Goal: Task Accomplishment & Management: Complete application form

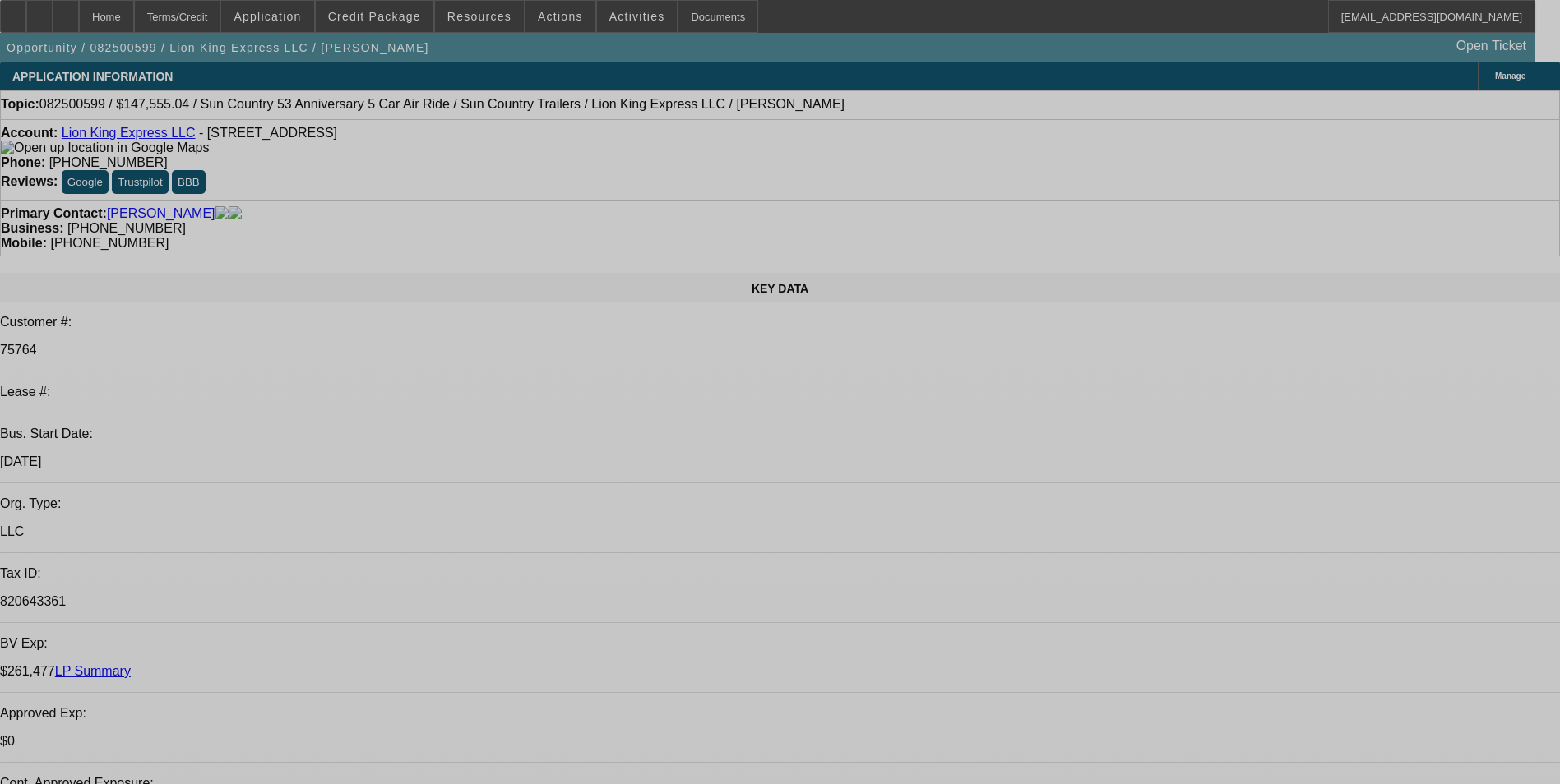
select select "0"
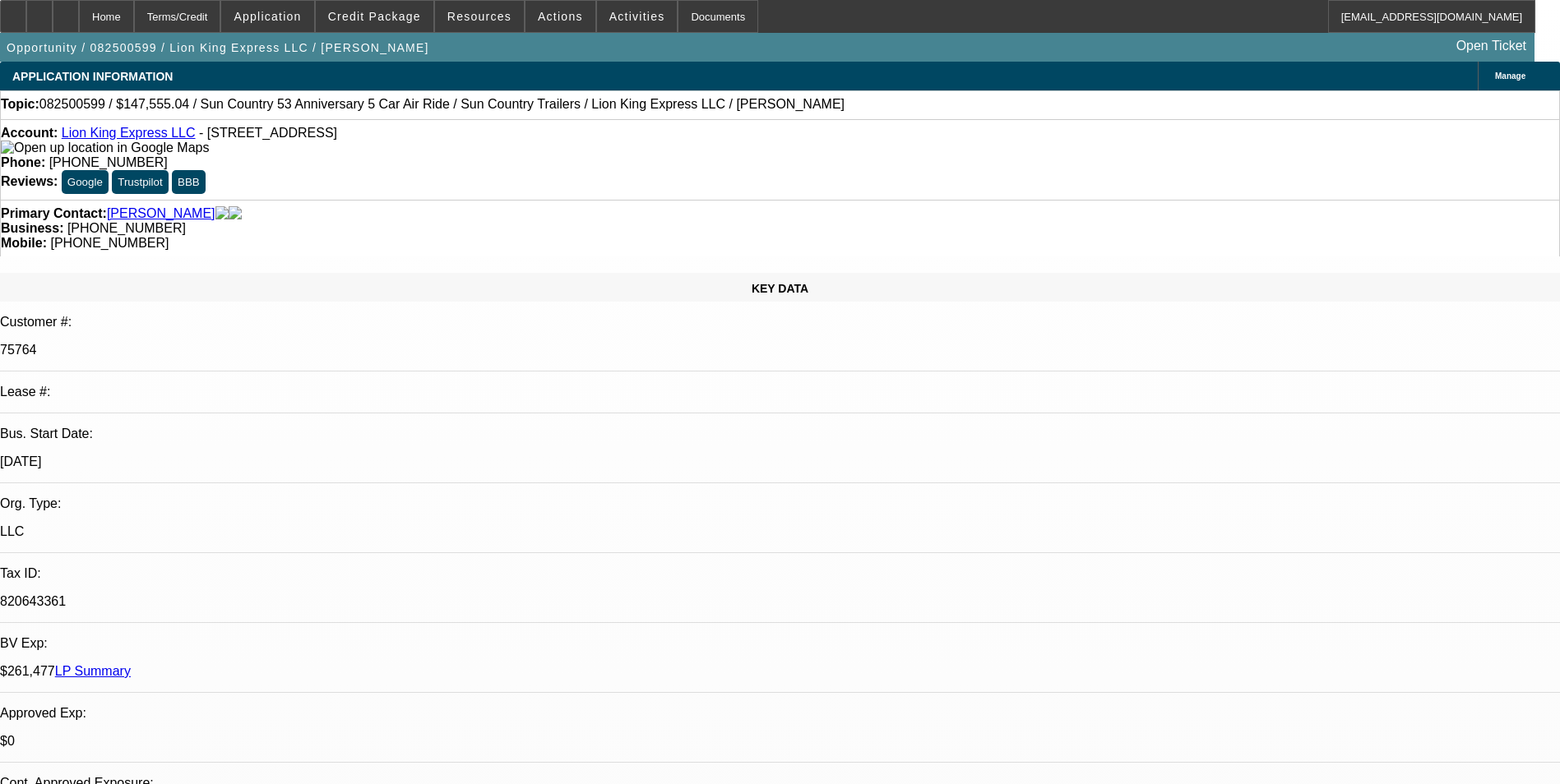
select select "0"
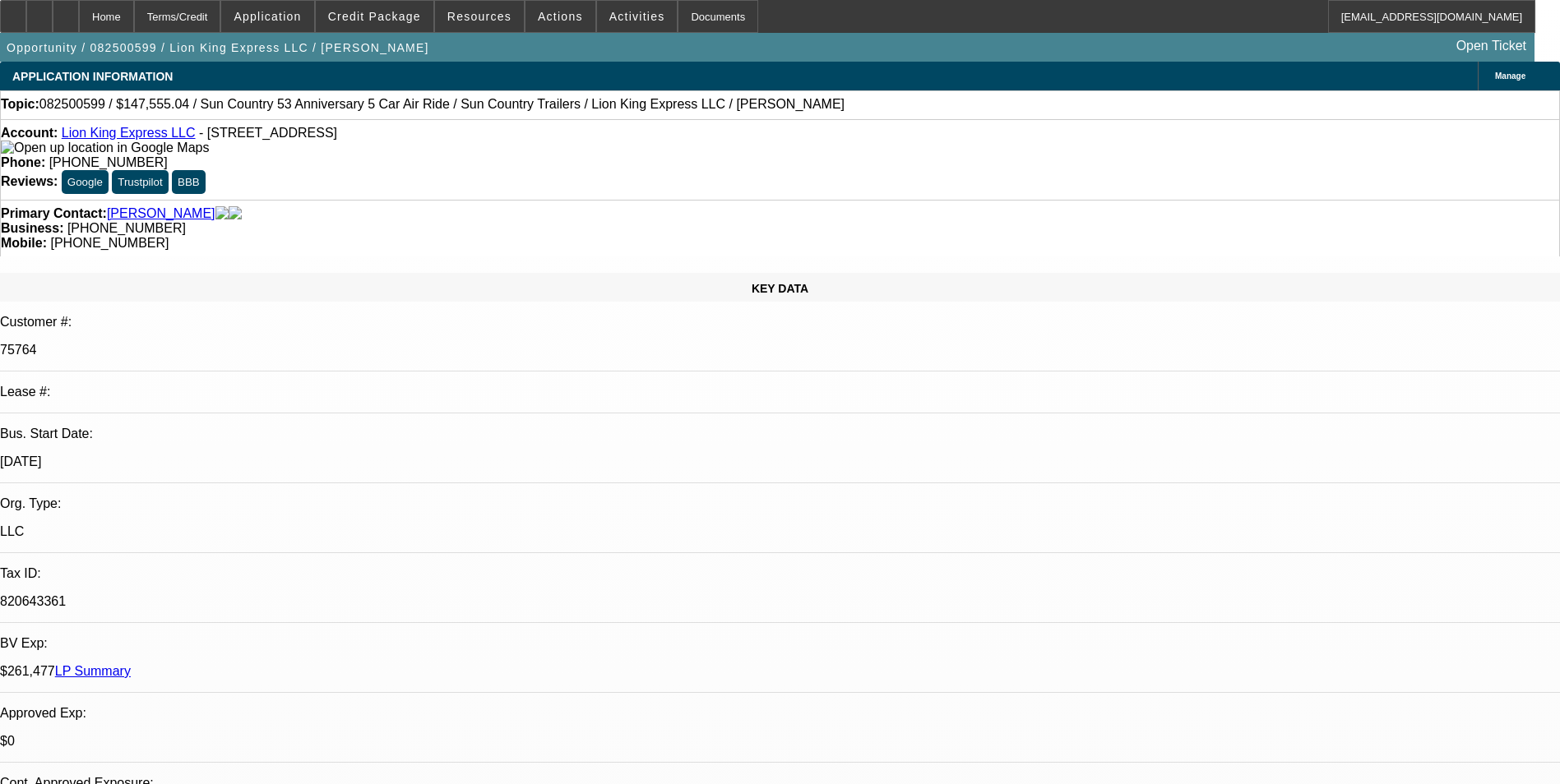
select select "0"
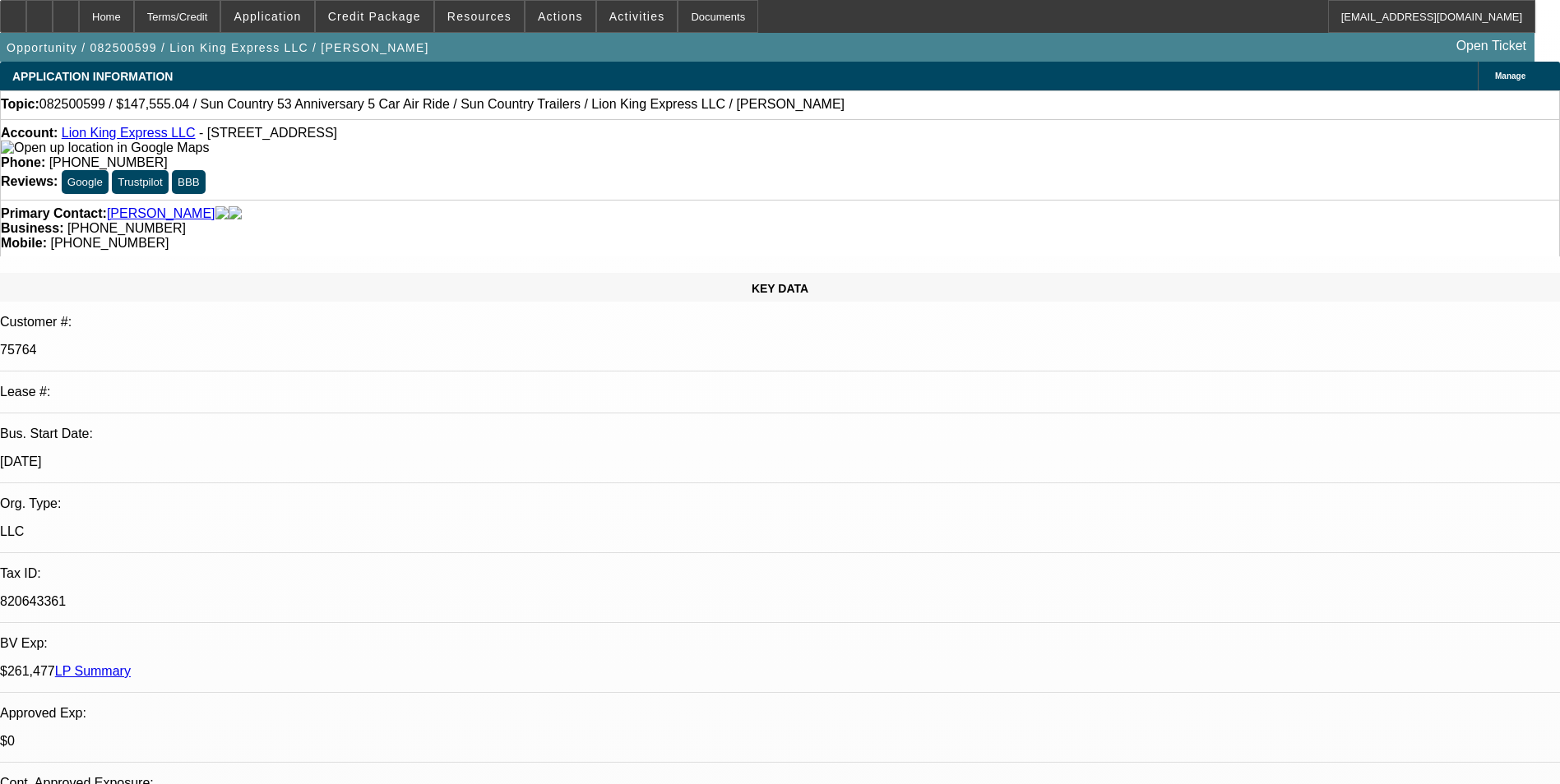
select select "0"
select select "1"
select select "6"
select select "1"
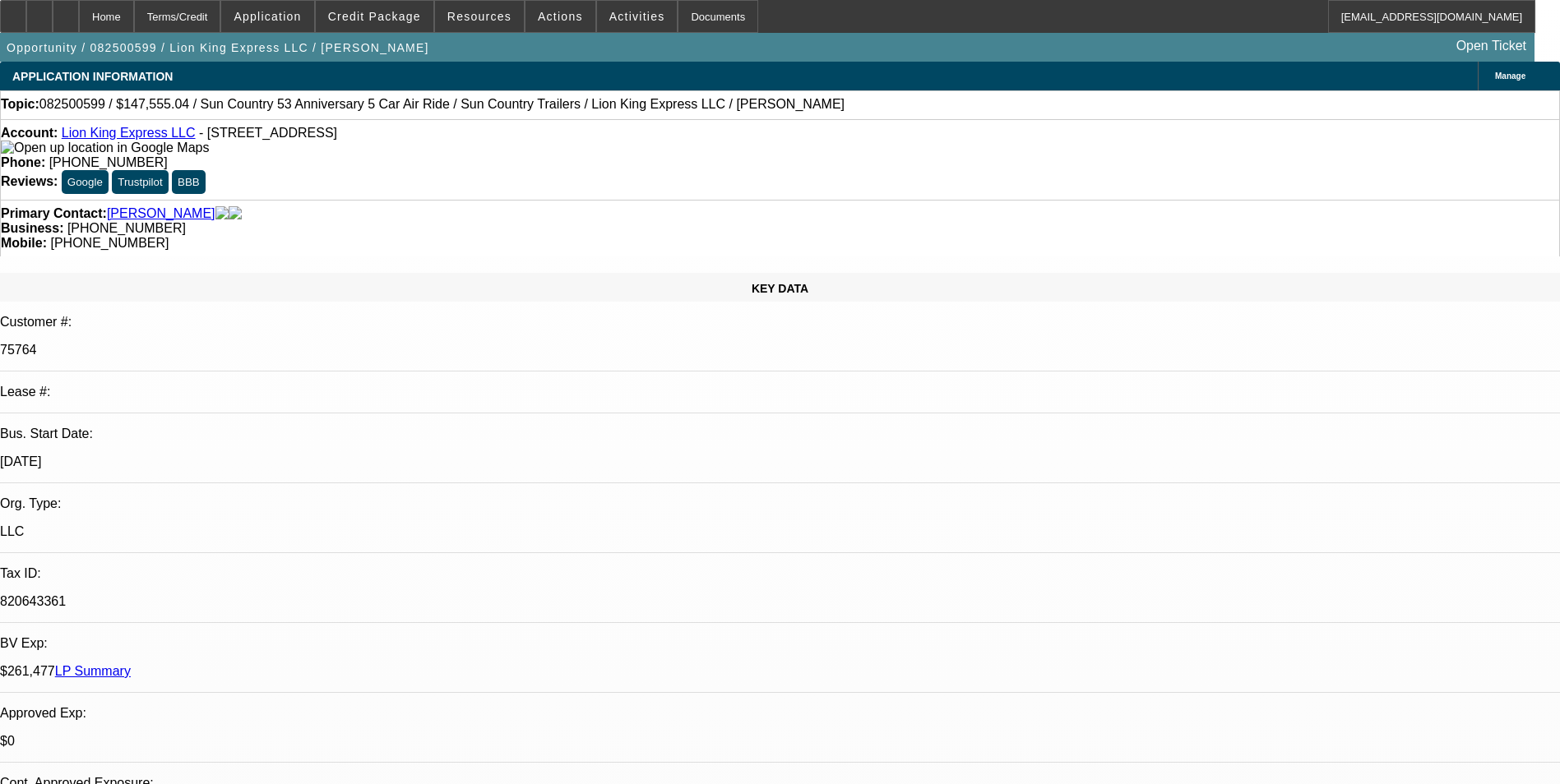
select select "1"
select select "6"
select select "1"
select select "6"
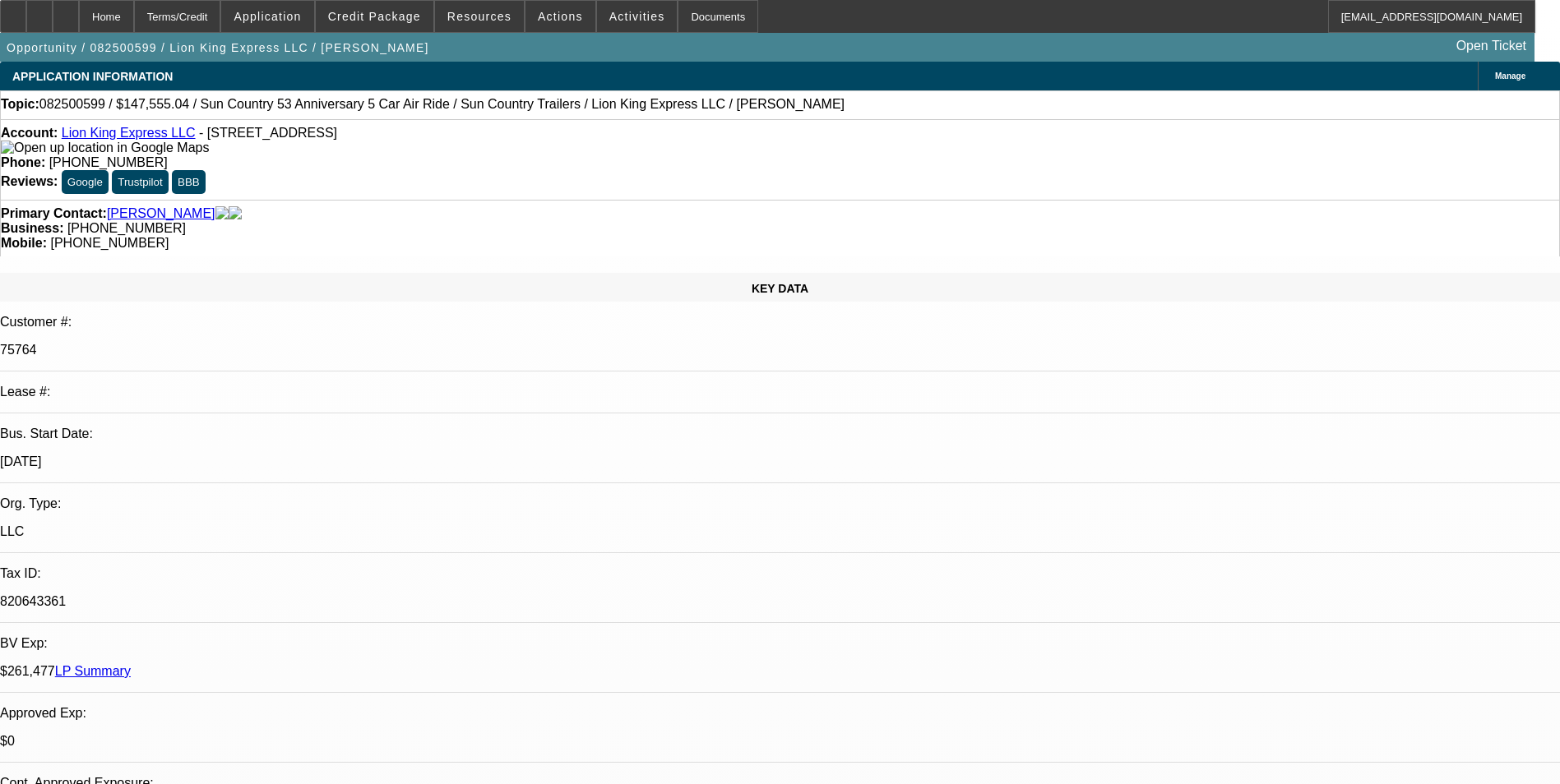
select select "1"
select select "6"
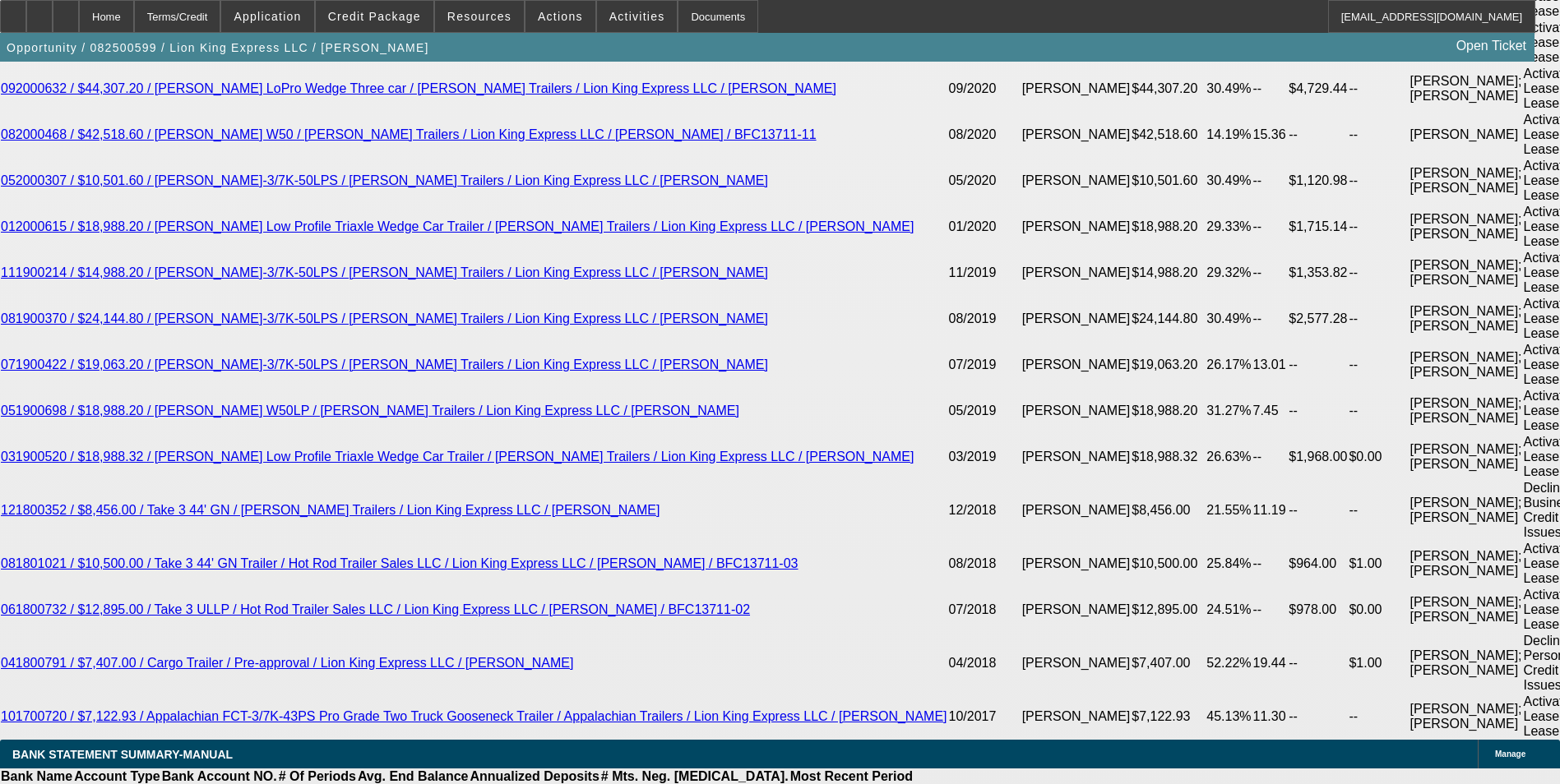
scroll to position [3846, 0]
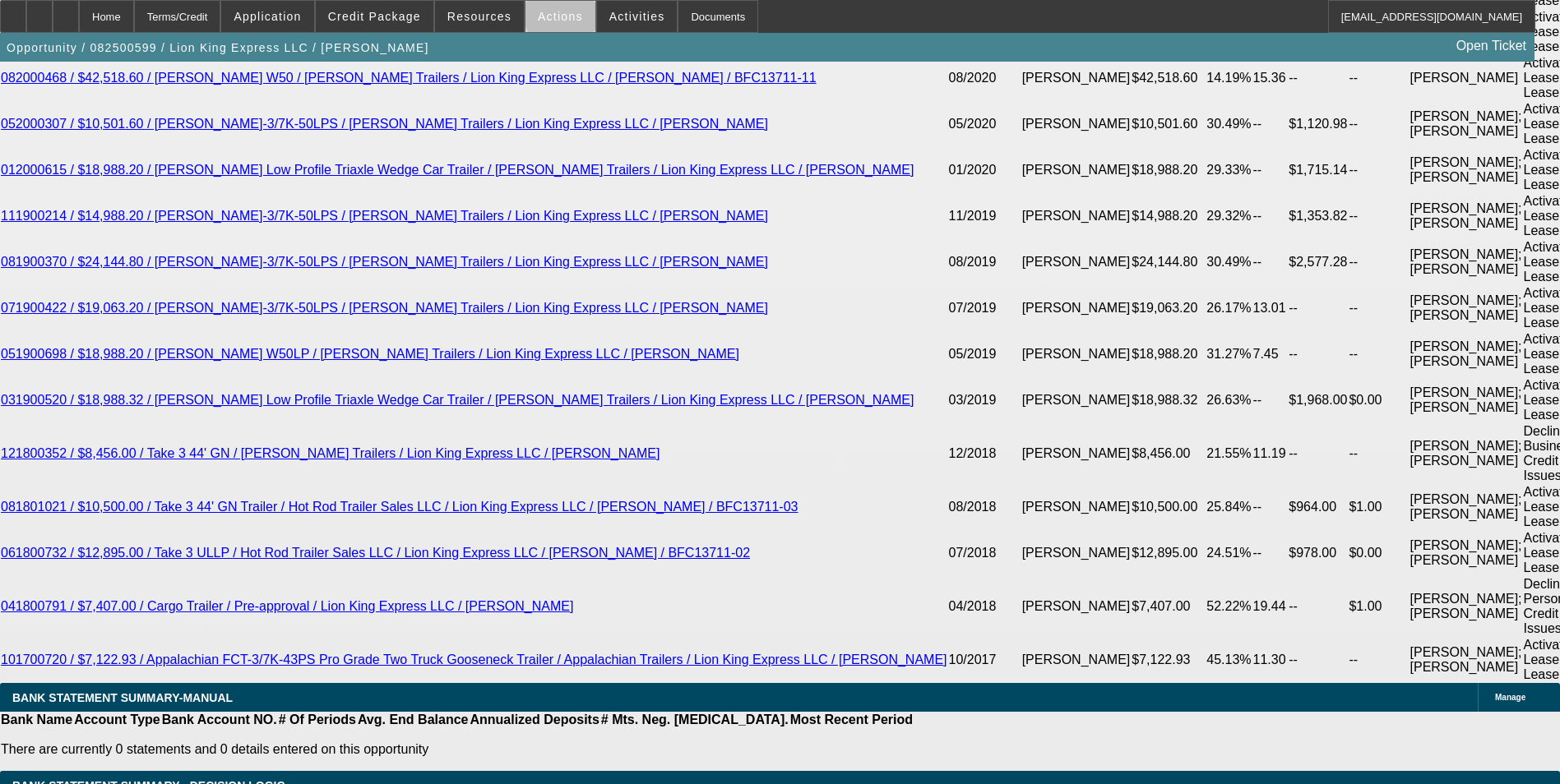
click at [560, 18] on span "Actions" at bounding box center [560, 16] width 45 height 13
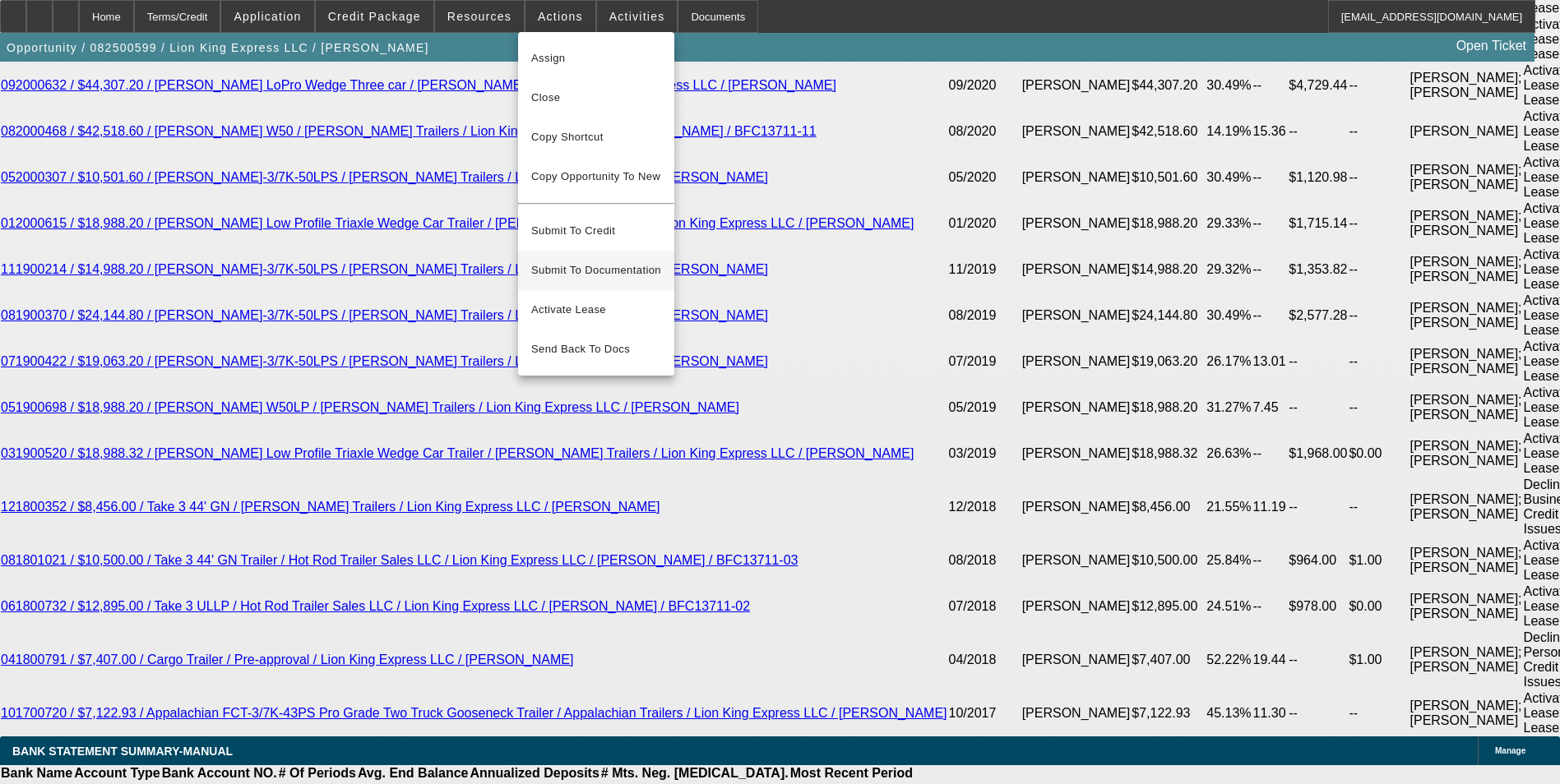
scroll to position [3763, 0]
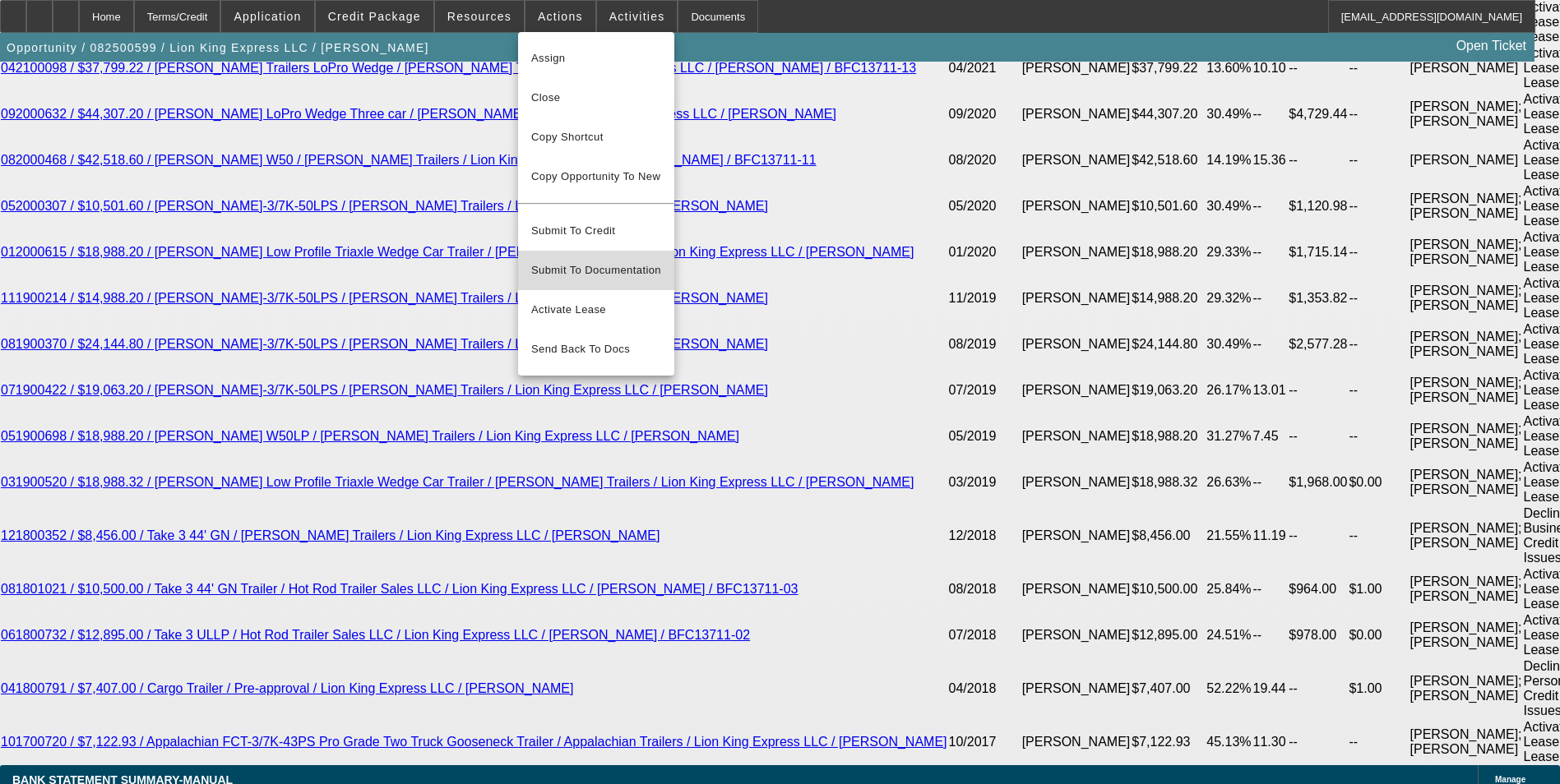
click at [623, 261] on span "Submit To Documentation" at bounding box center [596, 270] width 130 height 20
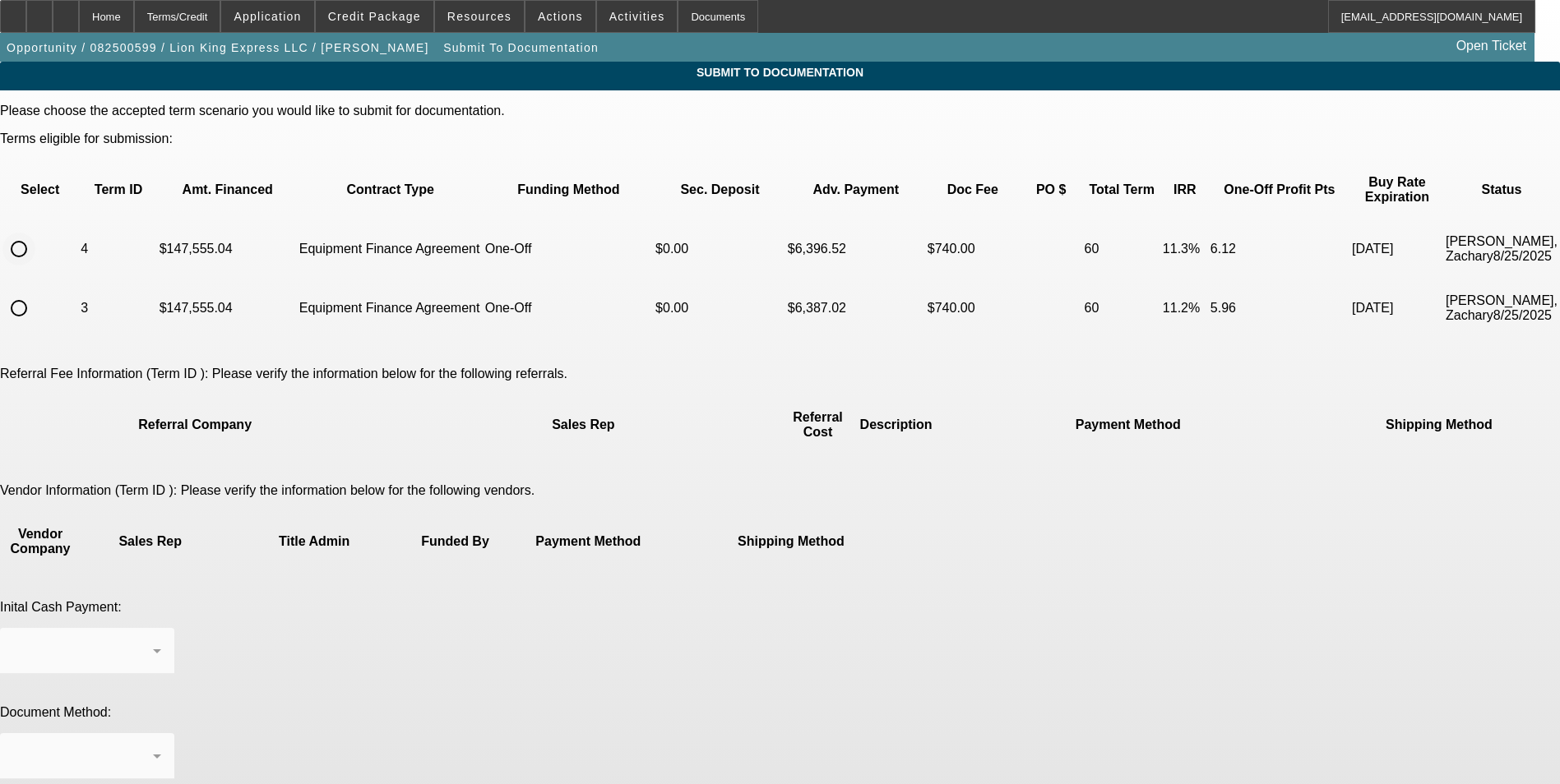
click at [35, 233] on input "radio" at bounding box center [19, 249] width 32 height 32
radio input "true"
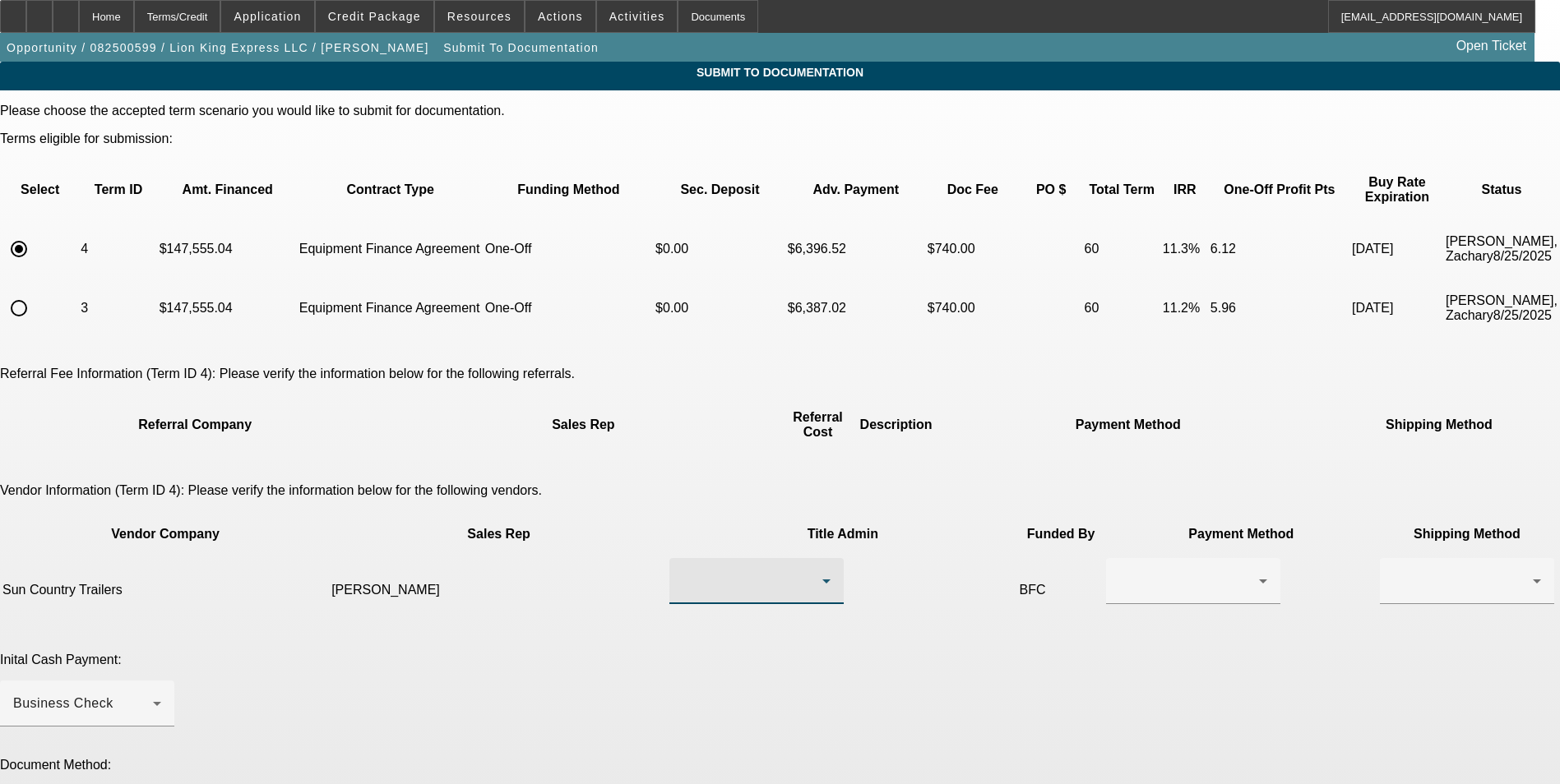
click at [694, 571] on div at bounding box center [752, 581] width 139 height 20
click at [673, 625] on span "[PERSON_NAME]" at bounding box center [676, 629] width 114 height 20
click at [1120, 571] on div at bounding box center [1189, 581] width 139 height 20
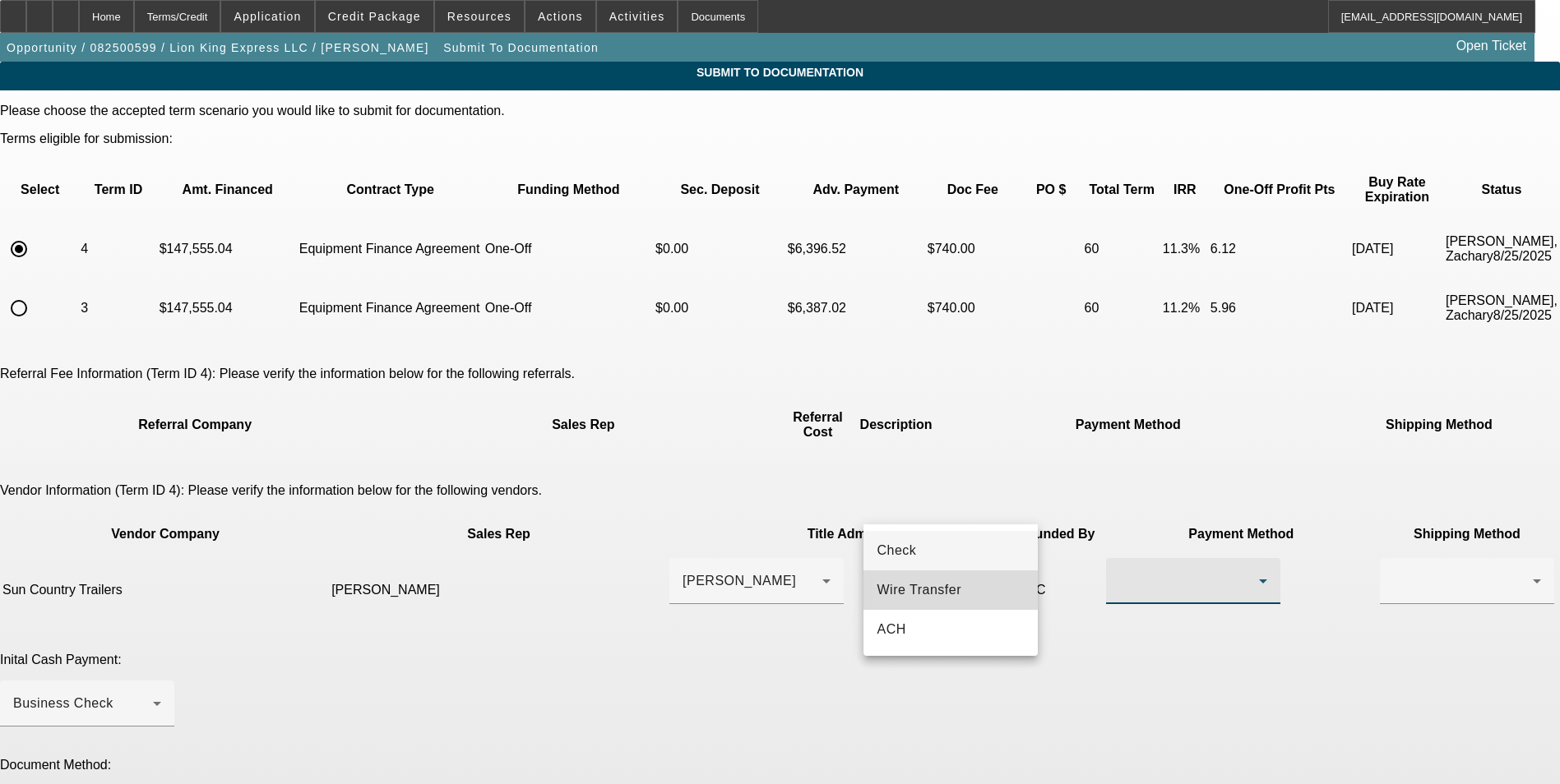
click at [912, 584] on span "Wire Transfer" at bounding box center [919, 590] width 85 height 20
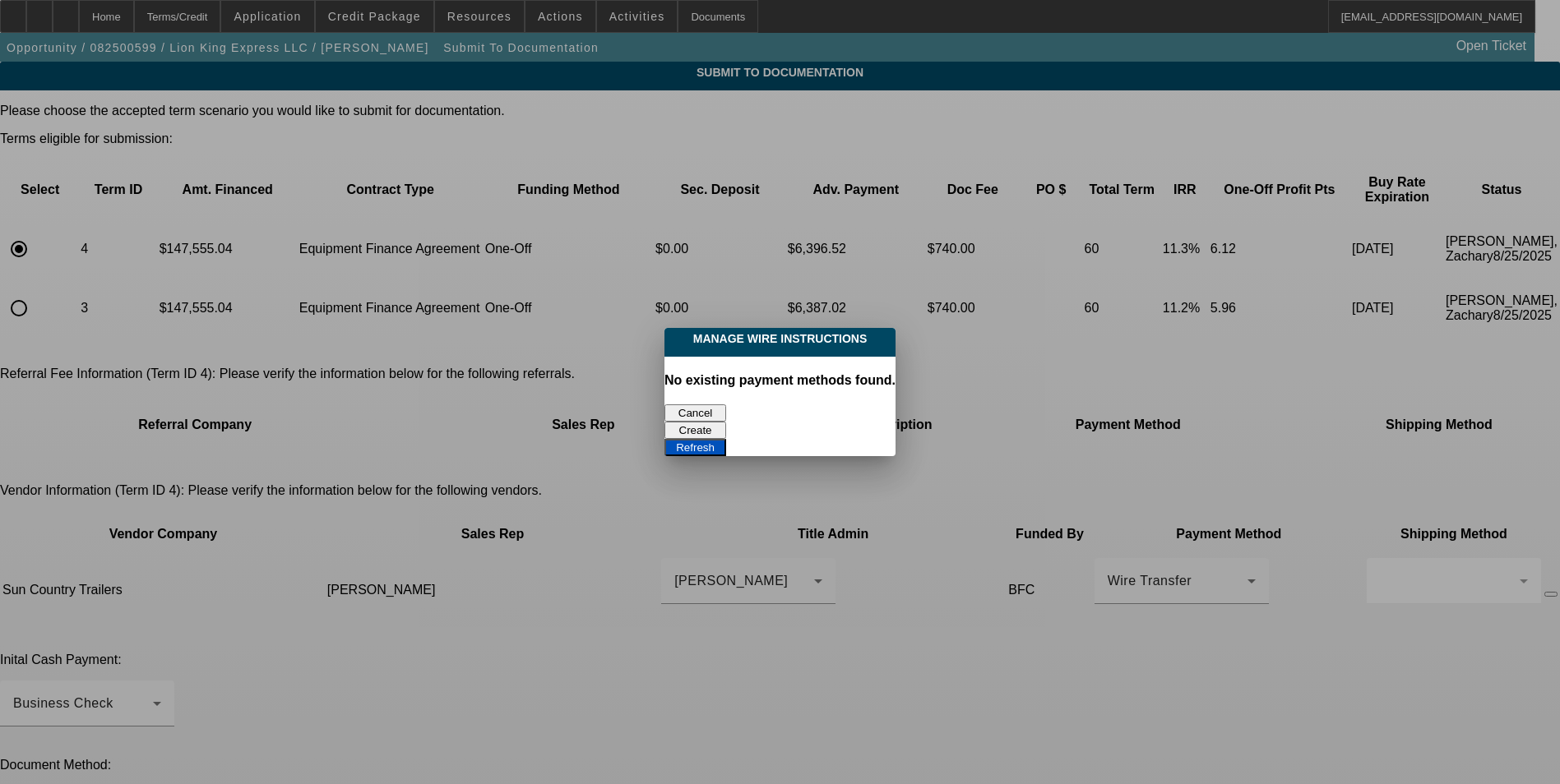
click at [695, 412] on button "Cancel" at bounding box center [695, 413] width 62 height 17
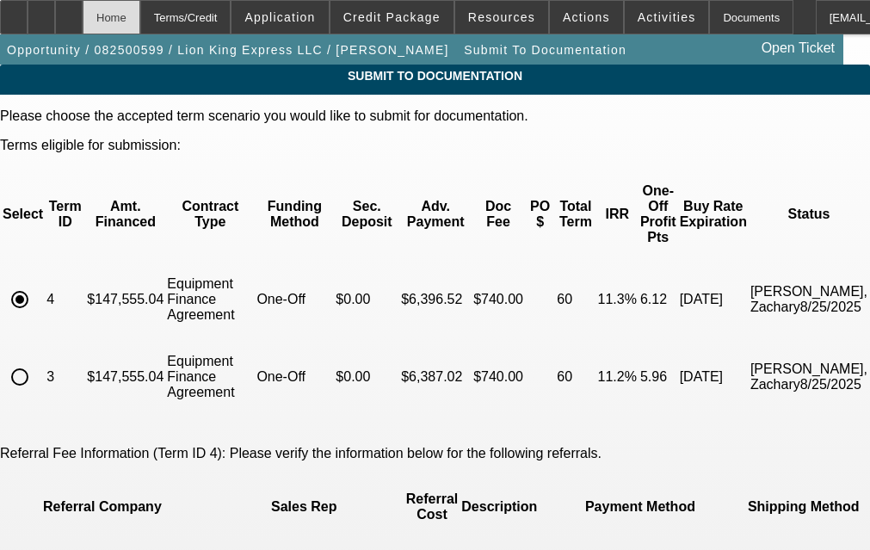
click at [140, 23] on div "Home" at bounding box center [112, 17] width 58 height 34
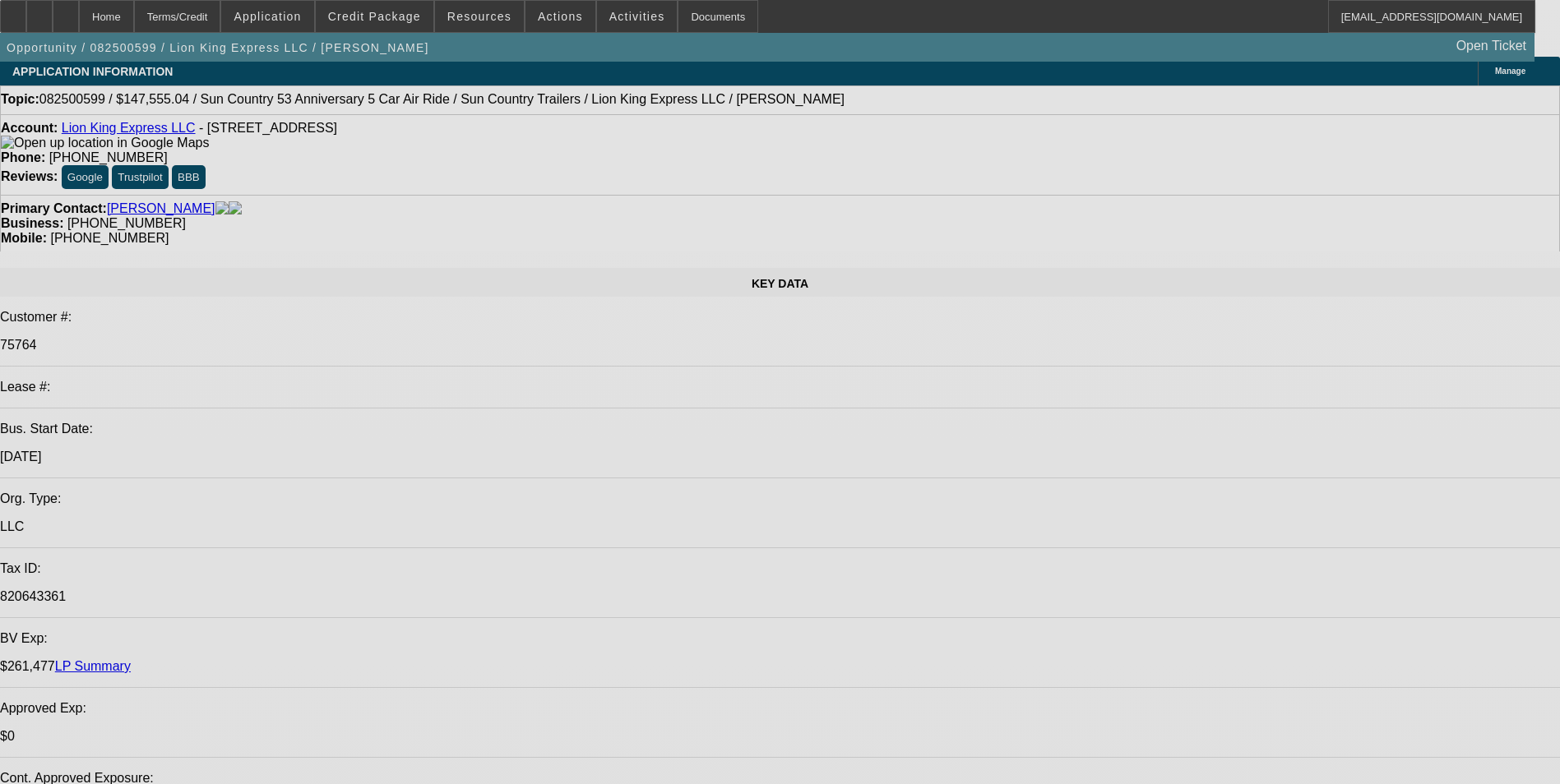
select select "0"
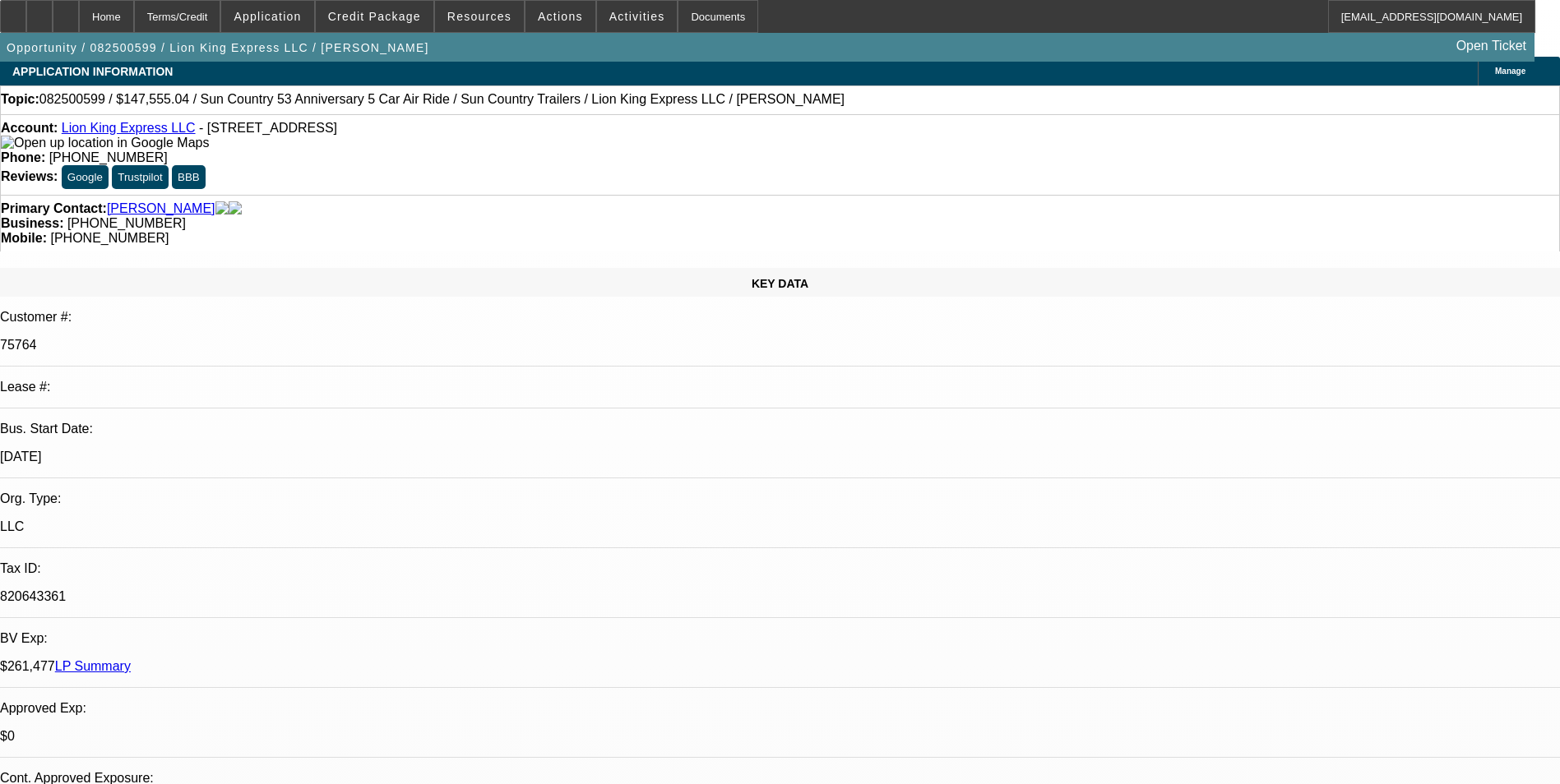
select select "0"
select select "6"
select select "0"
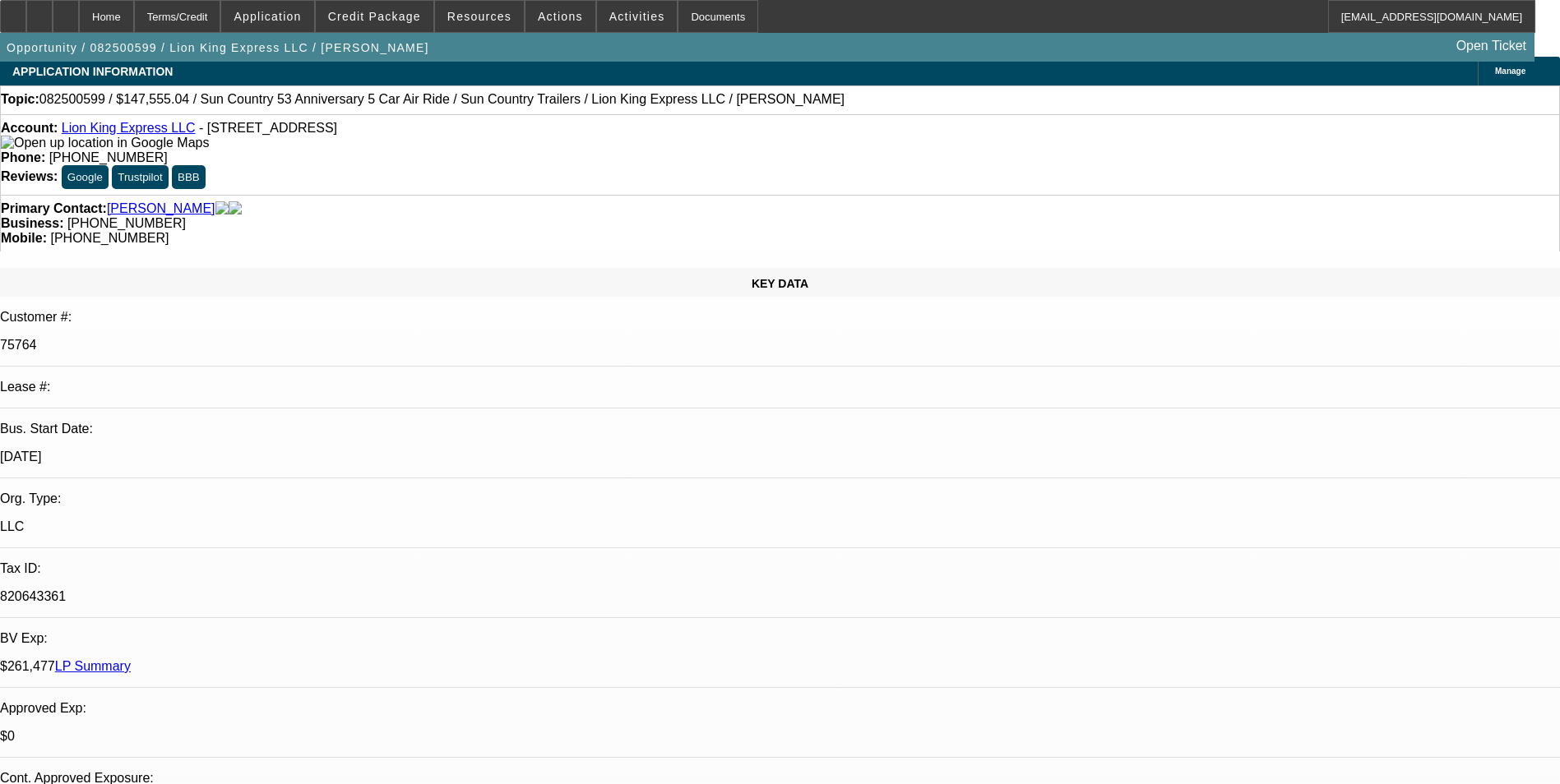
select select "0"
select select "6"
select select "0"
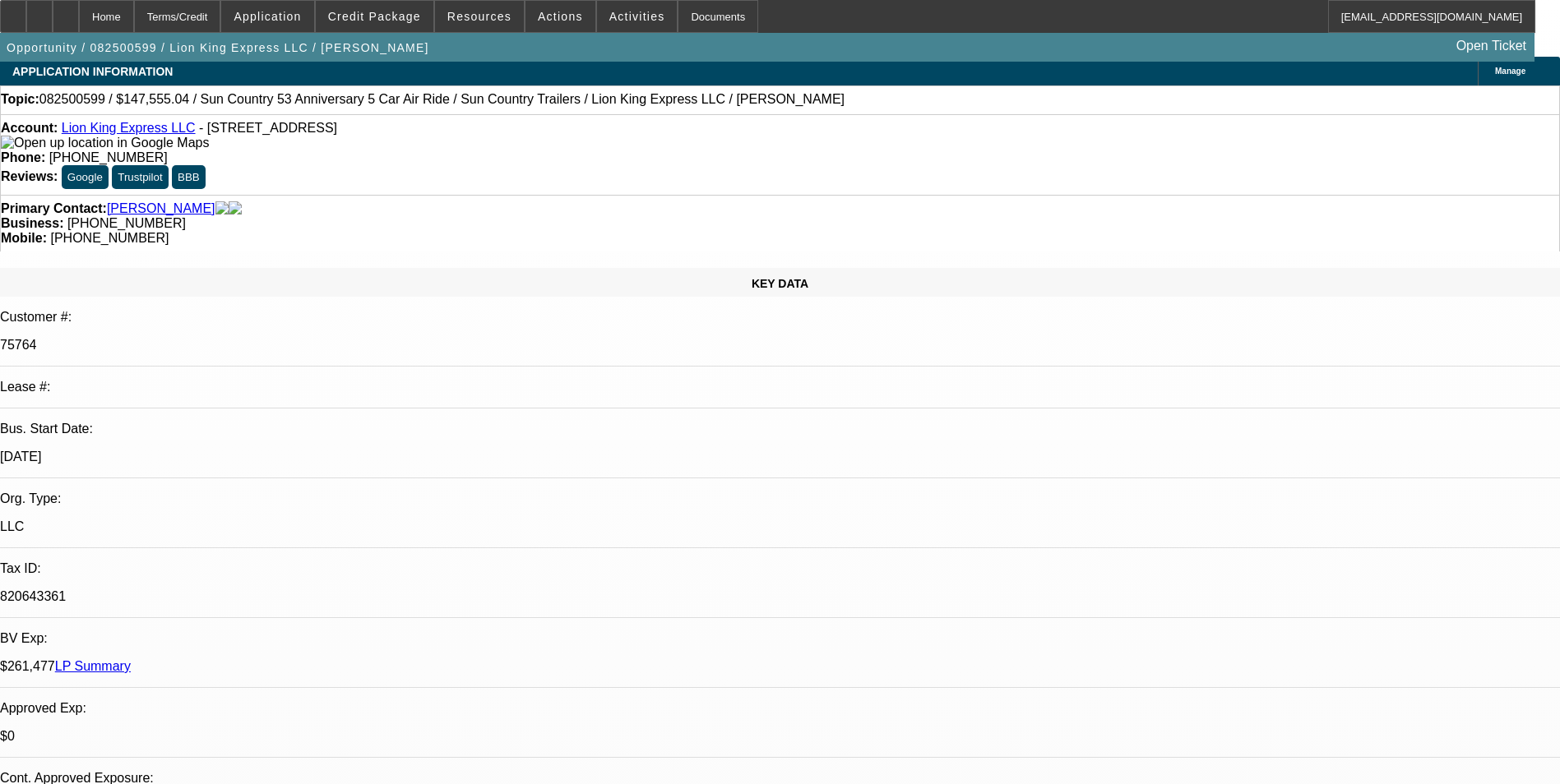
select select "6"
select select "0"
select select "6"
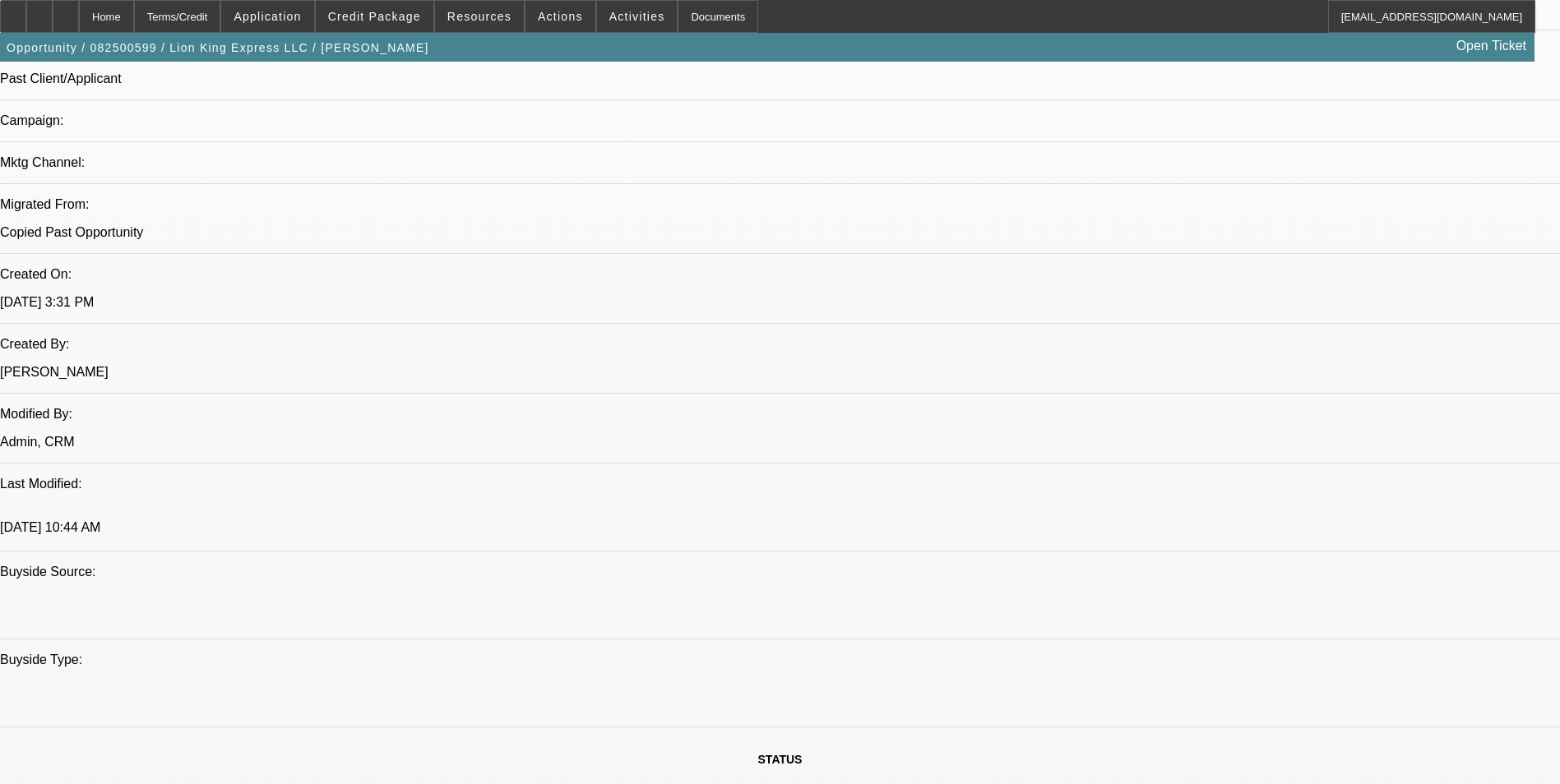
scroll to position [1151, 0]
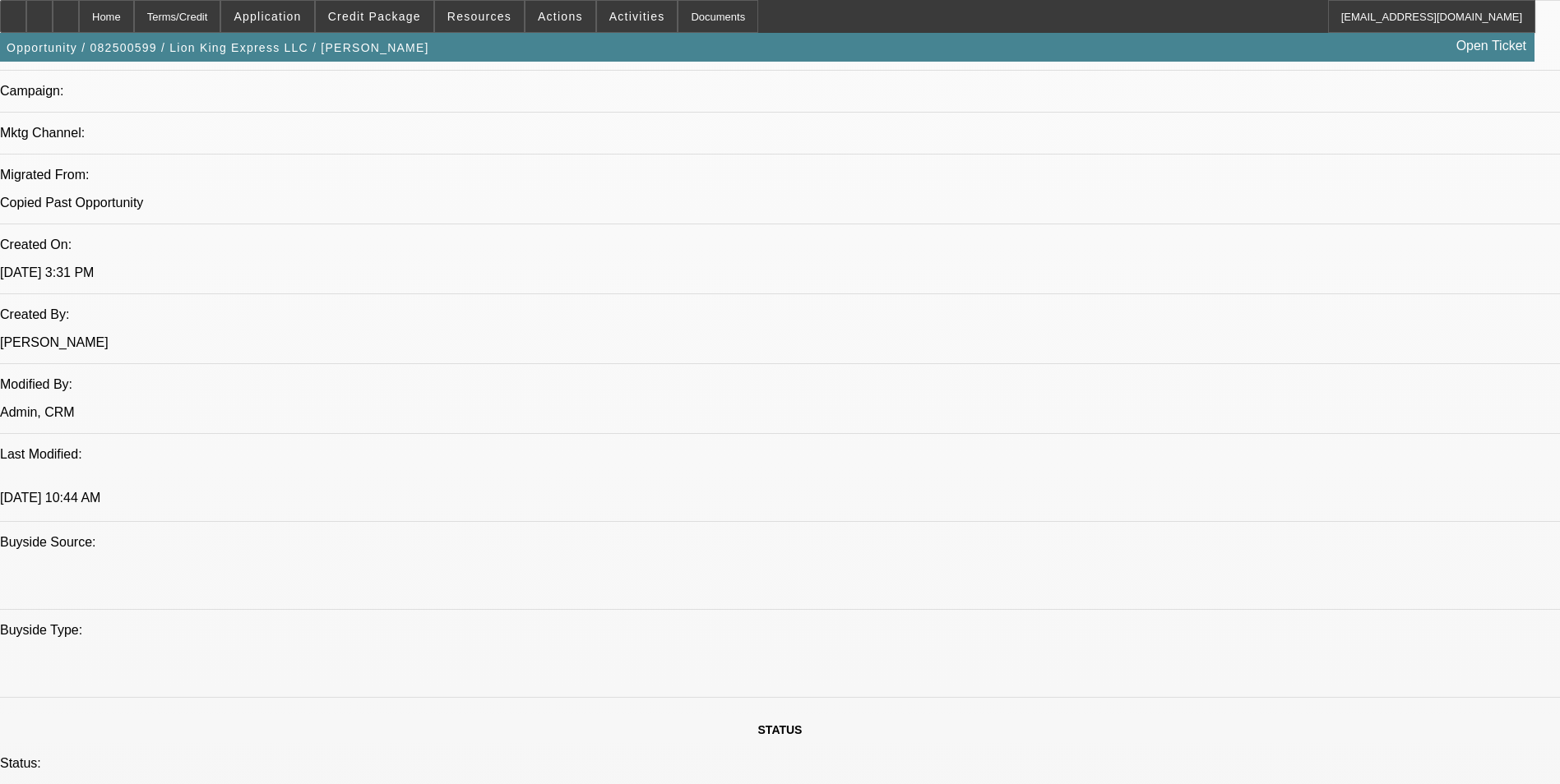
click at [381, 20] on span "Credit Package" at bounding box center [374, 16] width 93 height 13
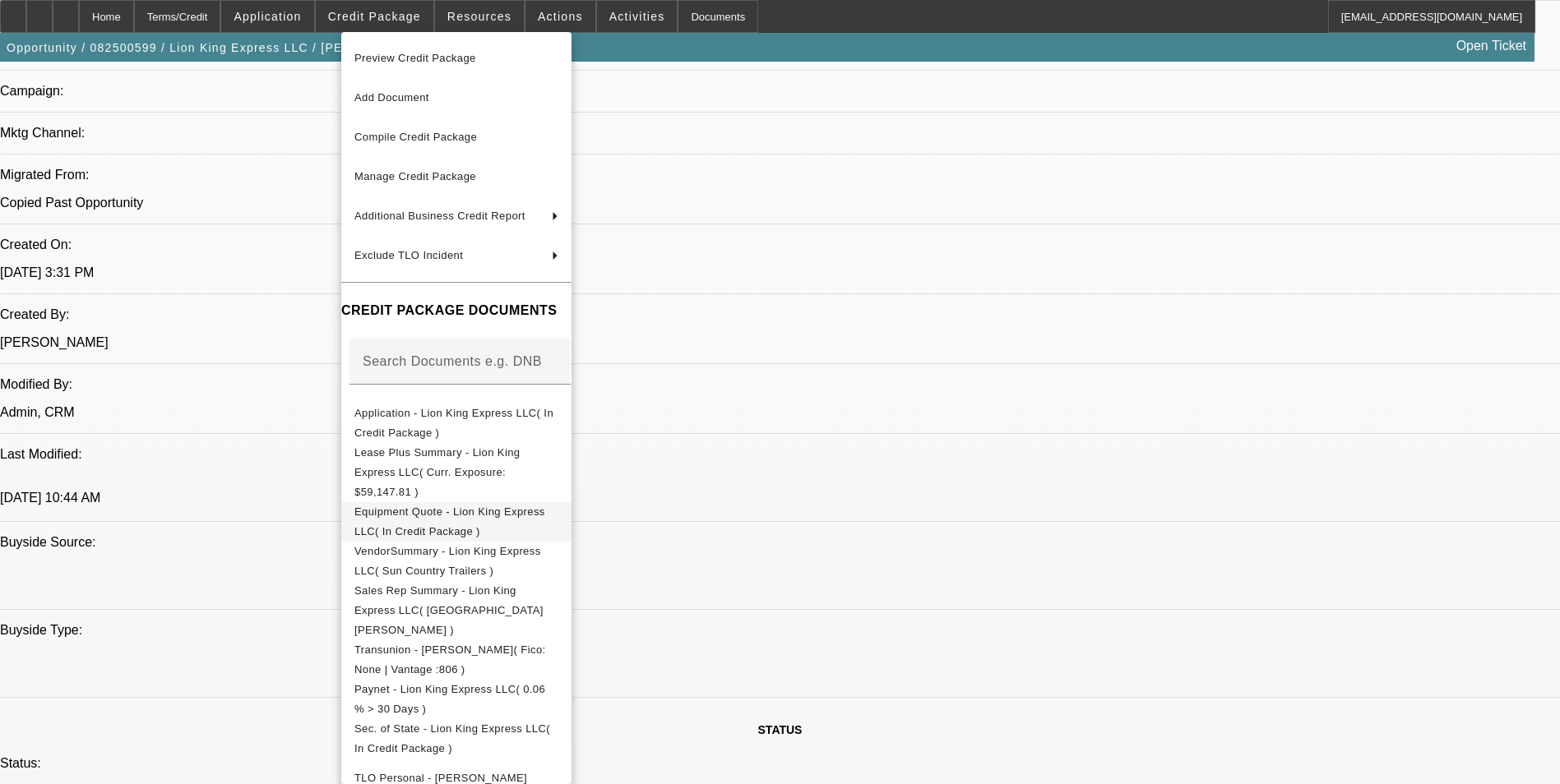
click at [470, 505] on span "Equipment Quote - Lion King Express LLC( In Credit Package )" at bounding box center [450, 521] width 191 height 32
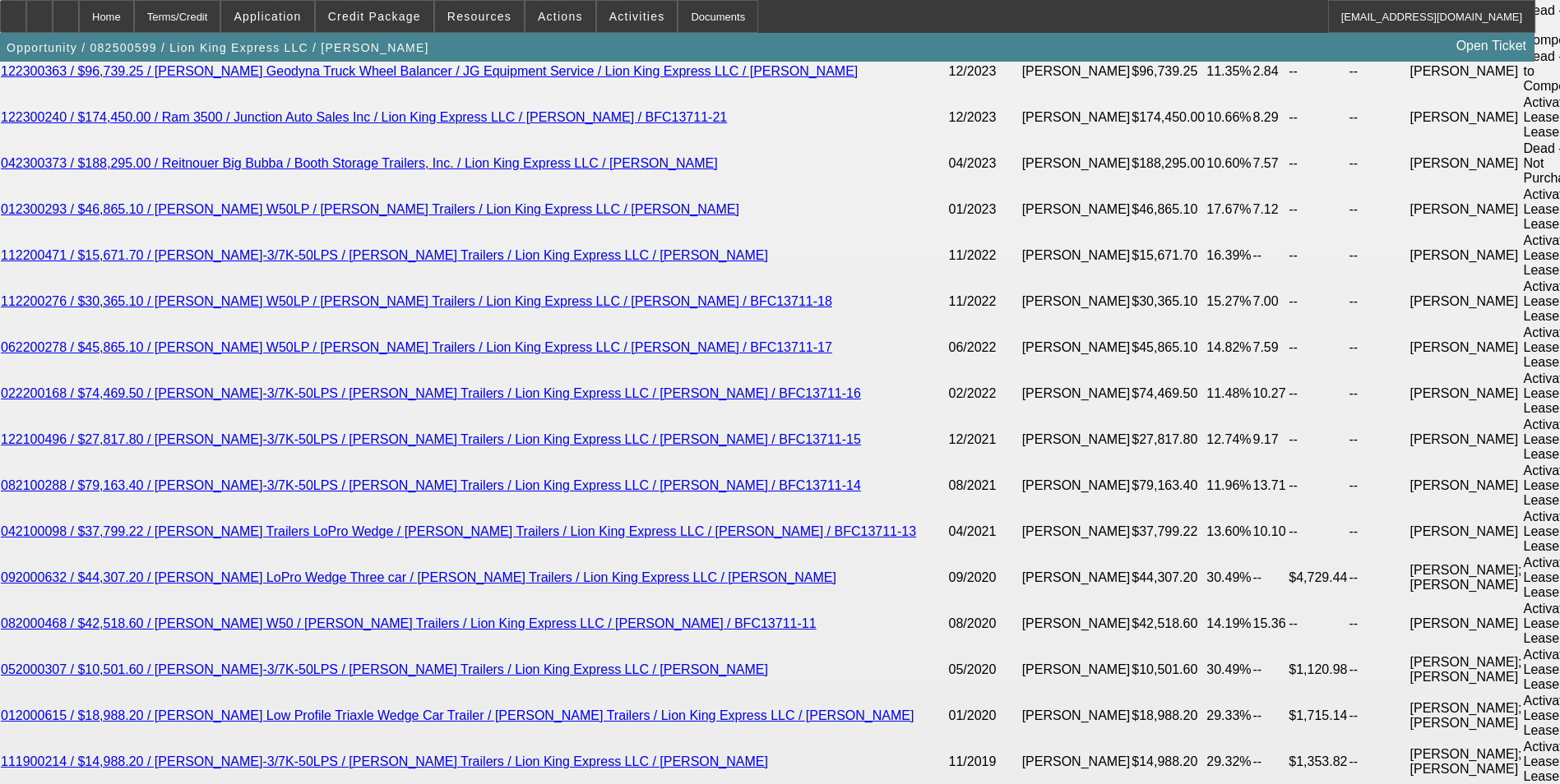
scroll to position [3616, 0]
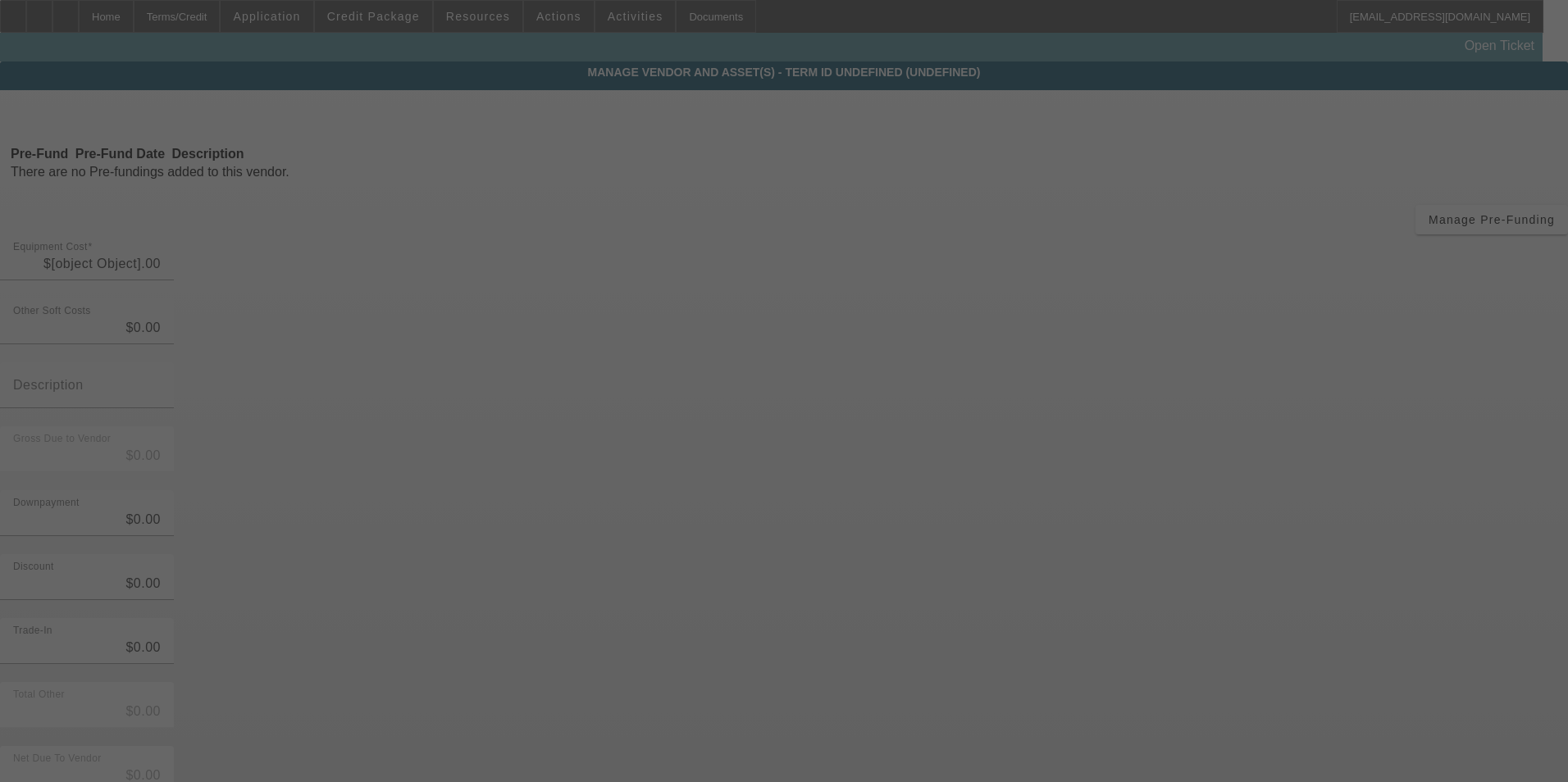
type input "$187,555.04"
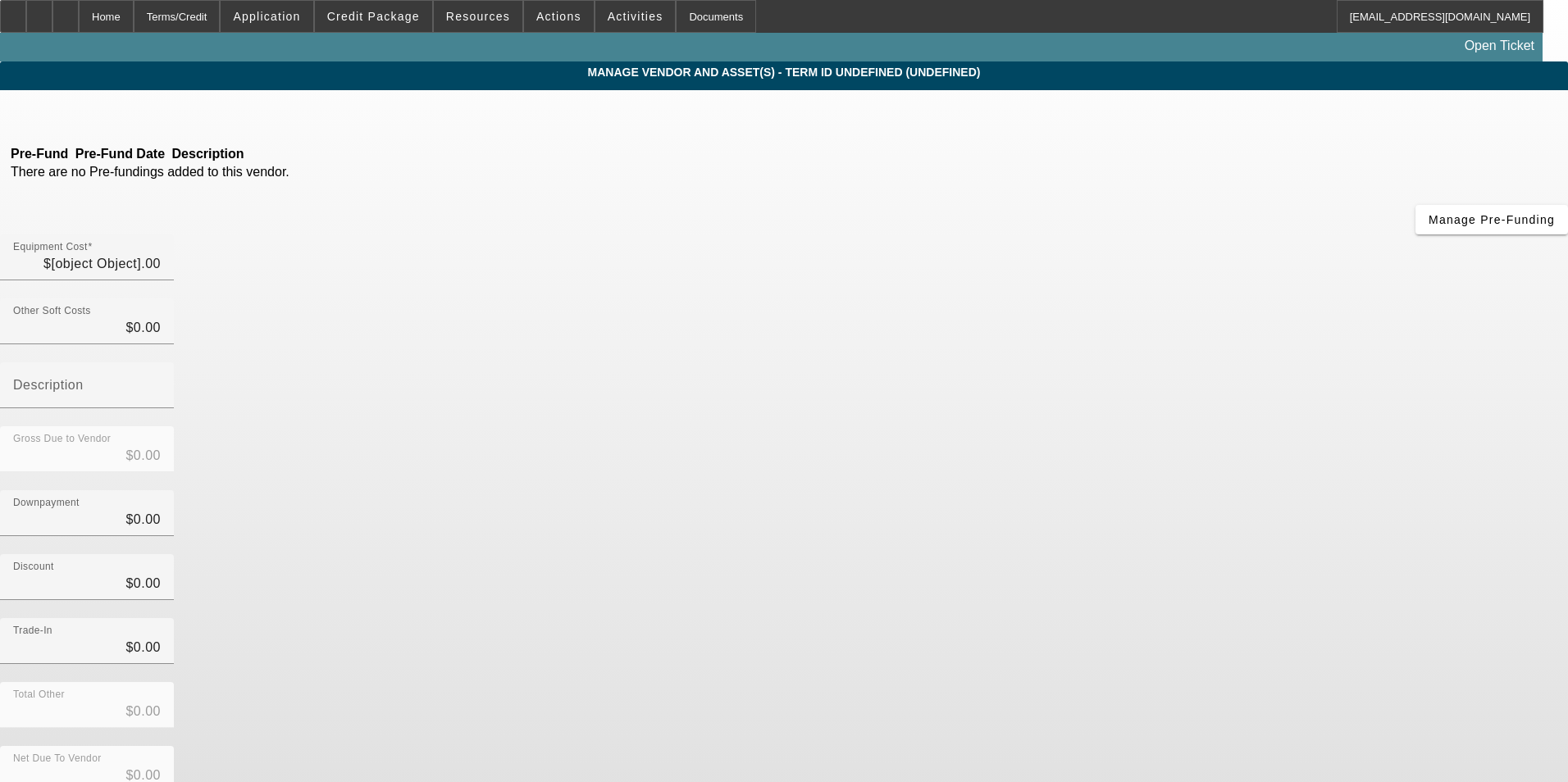
type input "$187,555.04"
click at [124, 118] on icon at bounding box center [124, 113] width 0 height 14
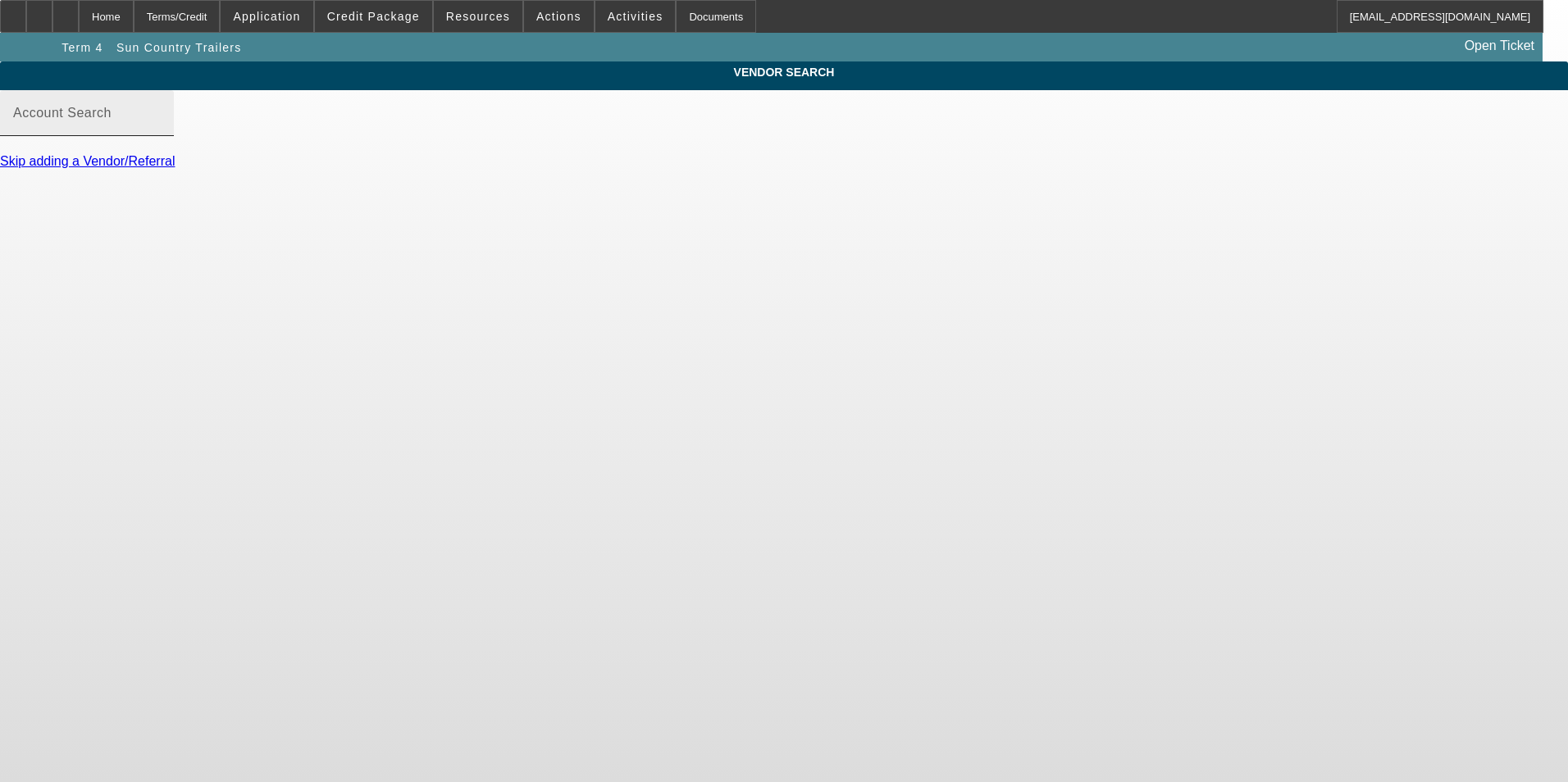
click at [111, 120] on mat-label "Account Search" at bounding box center [62, 112] width 98 height 14
click at [161, 127] on input "Account Search" at bounding box center [87, 119] width 148 height 20
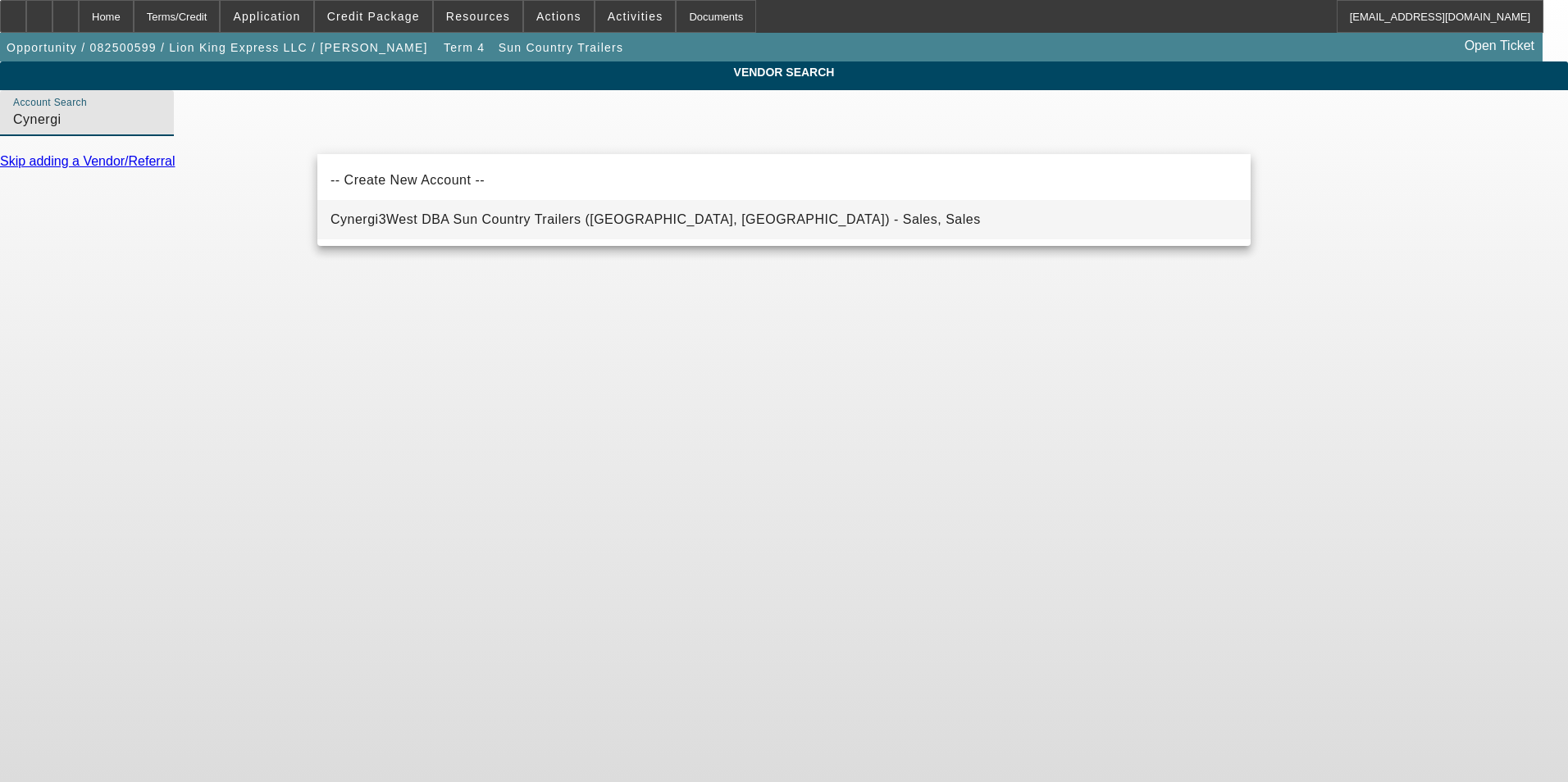
click at [449, 220] on span "Cynergi3West DBA Sun Country Trailers ([GEOGRAPHIC_DATA], [GEOGRAPHIC_DATA]) - …" at bounding box center [655, 219] width 651 height 14
type input "Cynergi3West DBA Sun Country Trailers ([GEOGRAPHIC_DATA], [GEOGRAPHIC_DATA]) - …"
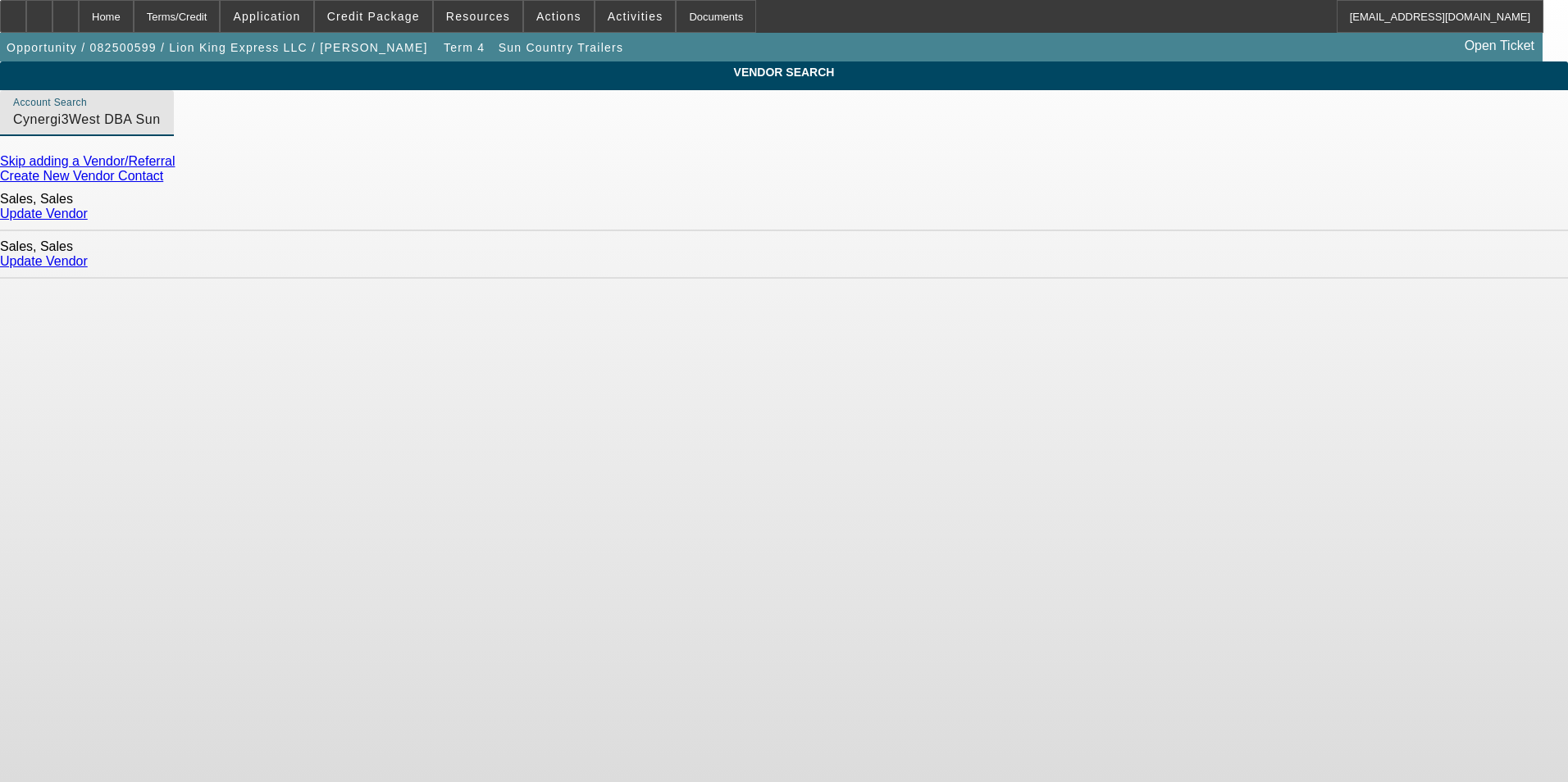
click at [88, 209] on link "Update Vendor" at bounding box center [44, 213] width 88 height 14
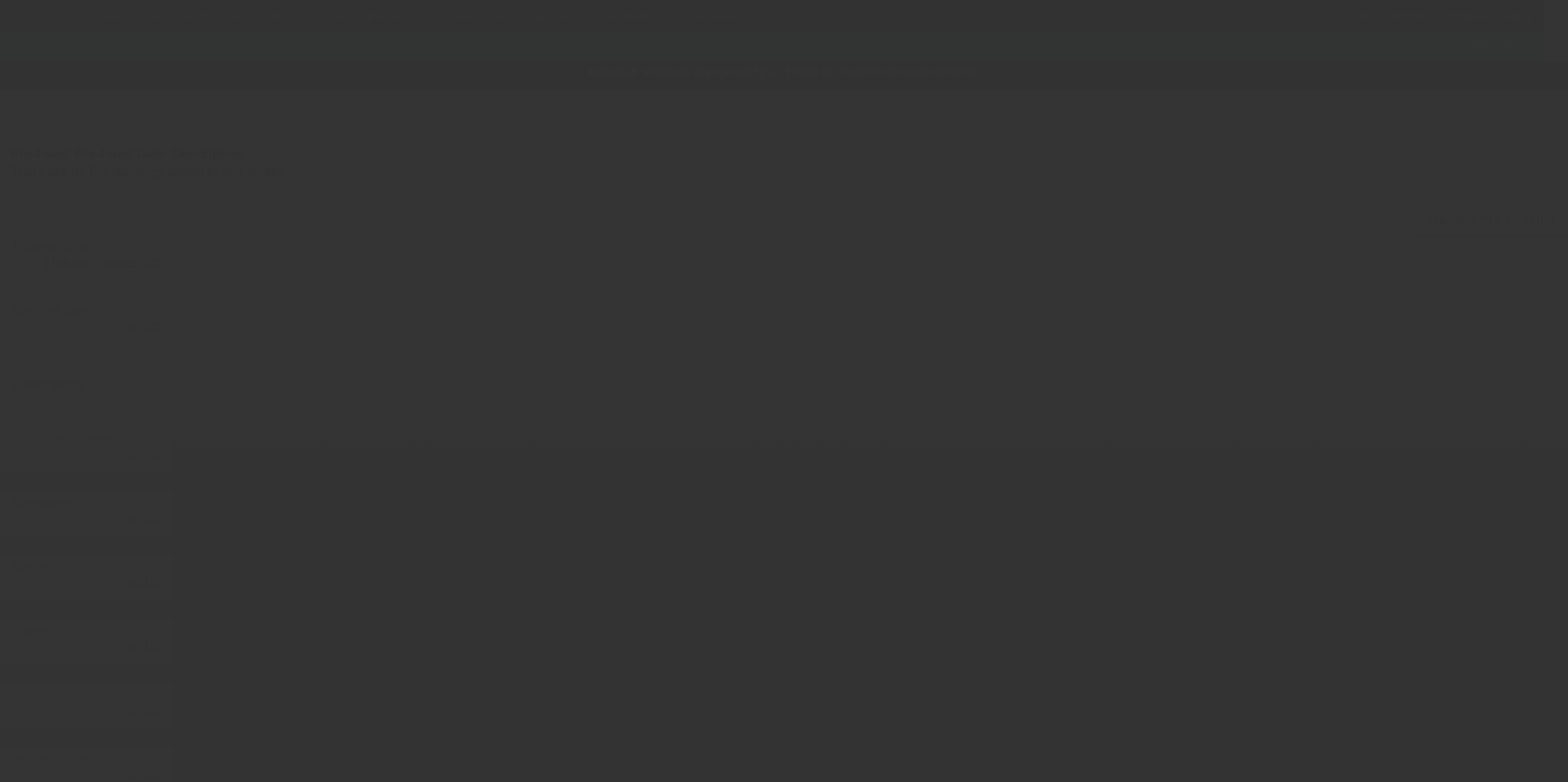
type input "$187,555.04"
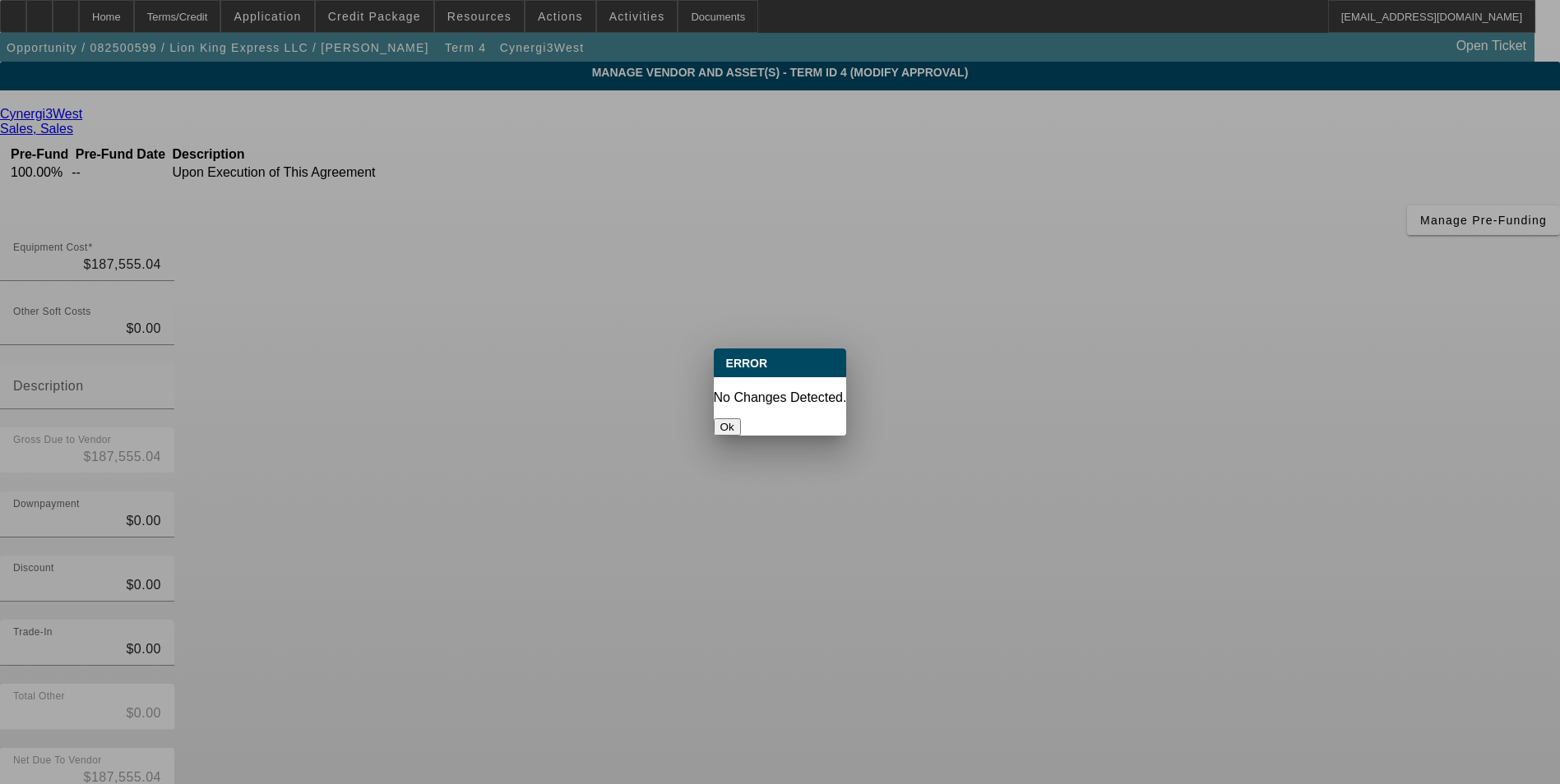
click at [741, 418] on button "Ok" at bounding box center [727, 427] width 27 height 17
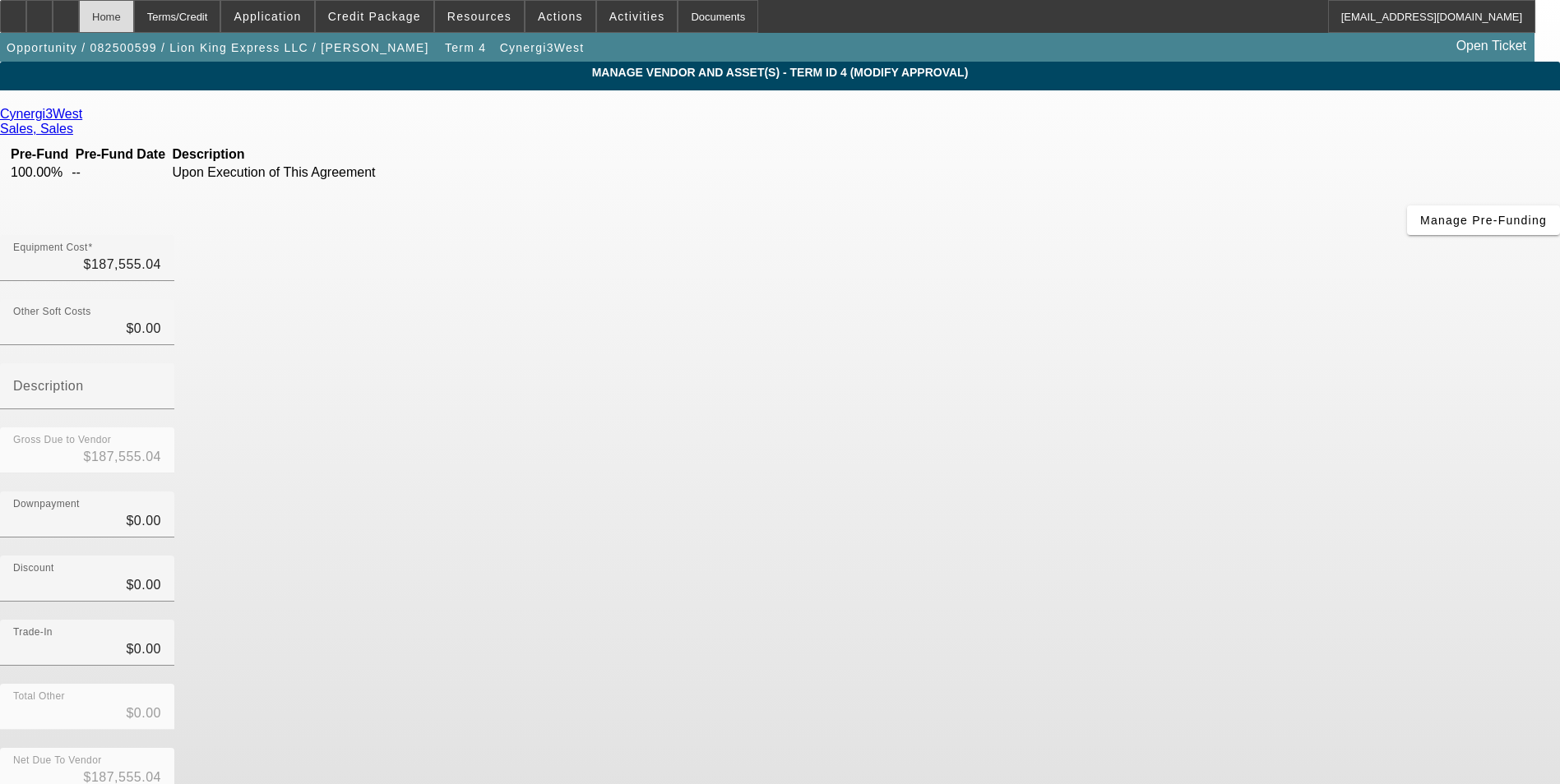
click at [134, 16] on div "Home" at bounding box center [107, 16] width 55 height 32
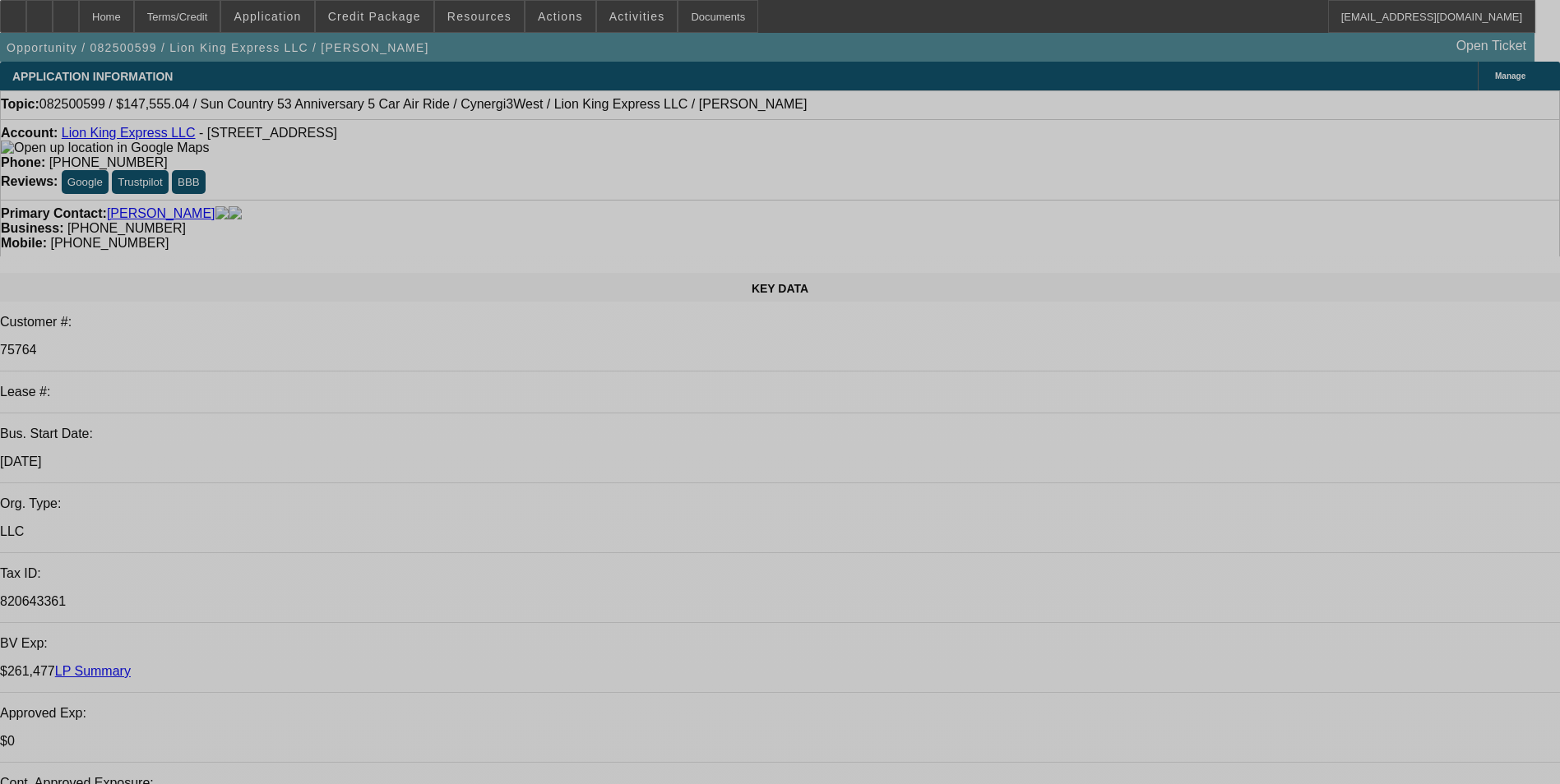
select select "0"
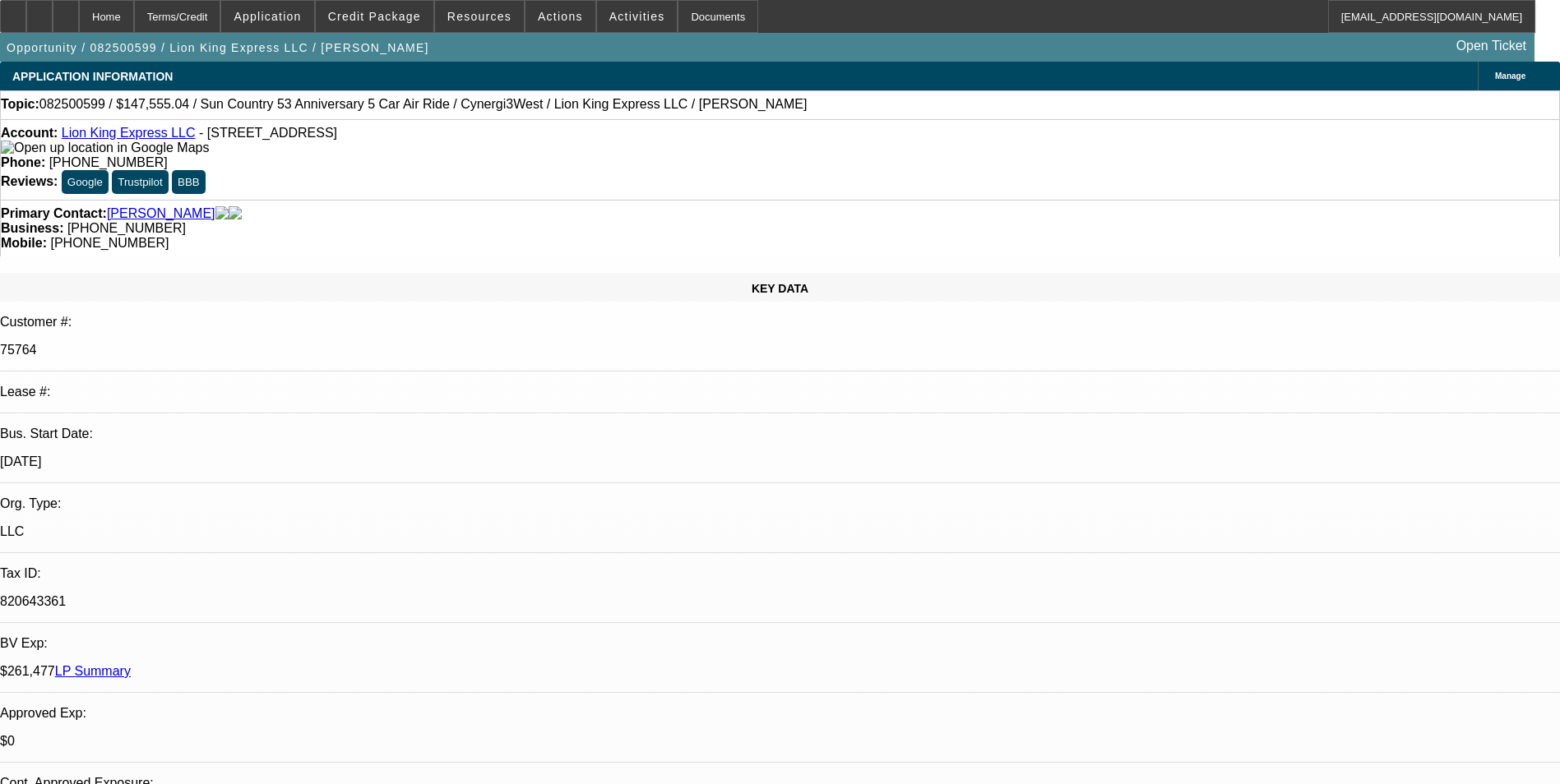
select select "0"
select select "6"
select select "0"
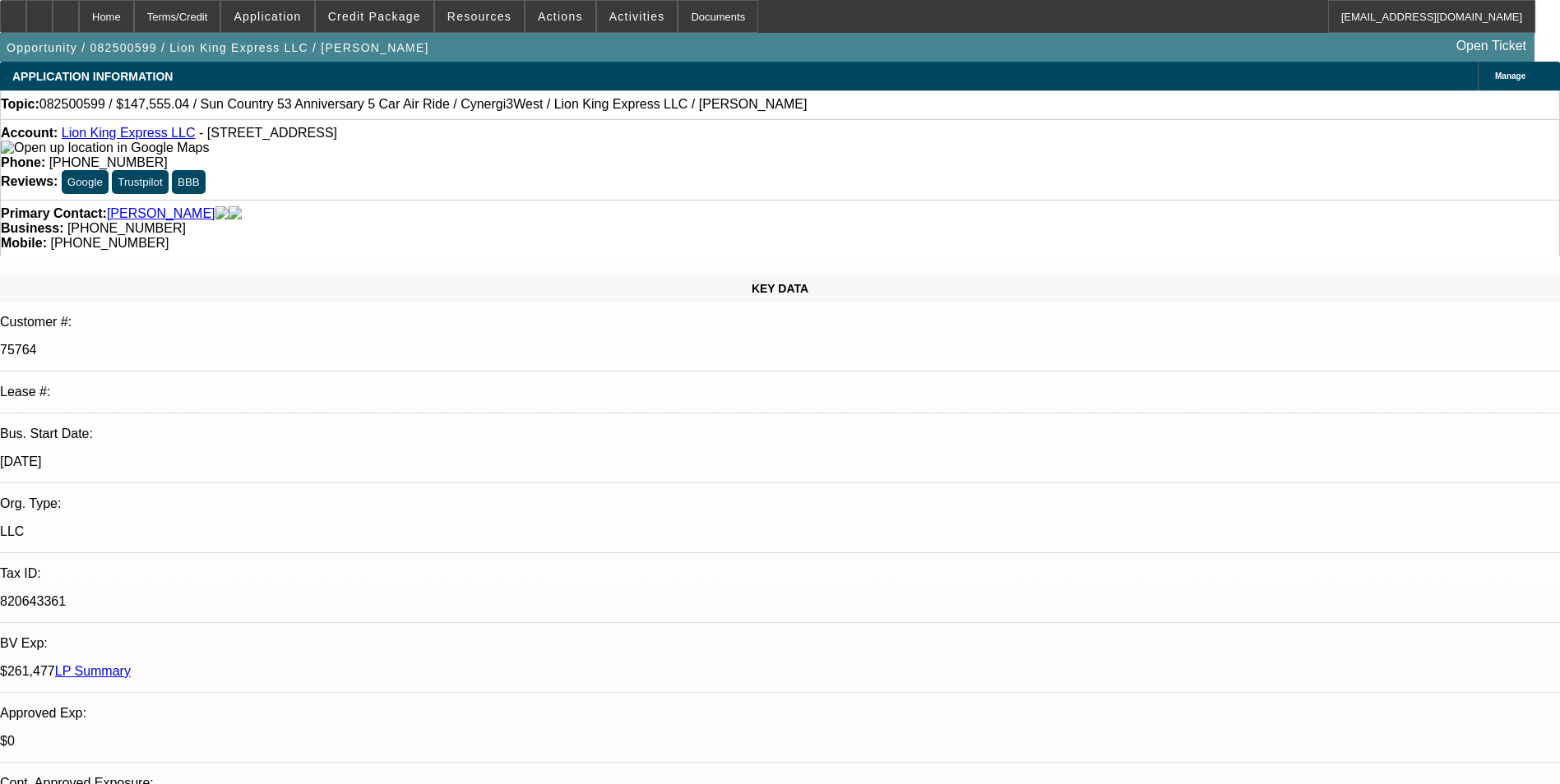
select select "0"
select select "6"
select select "0"
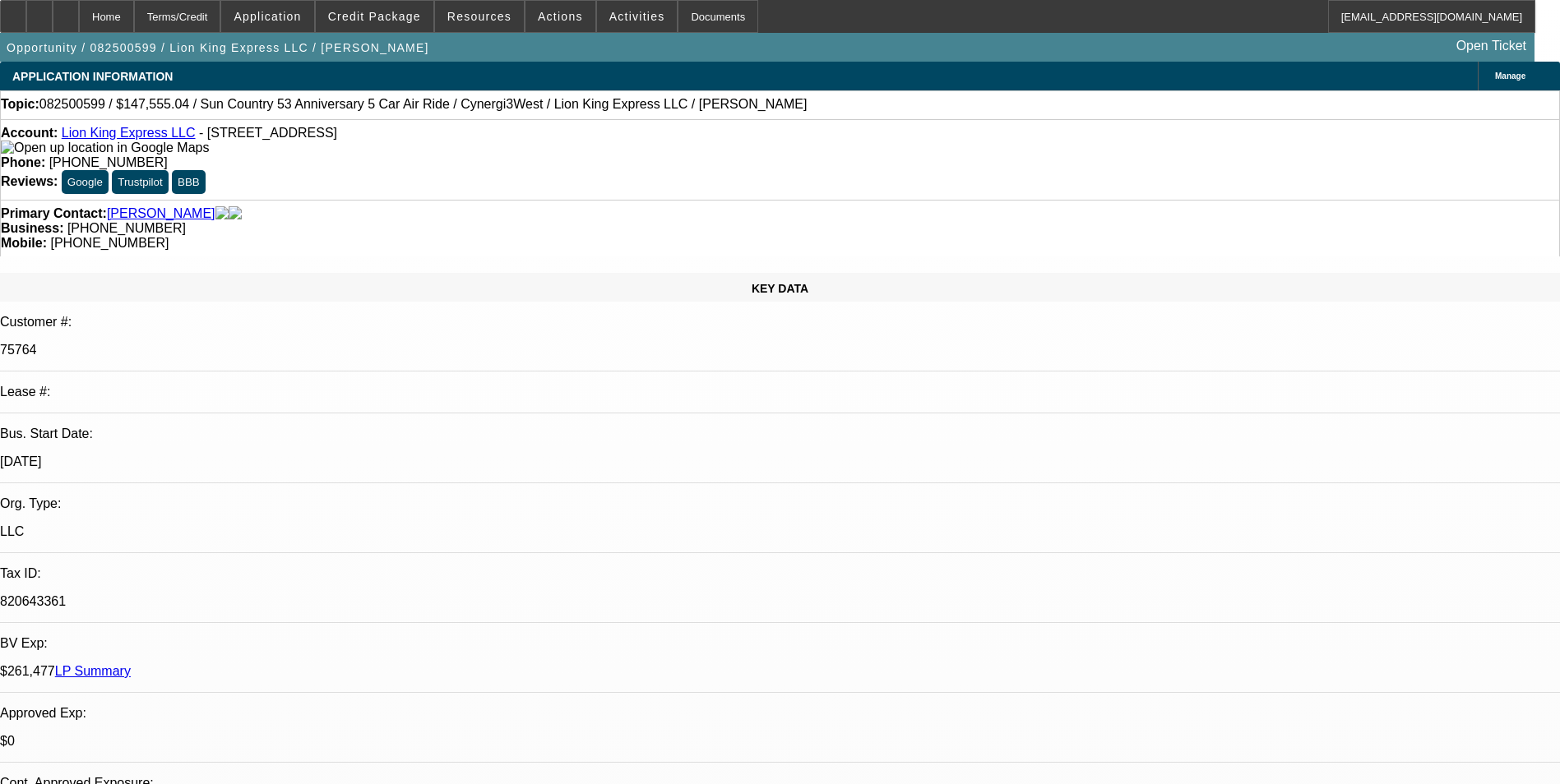
select select "6"
select select "0"
select select "6"
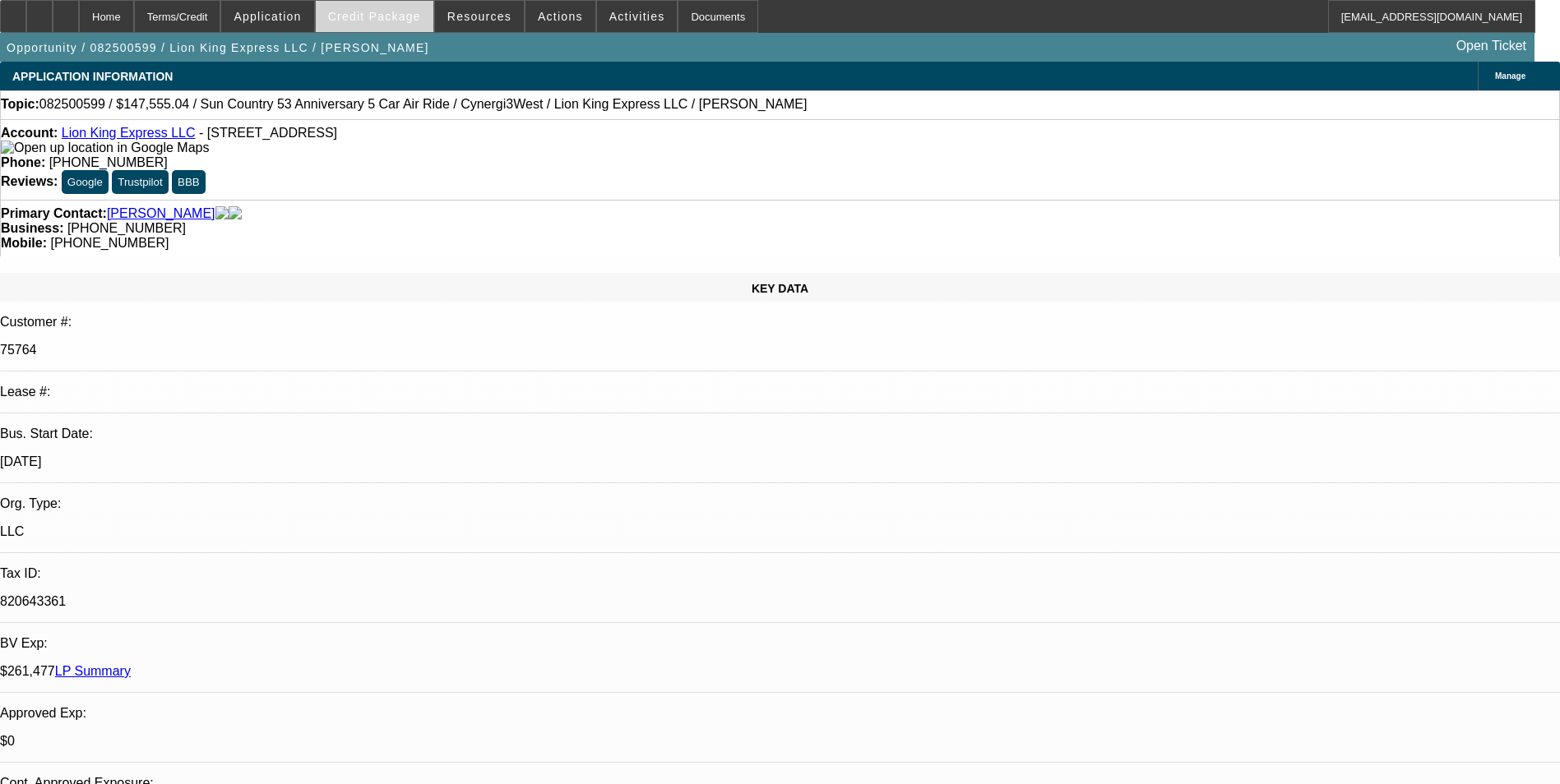
click at [381, 22] on span "Credit Package" at bounding box center [374, 16] width 93 height 13
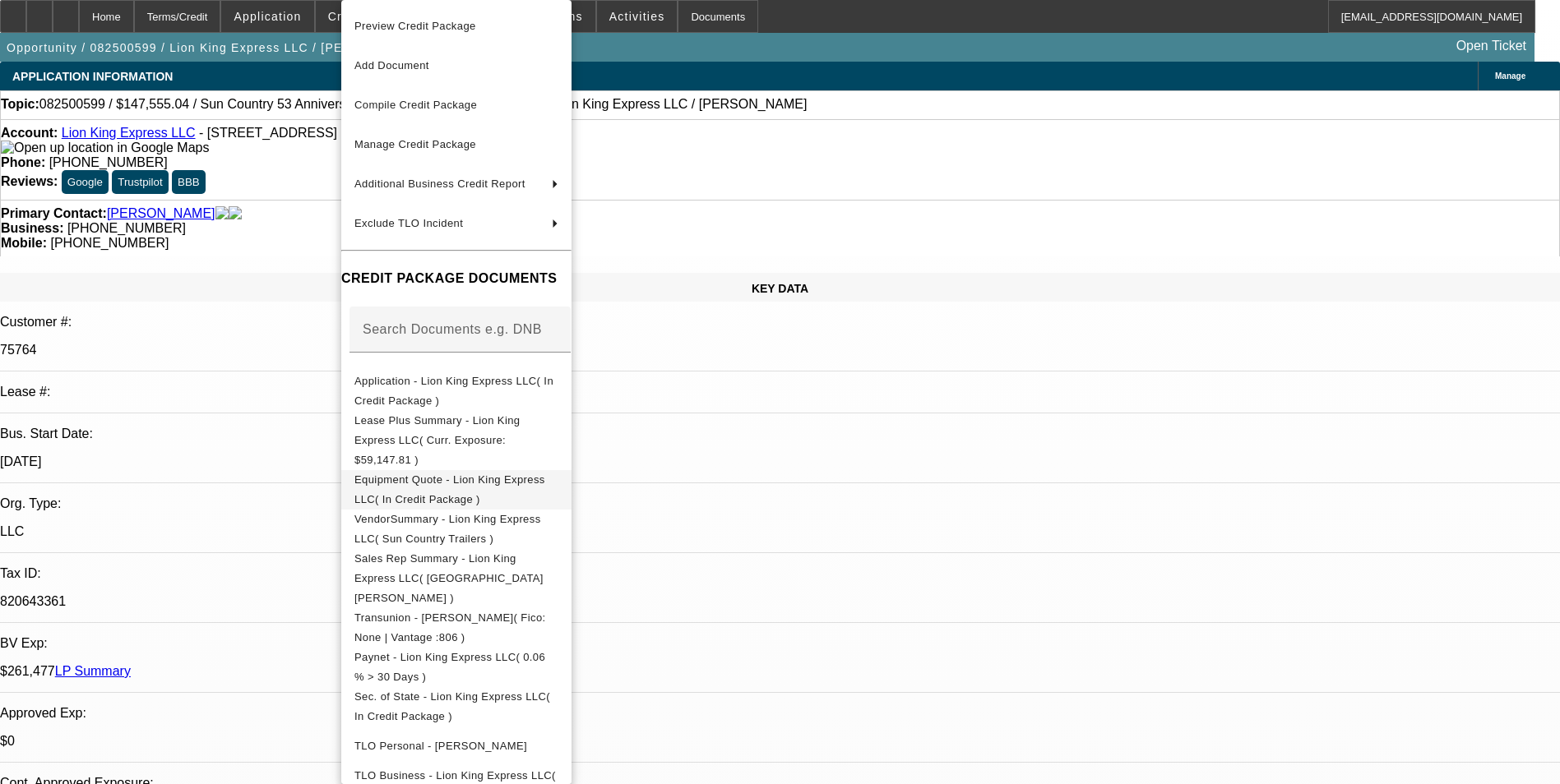
click at [510, 474] on span "Equipment Quote - Lion King Express LLC( In Credit Package )" at bounding box center [450, 490] width 191 height 32
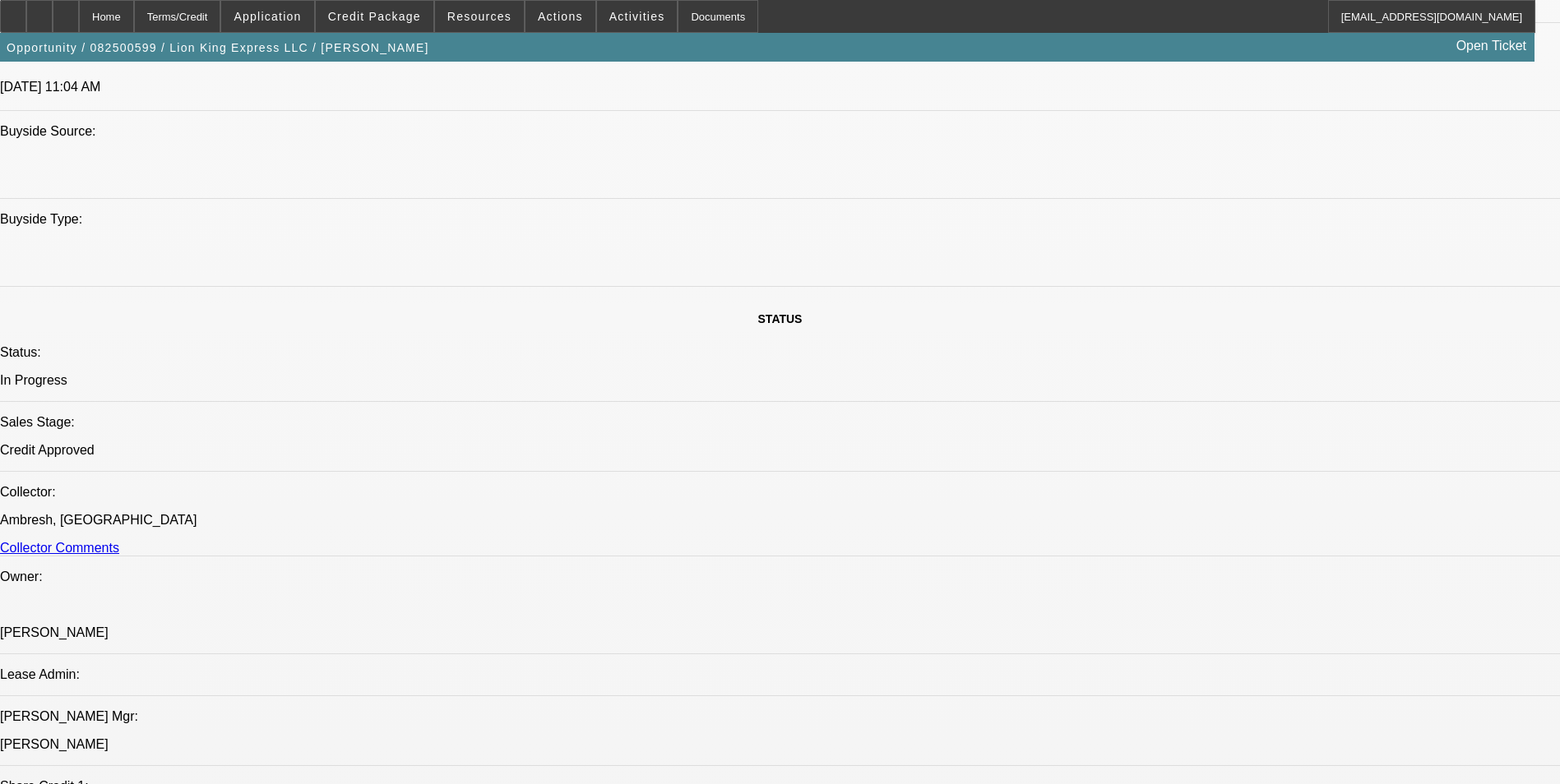
scroll to position [1233, 0]
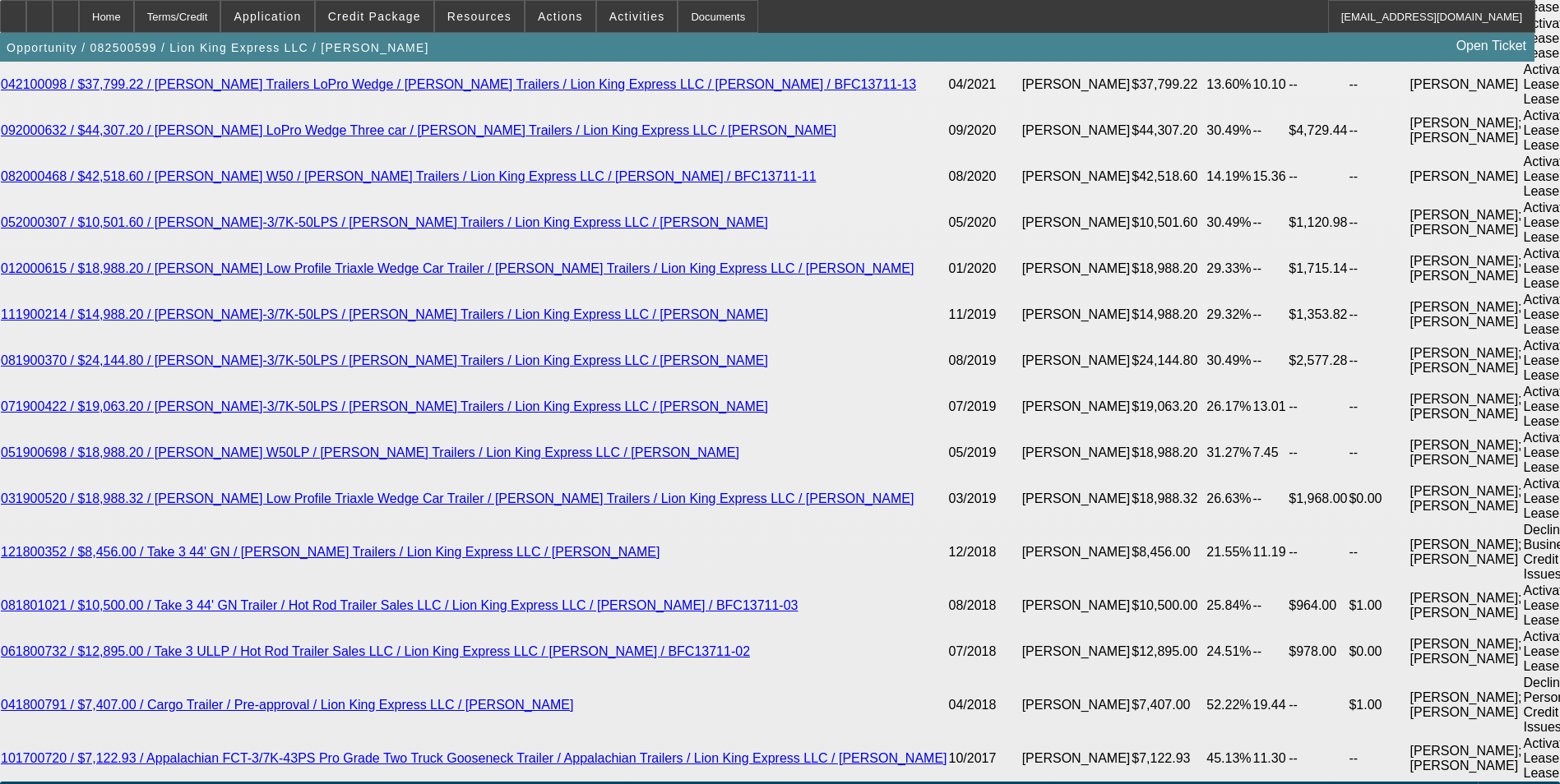
scroll to position [3946, 0]
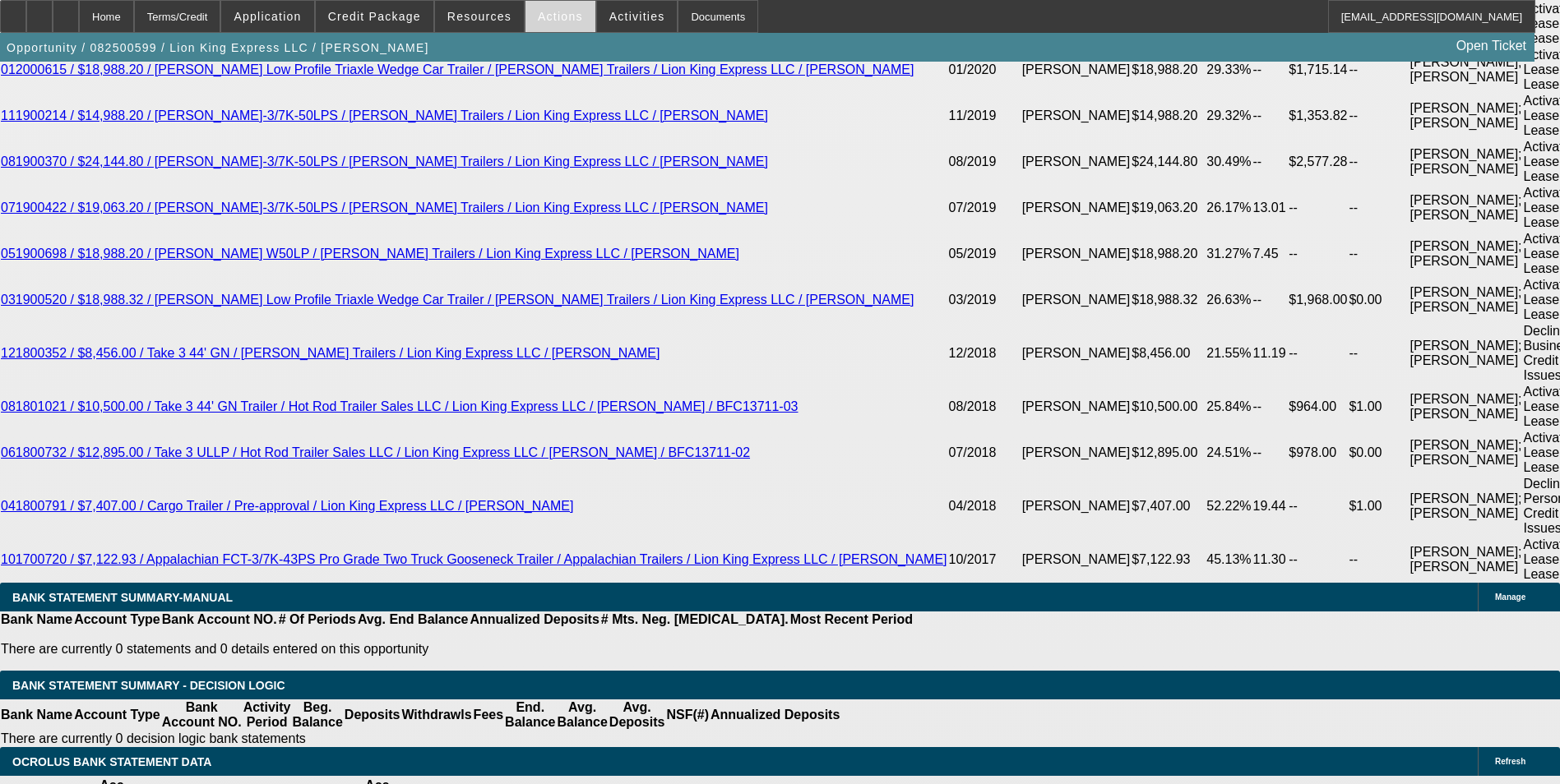
click at [549, 21] on span "Actions" at bounding box center [560, 16] width 45 height 13
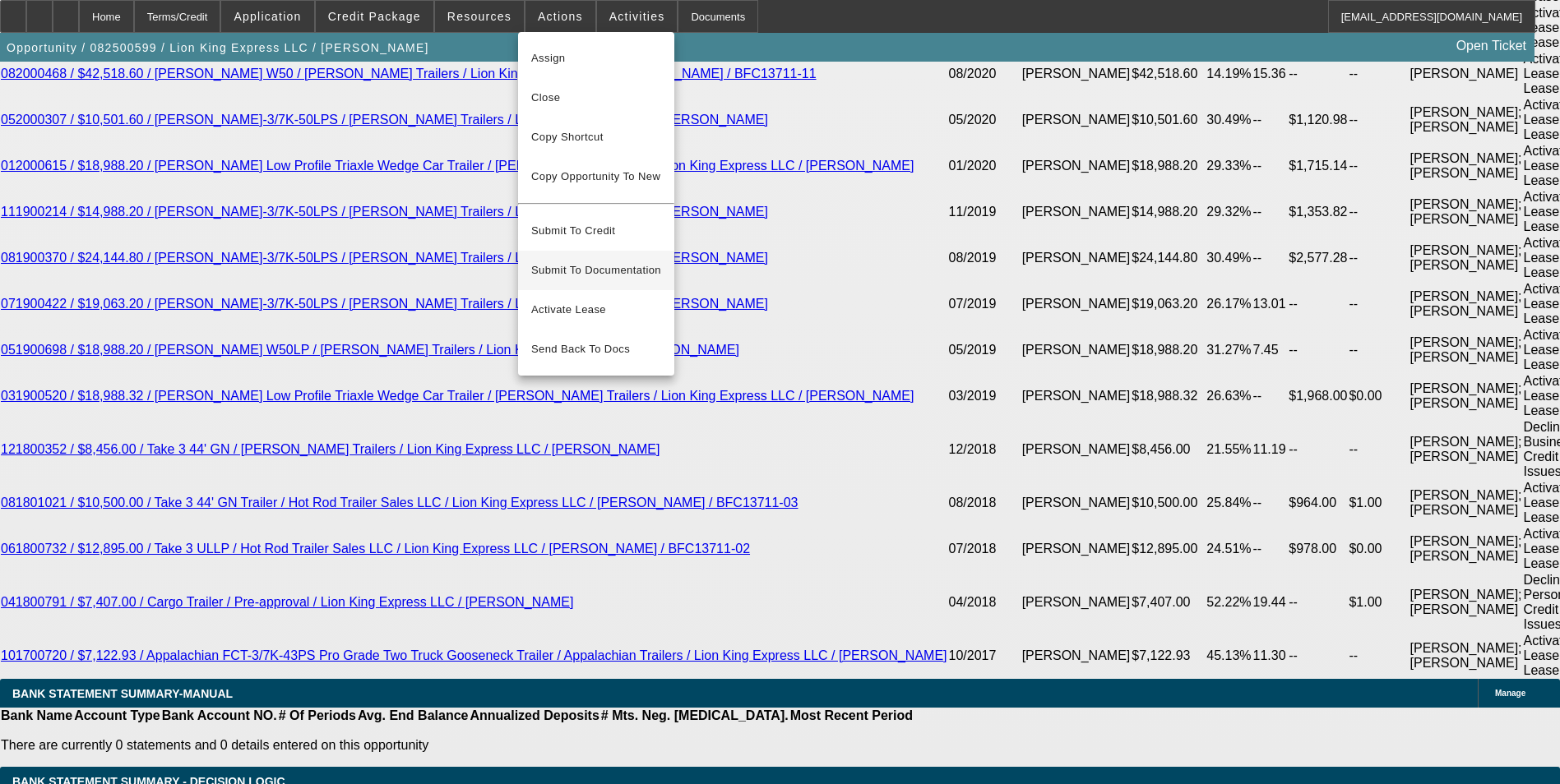
scroll to position [3699, 0]
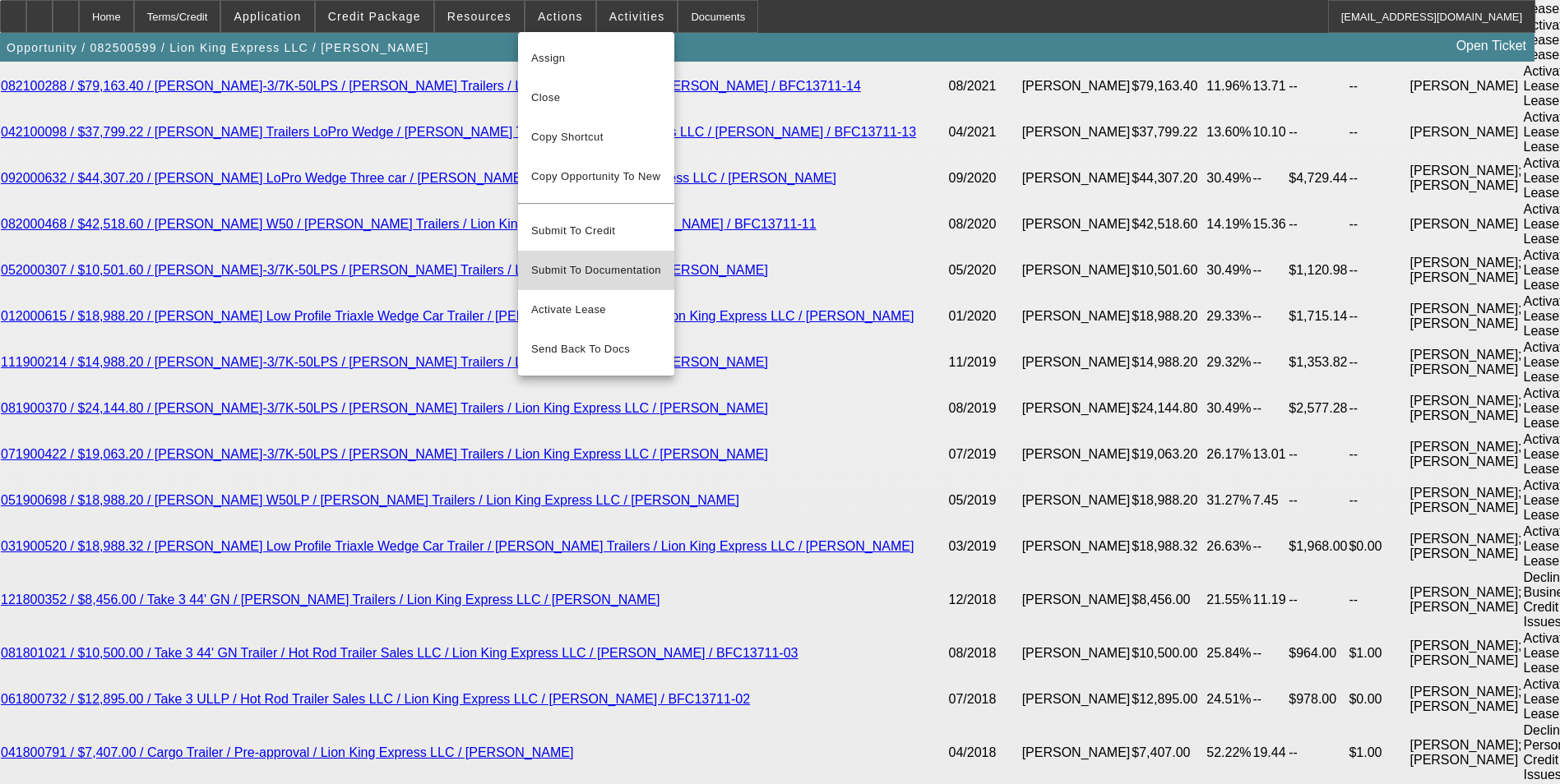
click at [641, 261] on span "Submit To Documentation" at bounding box center [596, 270] width 130 height 20
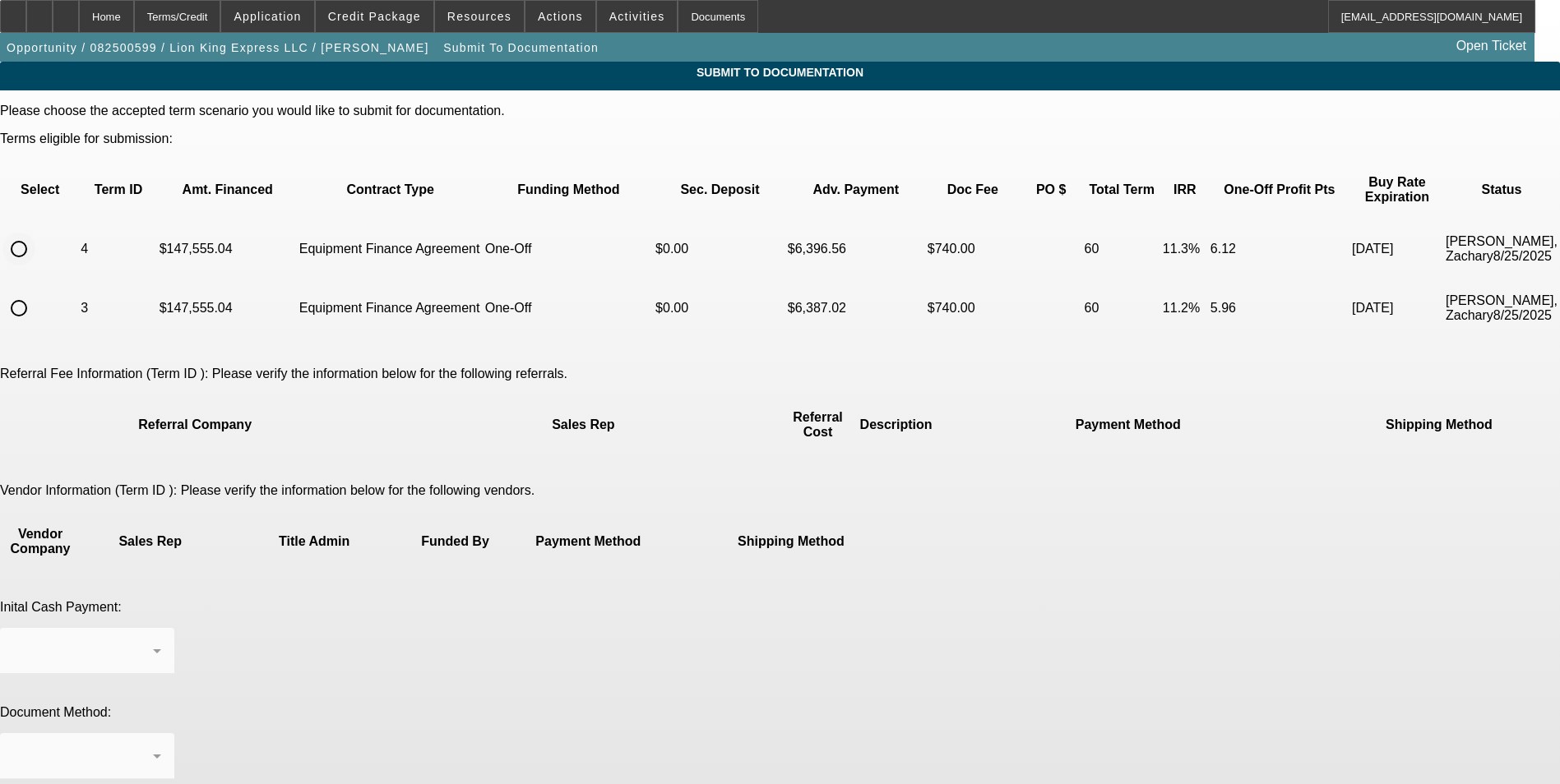
click at [35, 233] on input "radio" at bounding box center [19, 249] width 32 height 32
radio input "true"
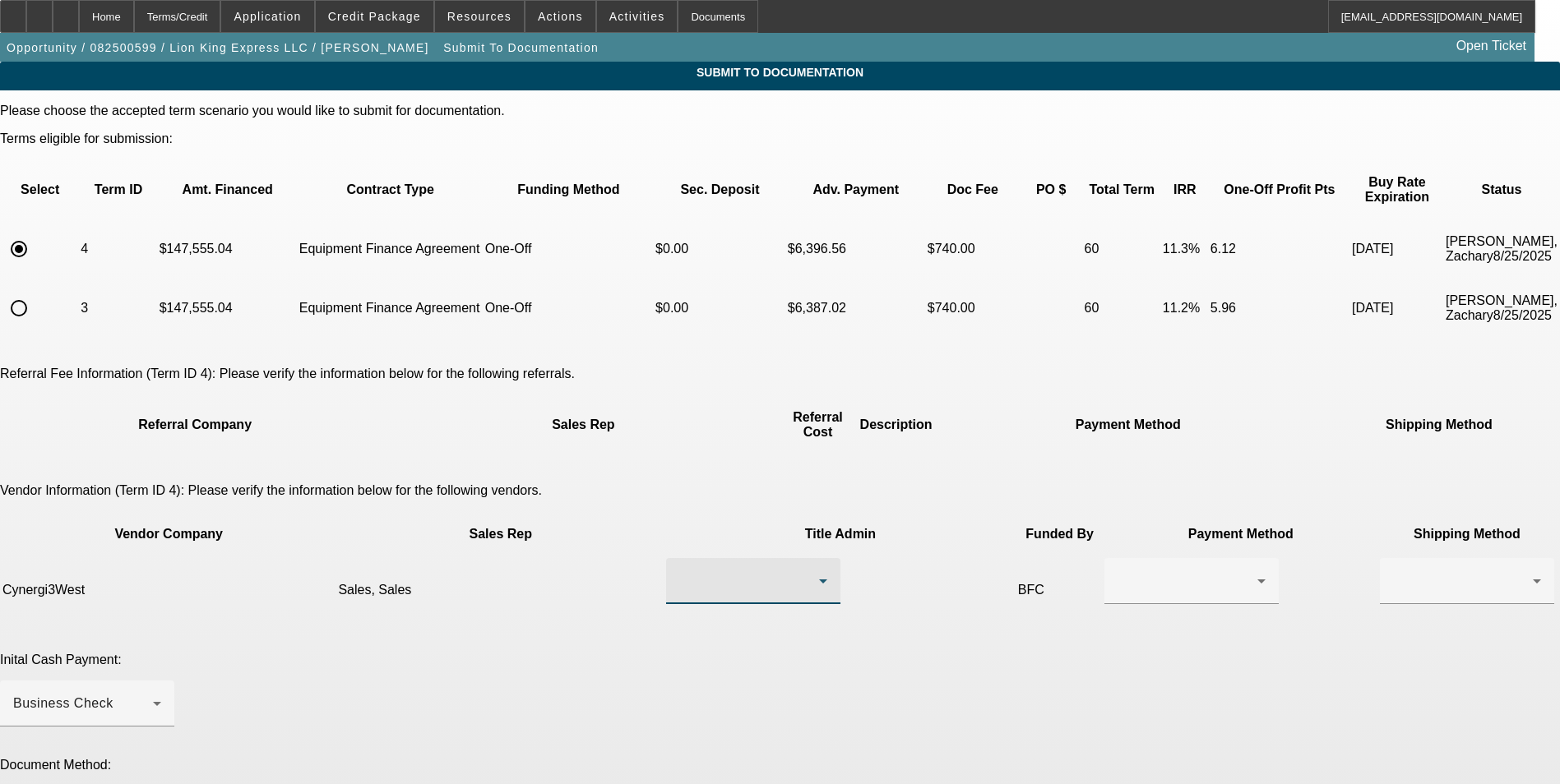
click at [679, 571] on div at bounding box center [749, 581] width 139 height 20
click at [706, 549] on mat-option "Sales, Sales" at bounding box center [706, 550] width 196 height 39
click at [1118, 571] on div at bounding box center [1187, 581] width 139 height 20
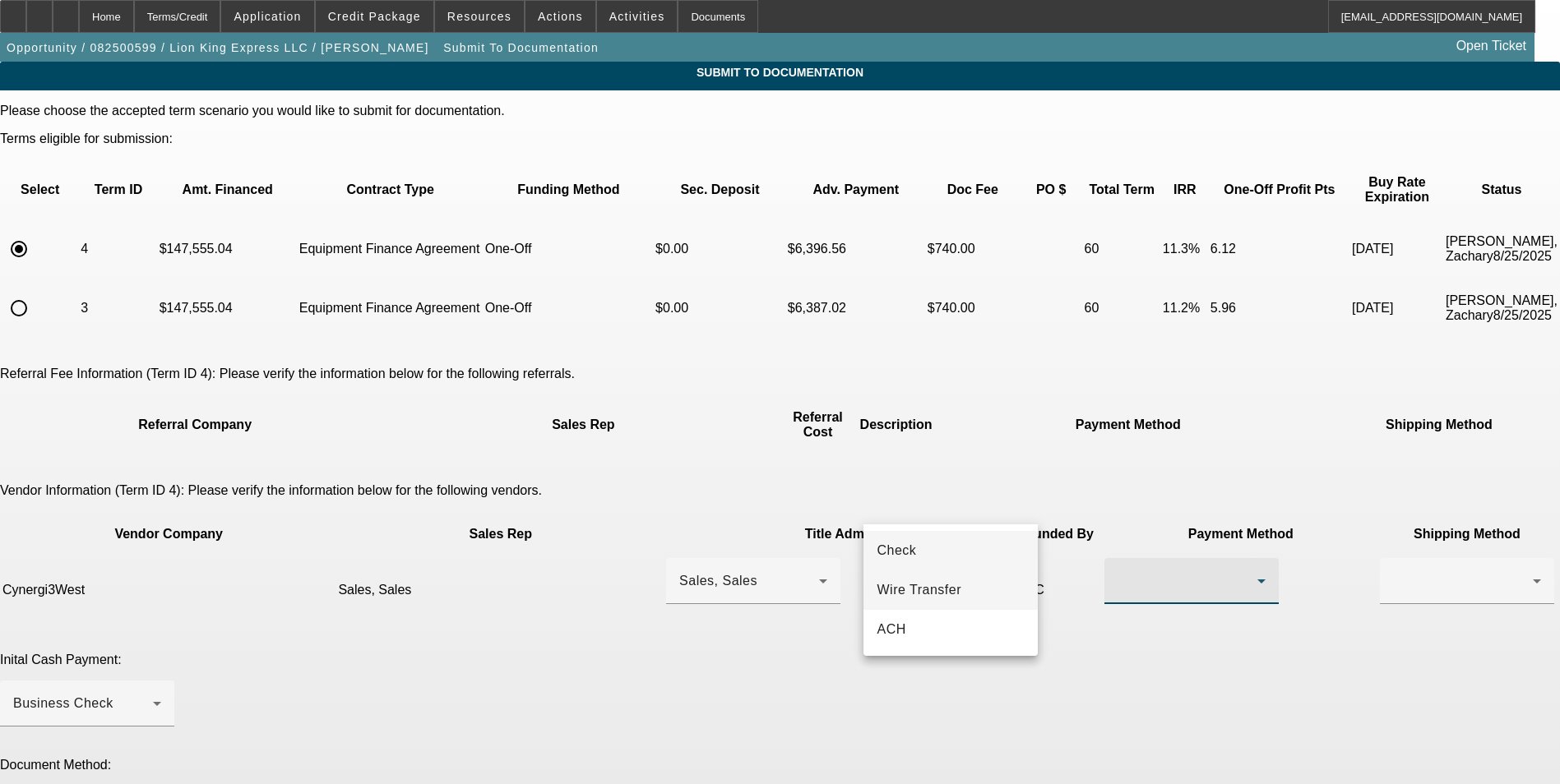
click at [936, 590] on span "Wire Transfer" at bounding box center [919, 590] width 85 height 20
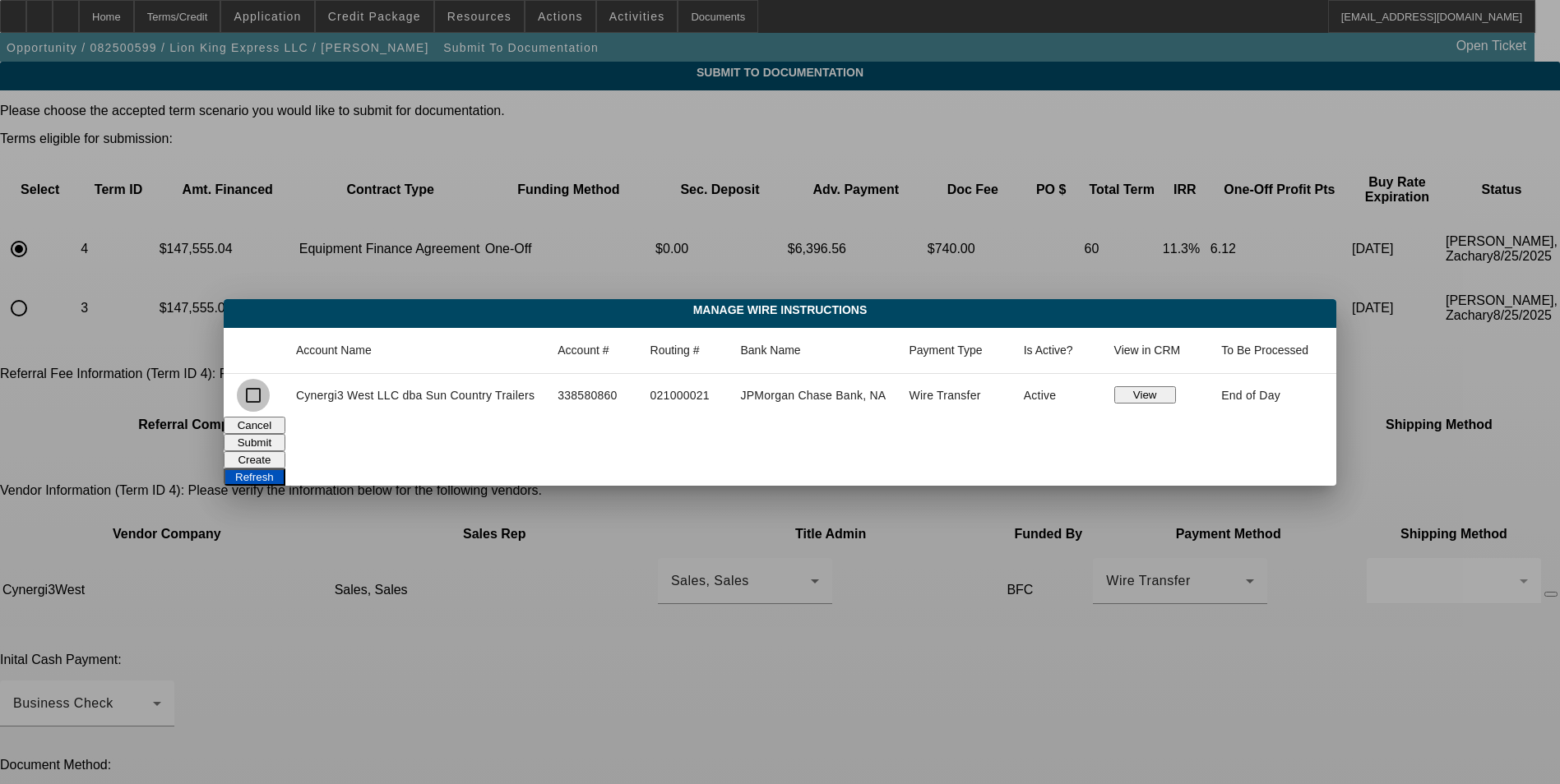
click at [265, 397] on input "checkbox" at bounding box center [253, 395] width 32 height 32
checkbox input "true"
click at [286, 438] on button "Submit" at bounding box center [254, 442] width 62 height 17
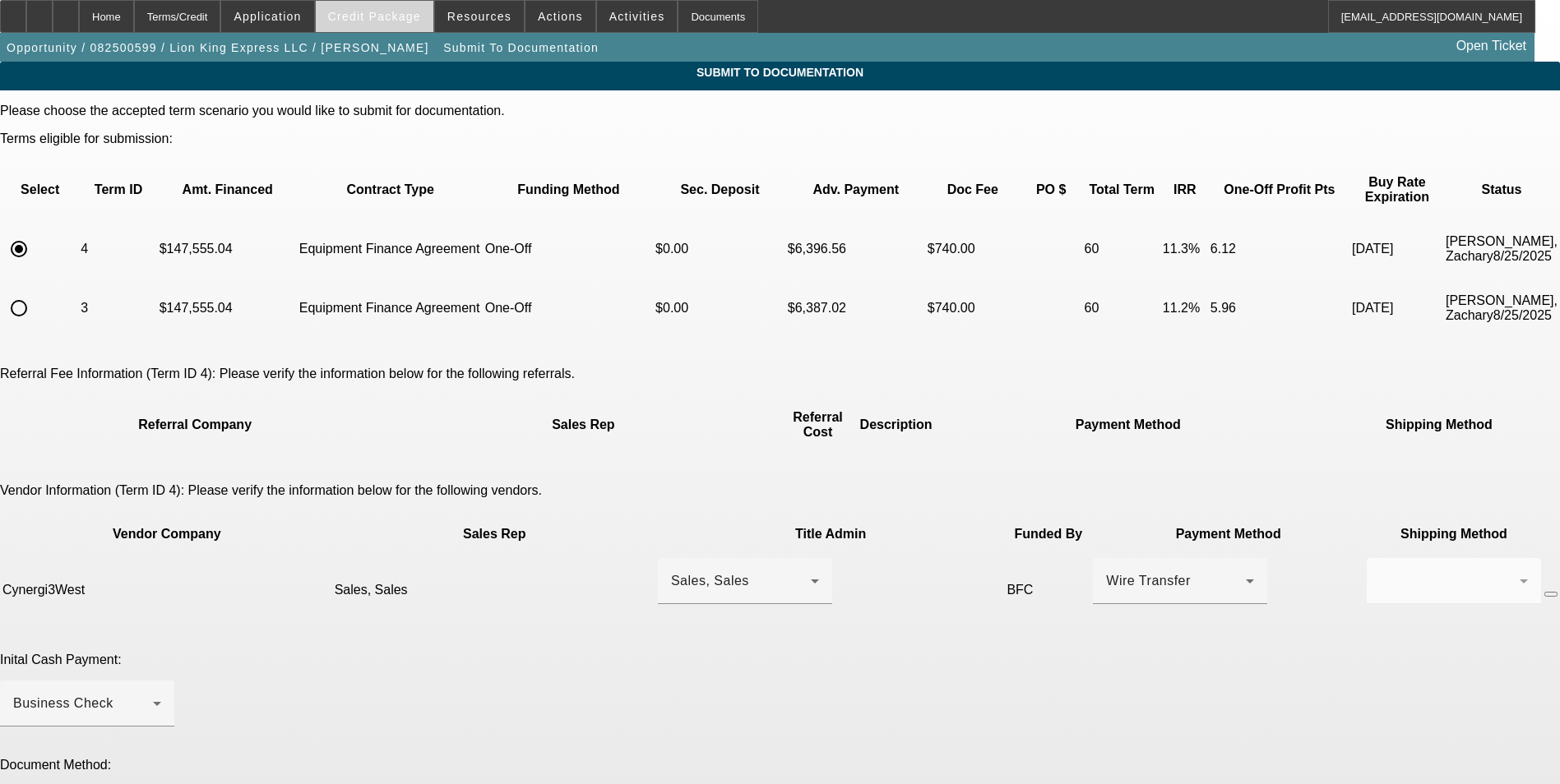
click at [410, 21] on span "Credit Package" at bounding box center [374, 16] width 93 height 13
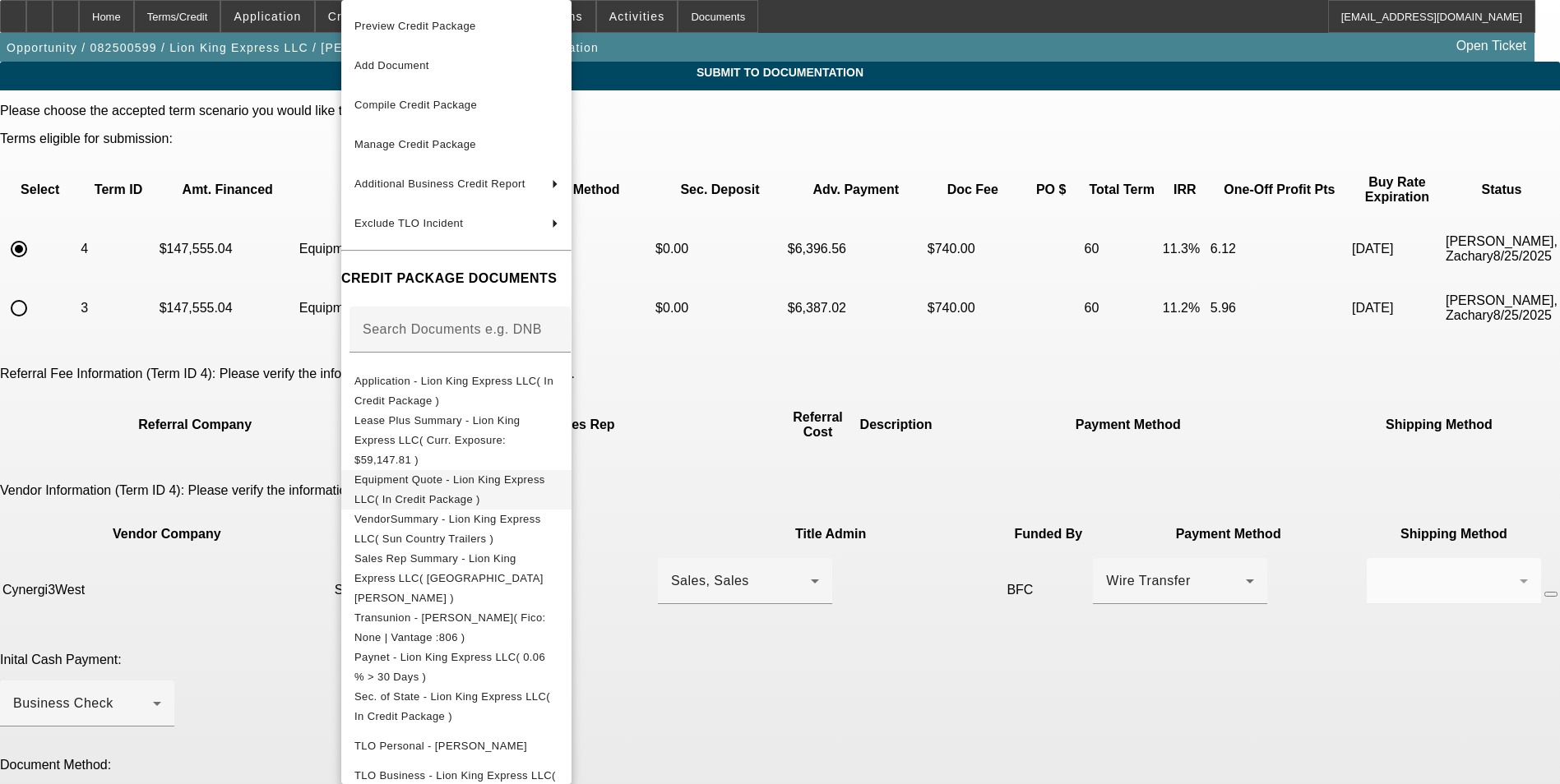
click at [464, 474] on span "Equipment Quote - Lion King Express LLC( In Credit Package )" at bounding box center [450, 490] width 191 height 32
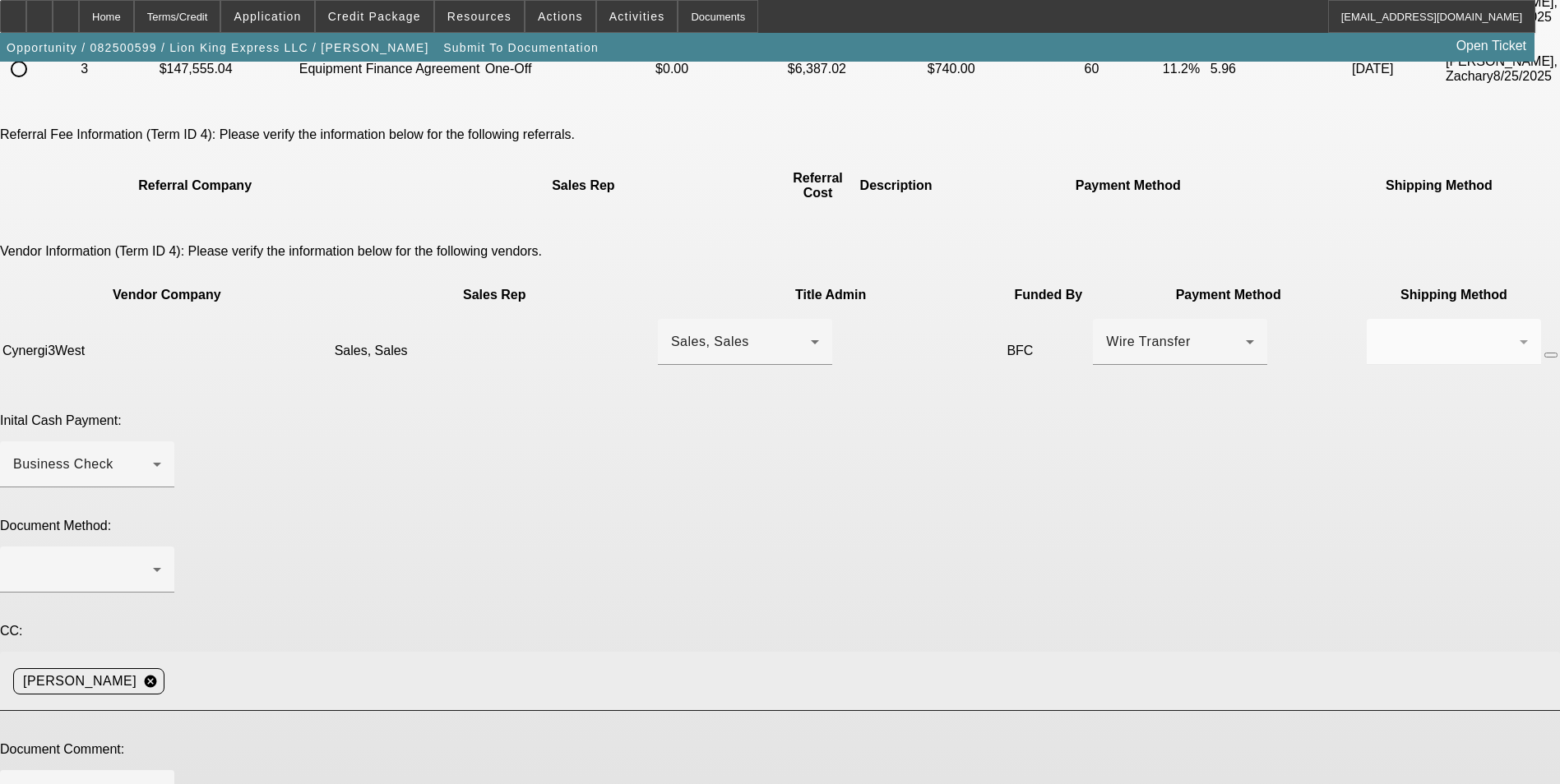
scroll to position [246, 0]
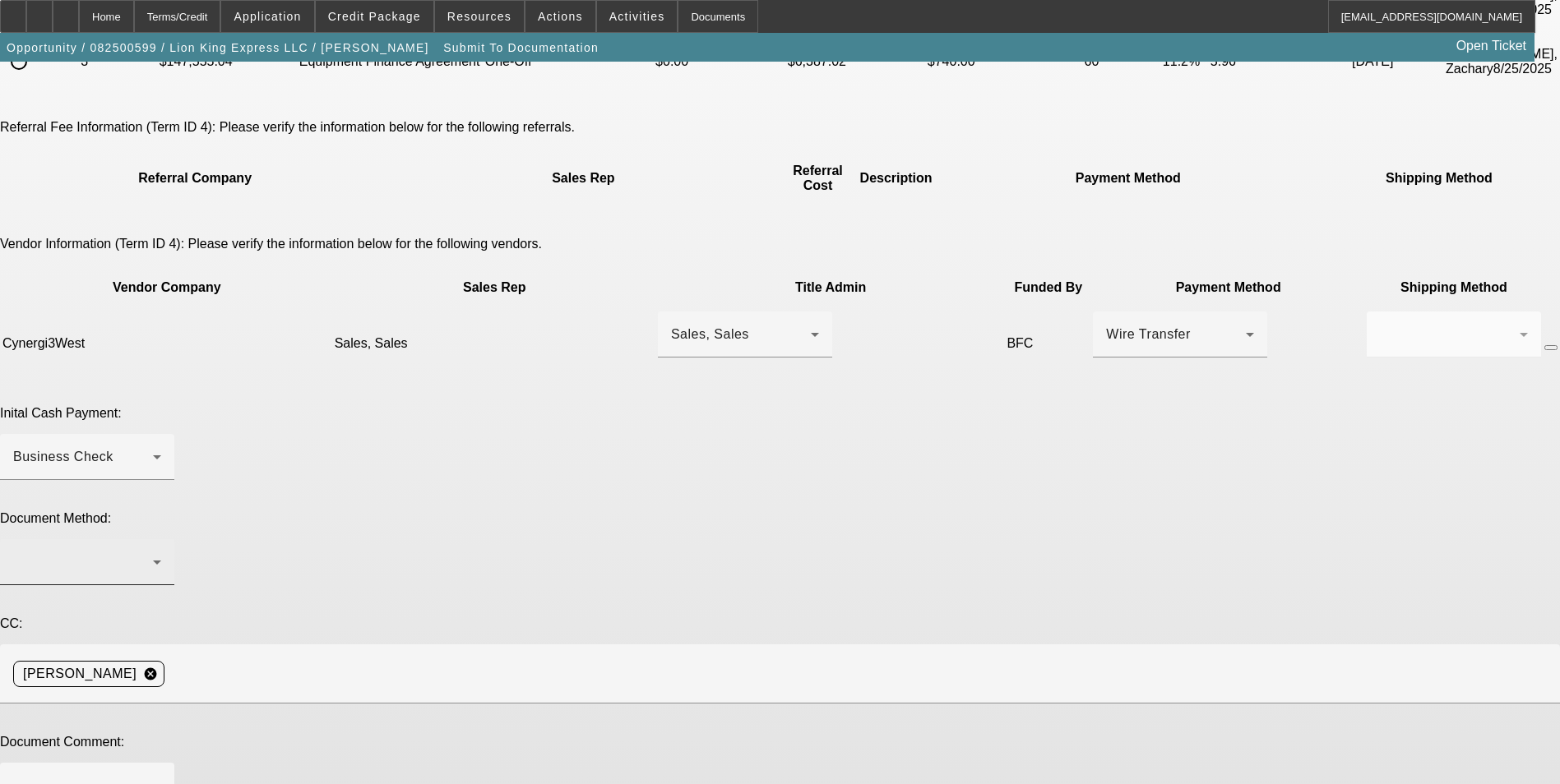
click at [161, 540] on div at bounding box center [87, 562] width 148 height 46
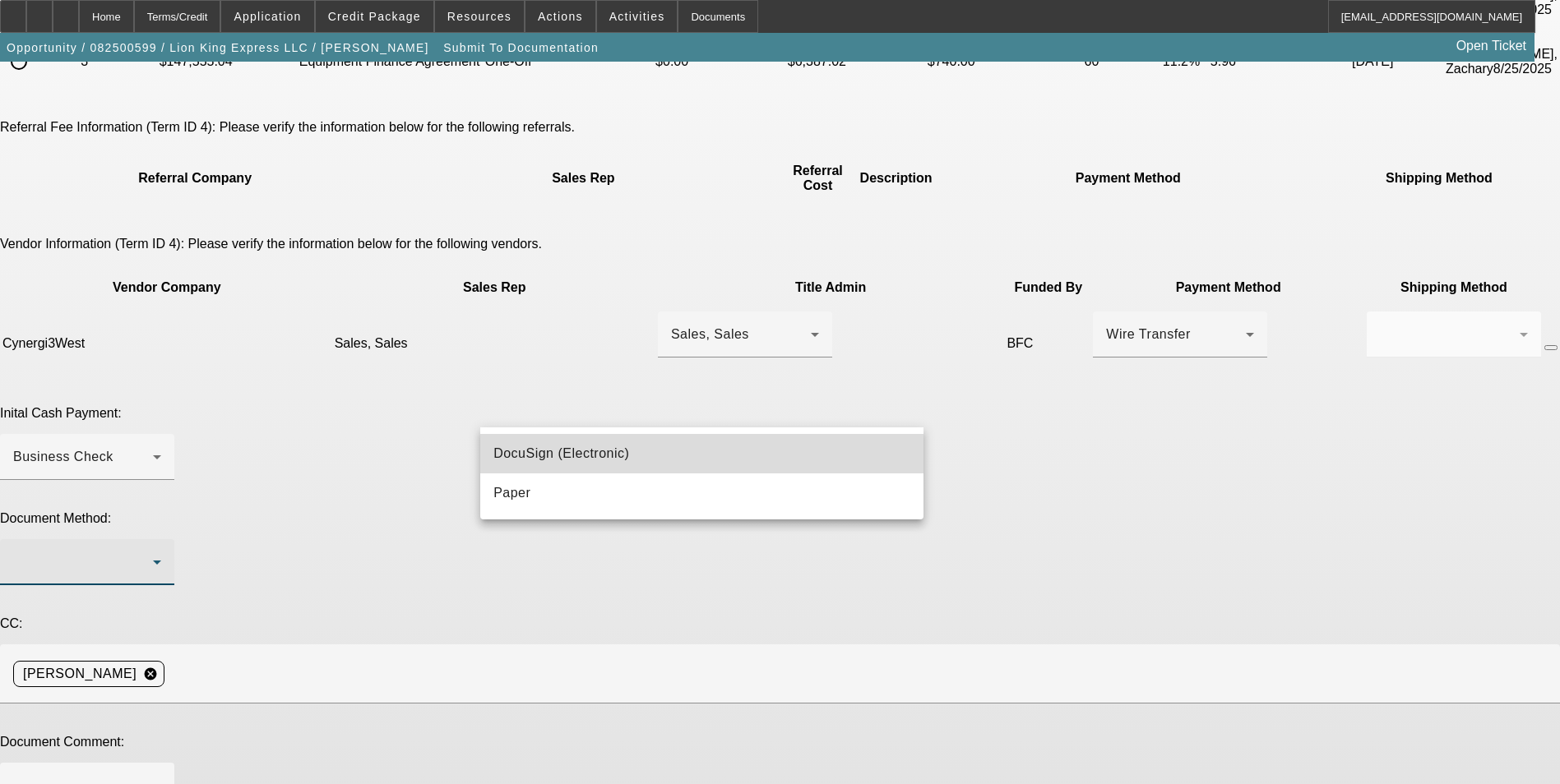
click at [561, 452] on span "DocuSign (Electronic)" at bounding box center [561, 454] width 136 height 20
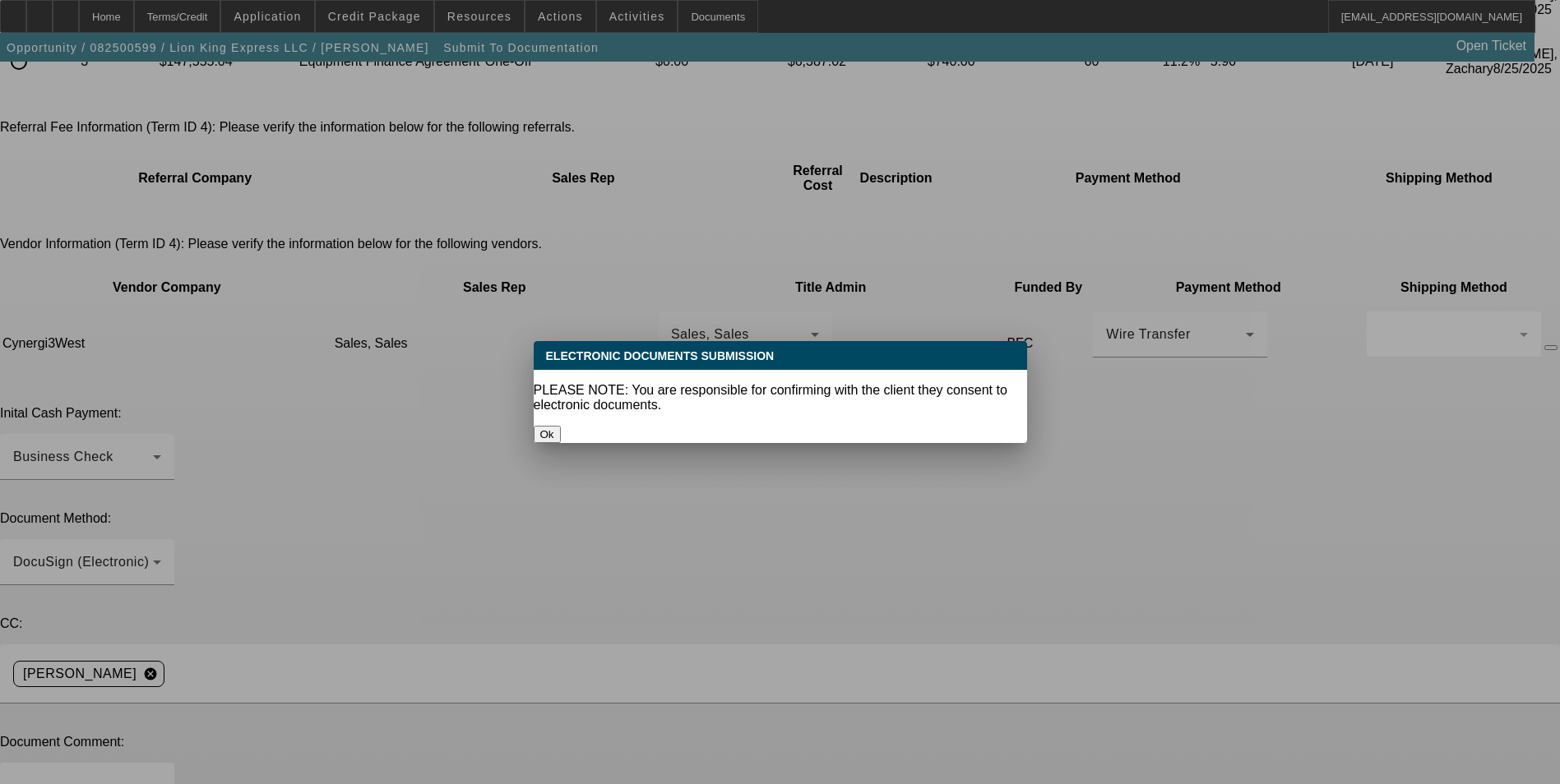
click at [561, 426] on button "Ok" at bounding box center [547, 434] width 27 height 17
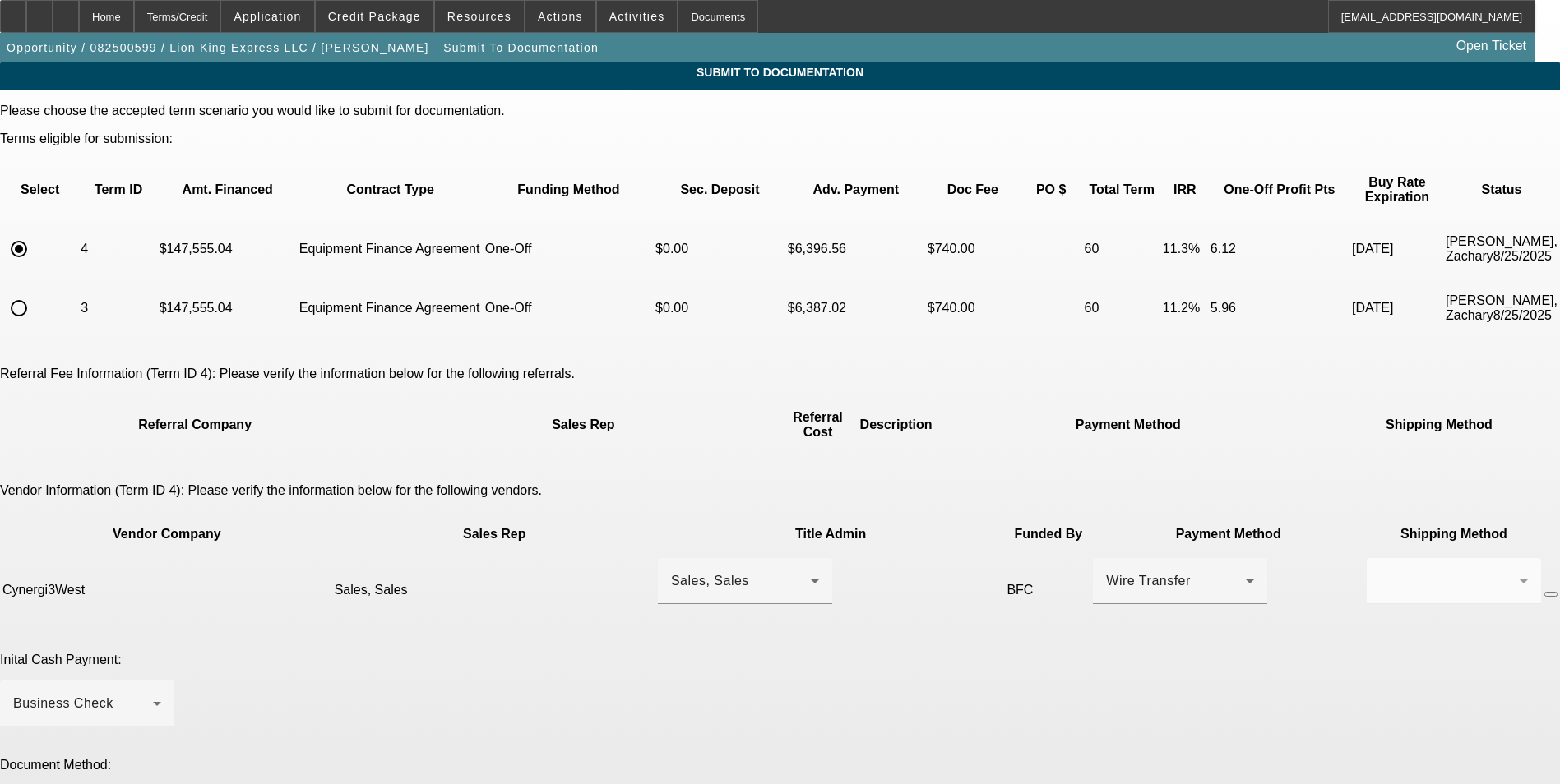
scroll to position [246, 0]
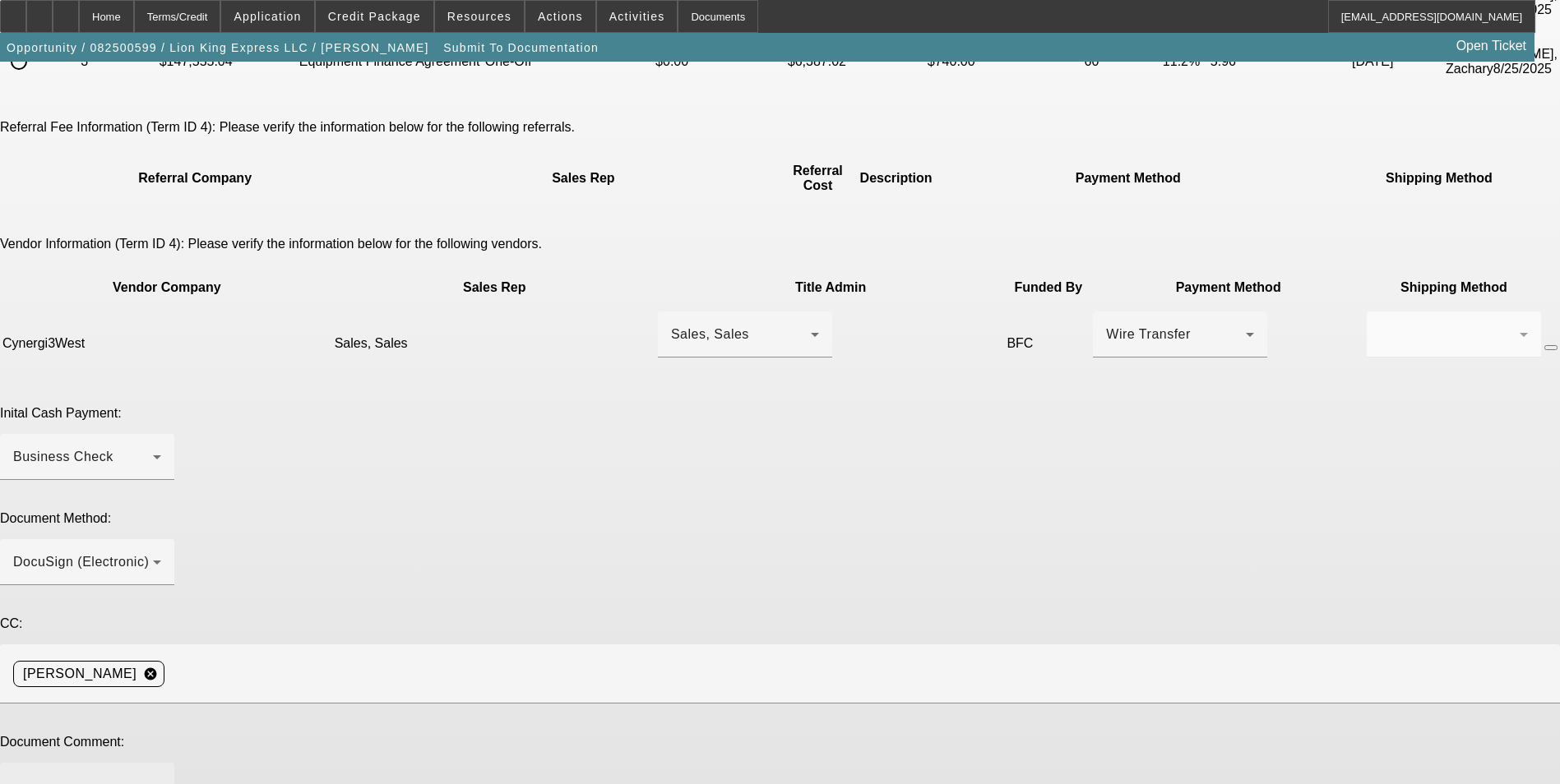
click at [161, 776] on textarea at bounding box center [87, 795] width 148 height 39
type textarea "Early Payoff approved by [PERSON_NAME] (see notes). Title email is [EMAIL_ADDRE…"
type textarea "raised payment"
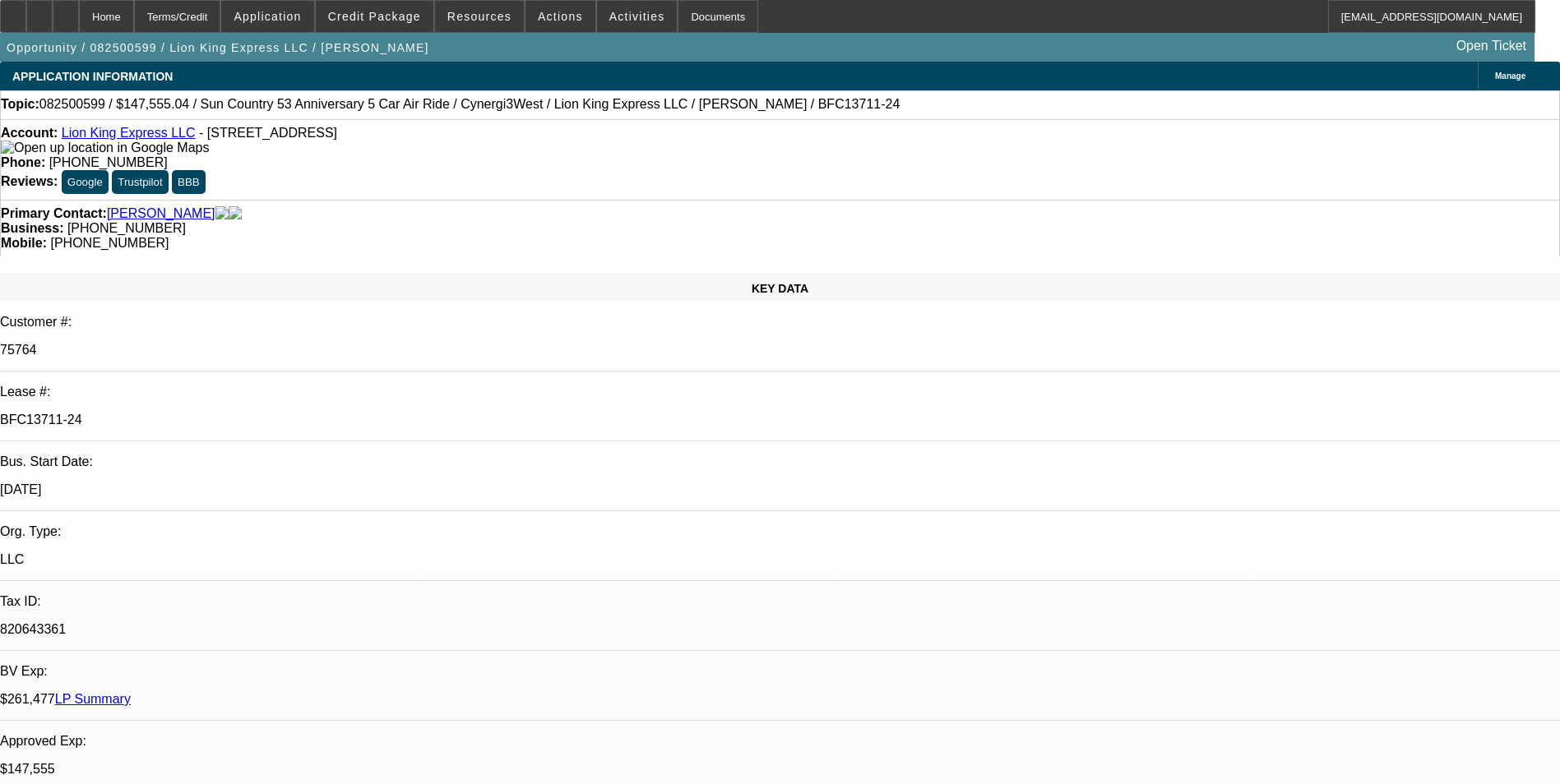
select select "0"
select select "6"
select select "0"
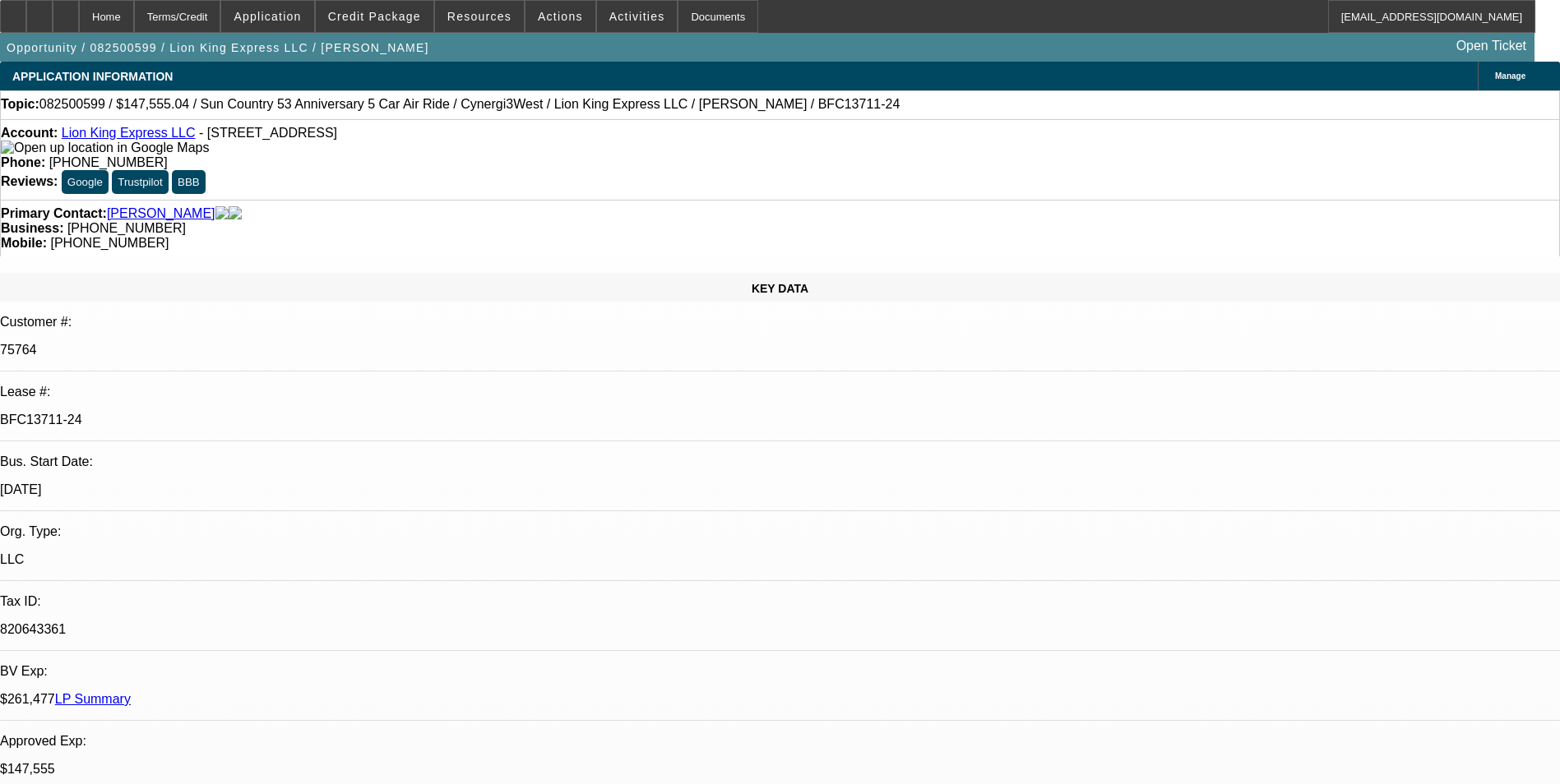
select select "0"
select select "6"
select select "0"
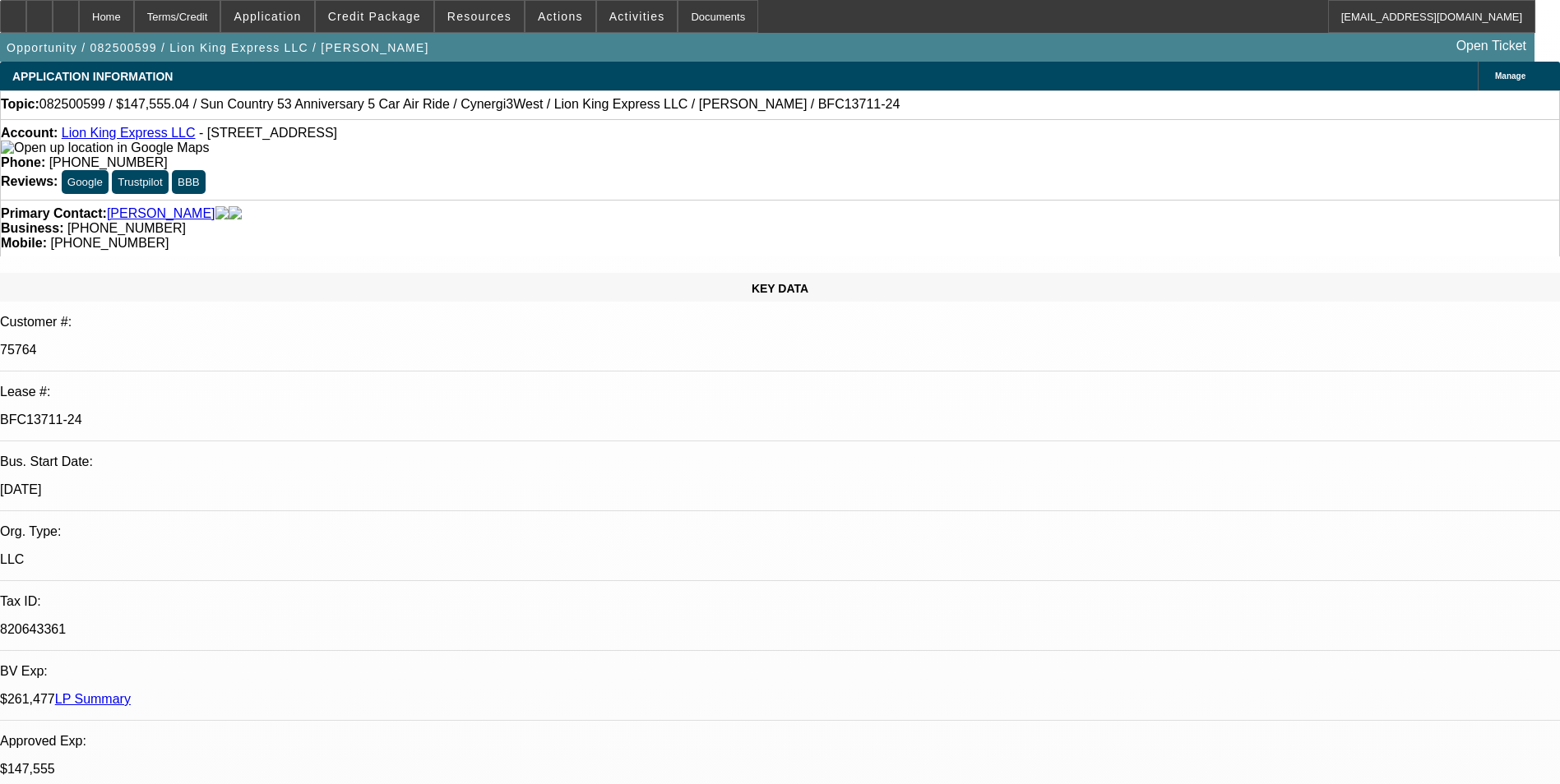
select select "0"
select select "6"
select select "0"
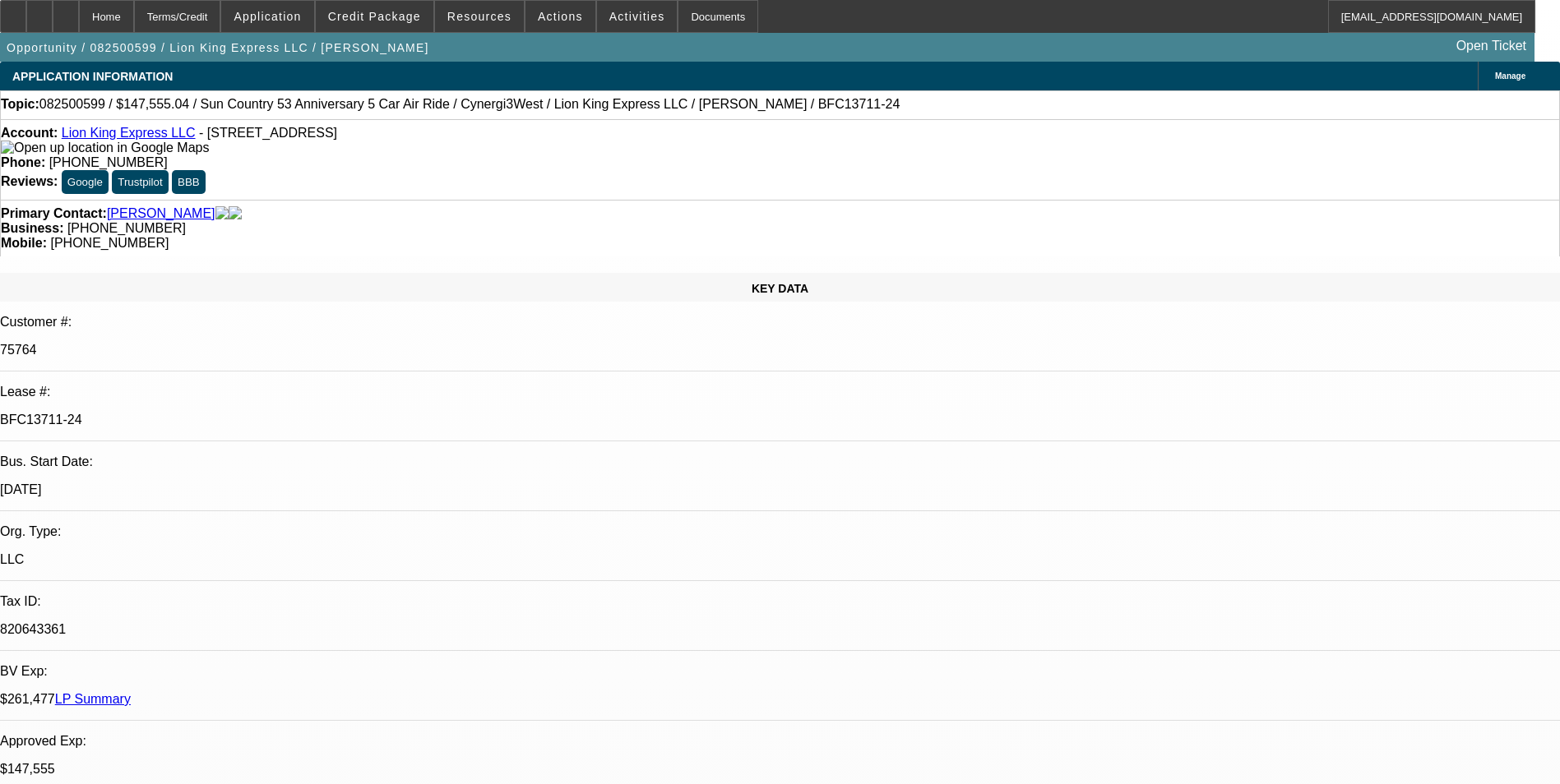
select select "6"
click at [563, 20] on span "Actions" at bounding box center [560, 16] width 45 height 13
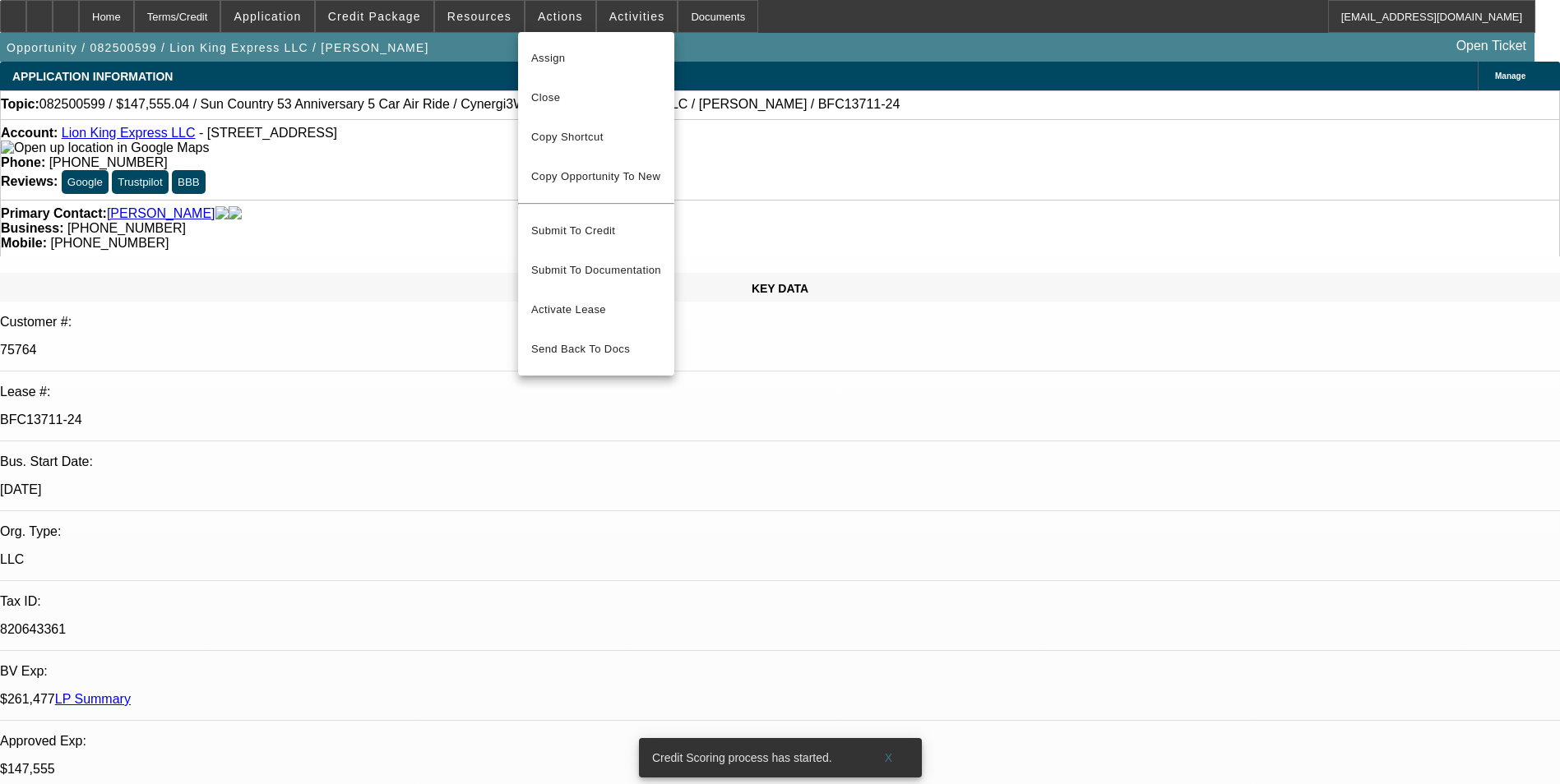
click at [603, 24] on div at bounding box center [780, 392] width 1560 height 784
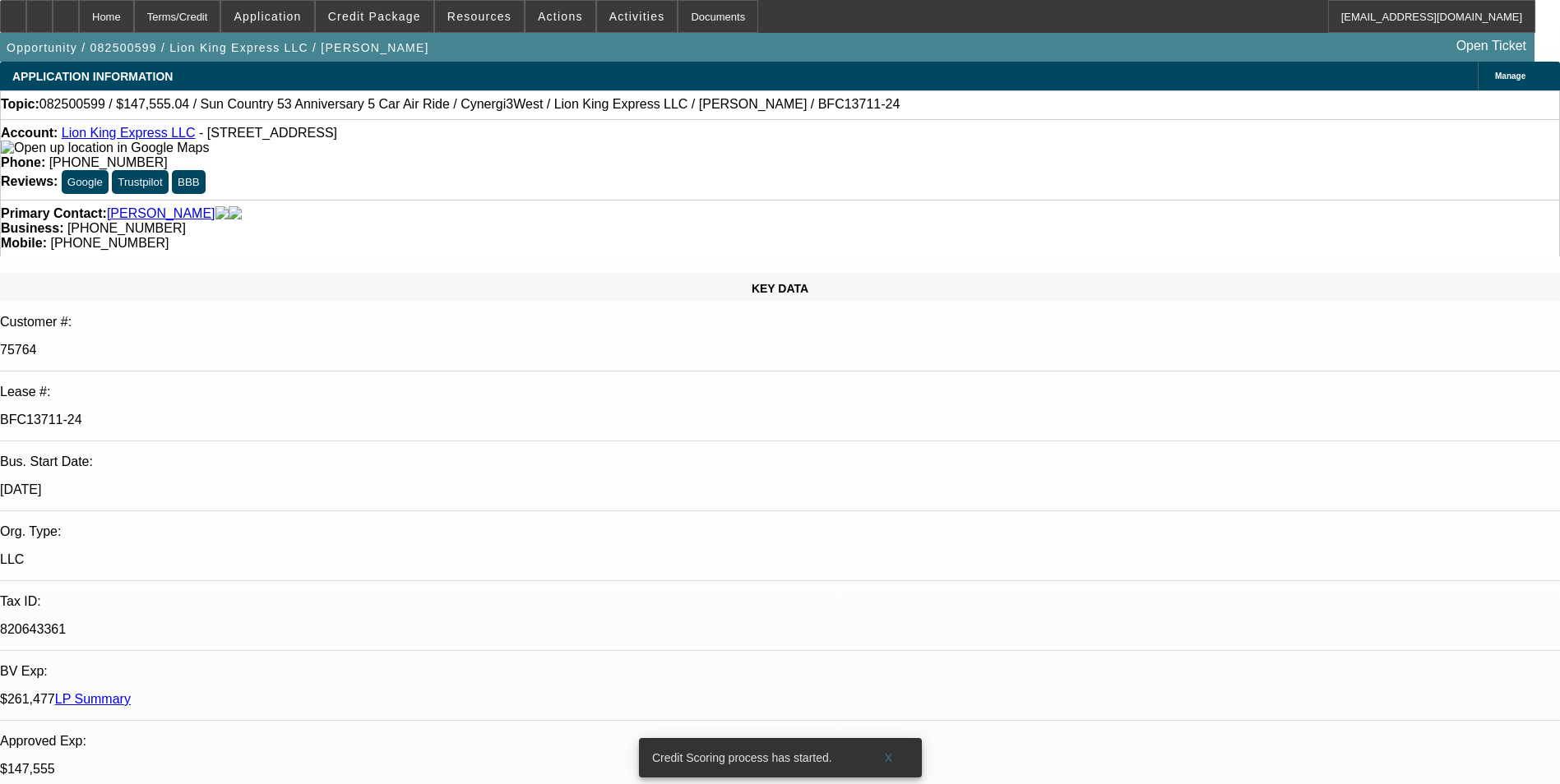
click at [603, 24] on span at bounding box center [637, 16] width 80 height 39
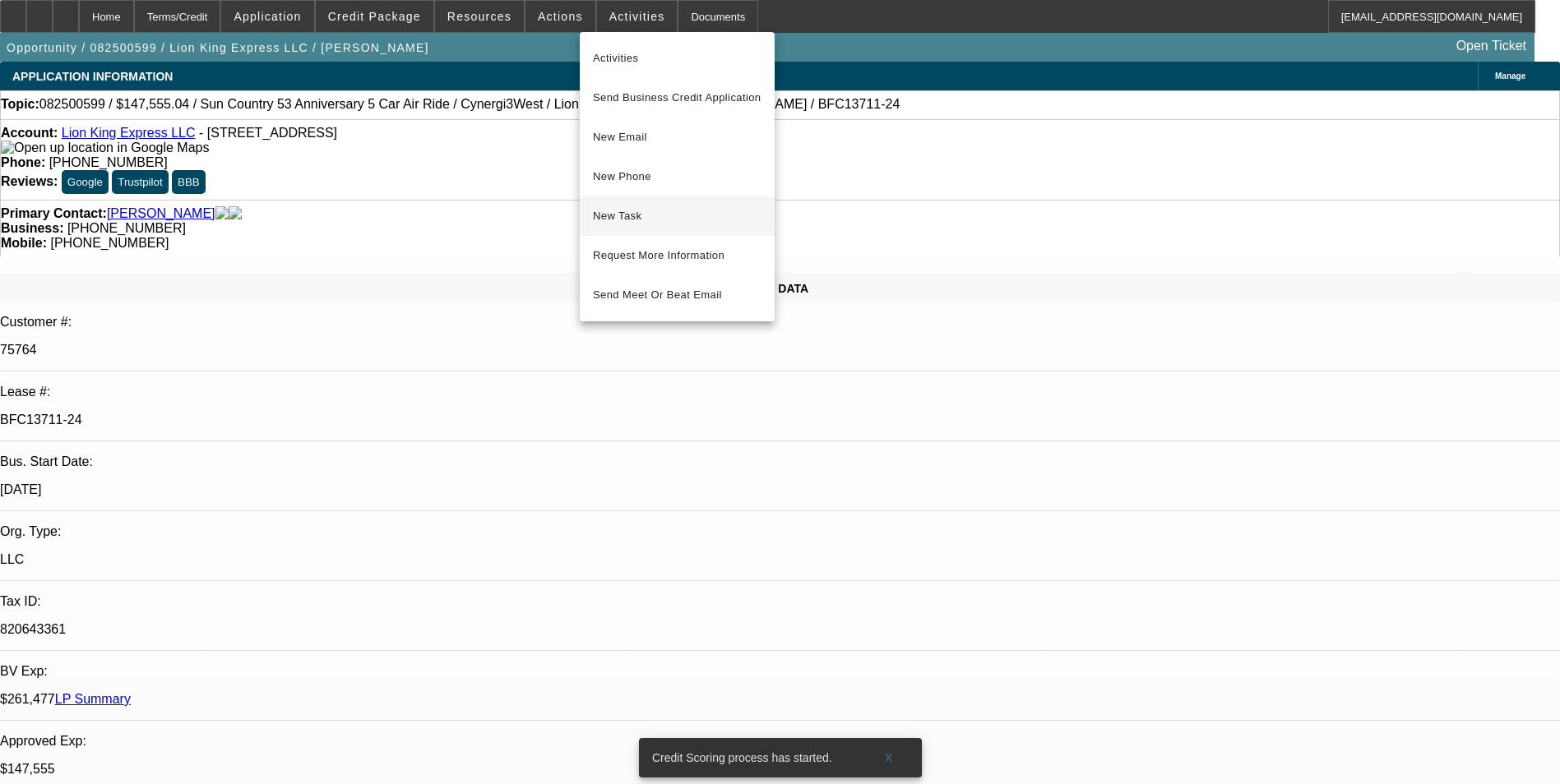
click at [640, 215] on span "New Task" at bounding box center [677, 216] width 168 height 20
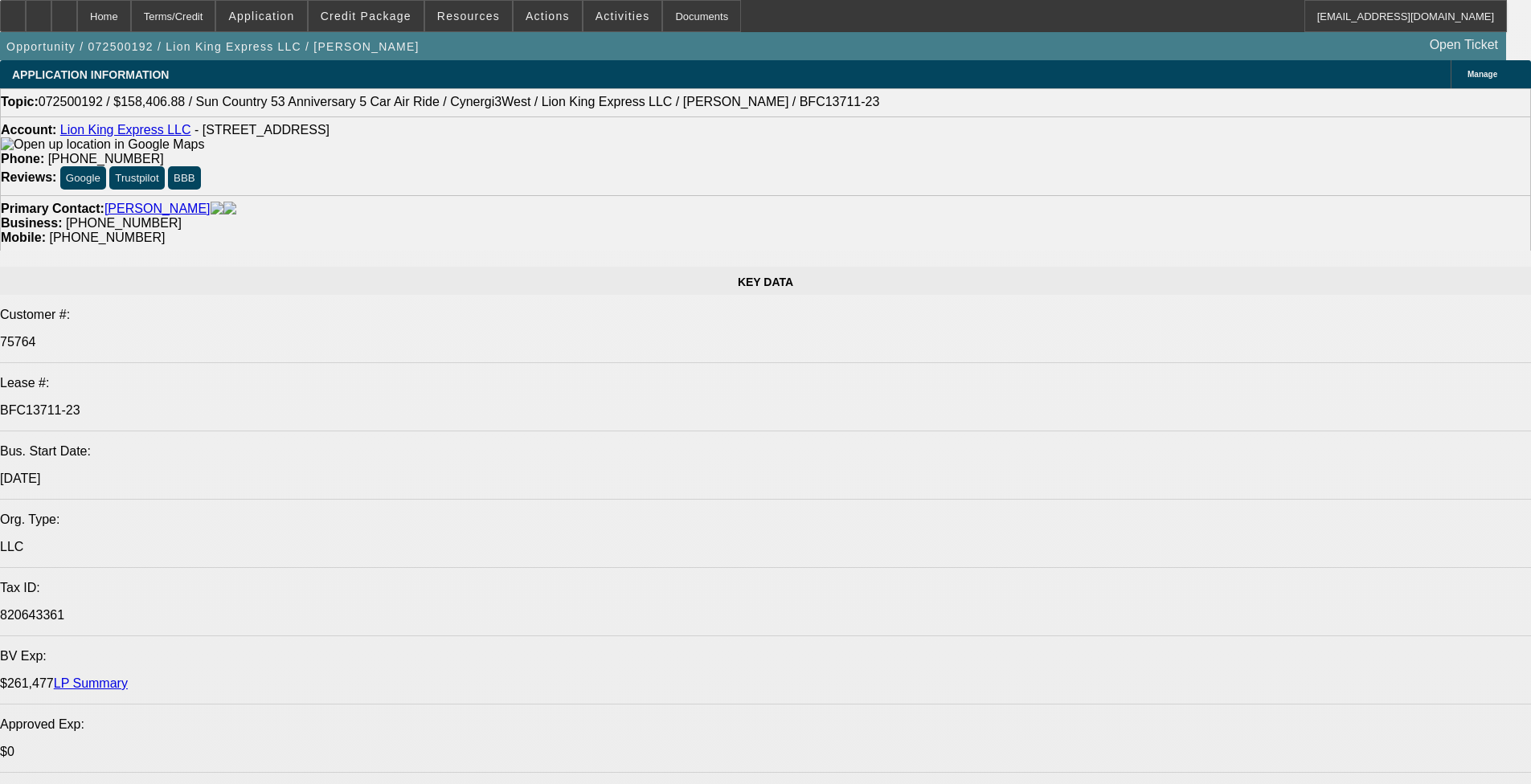
select select "0"
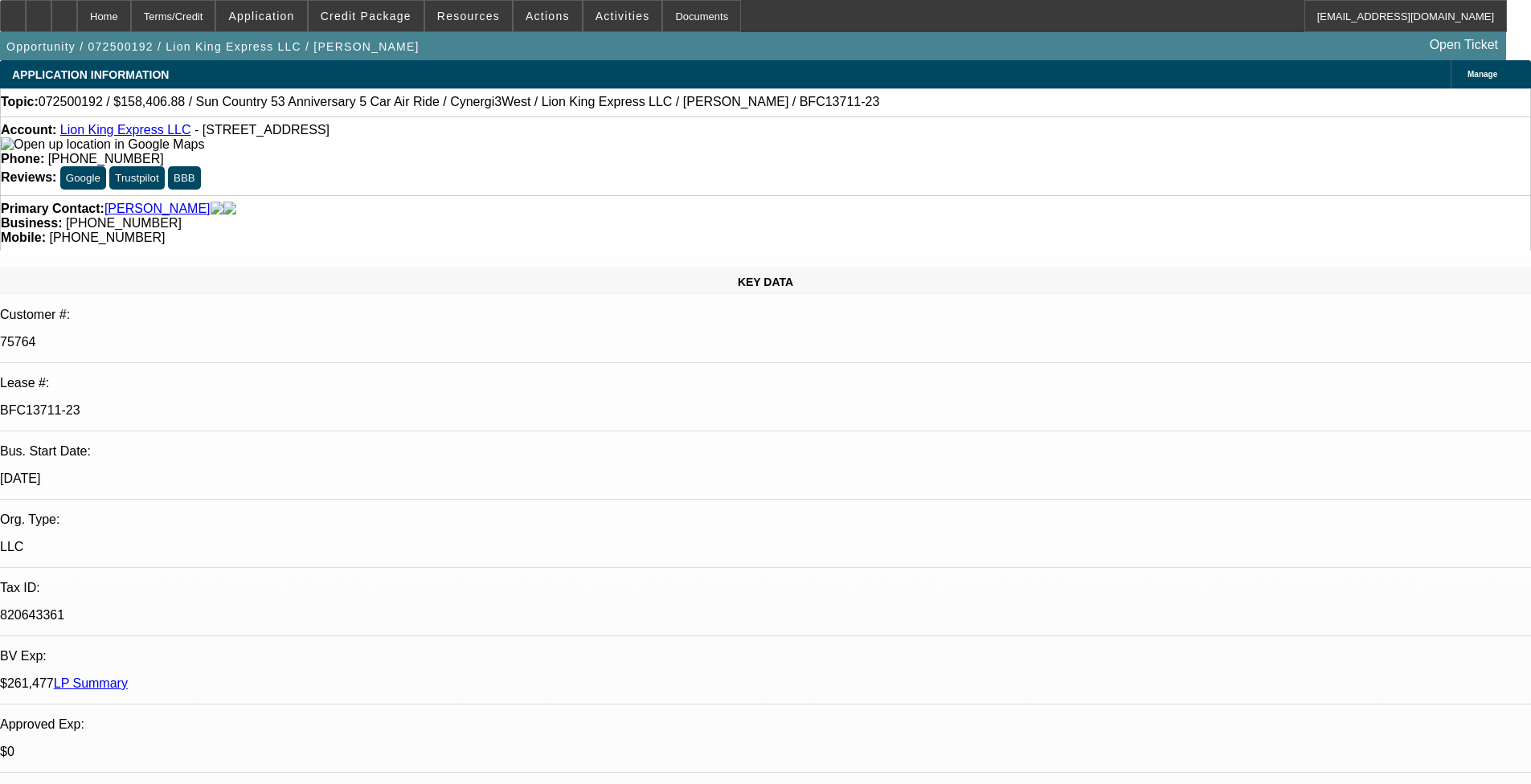
select select "0"
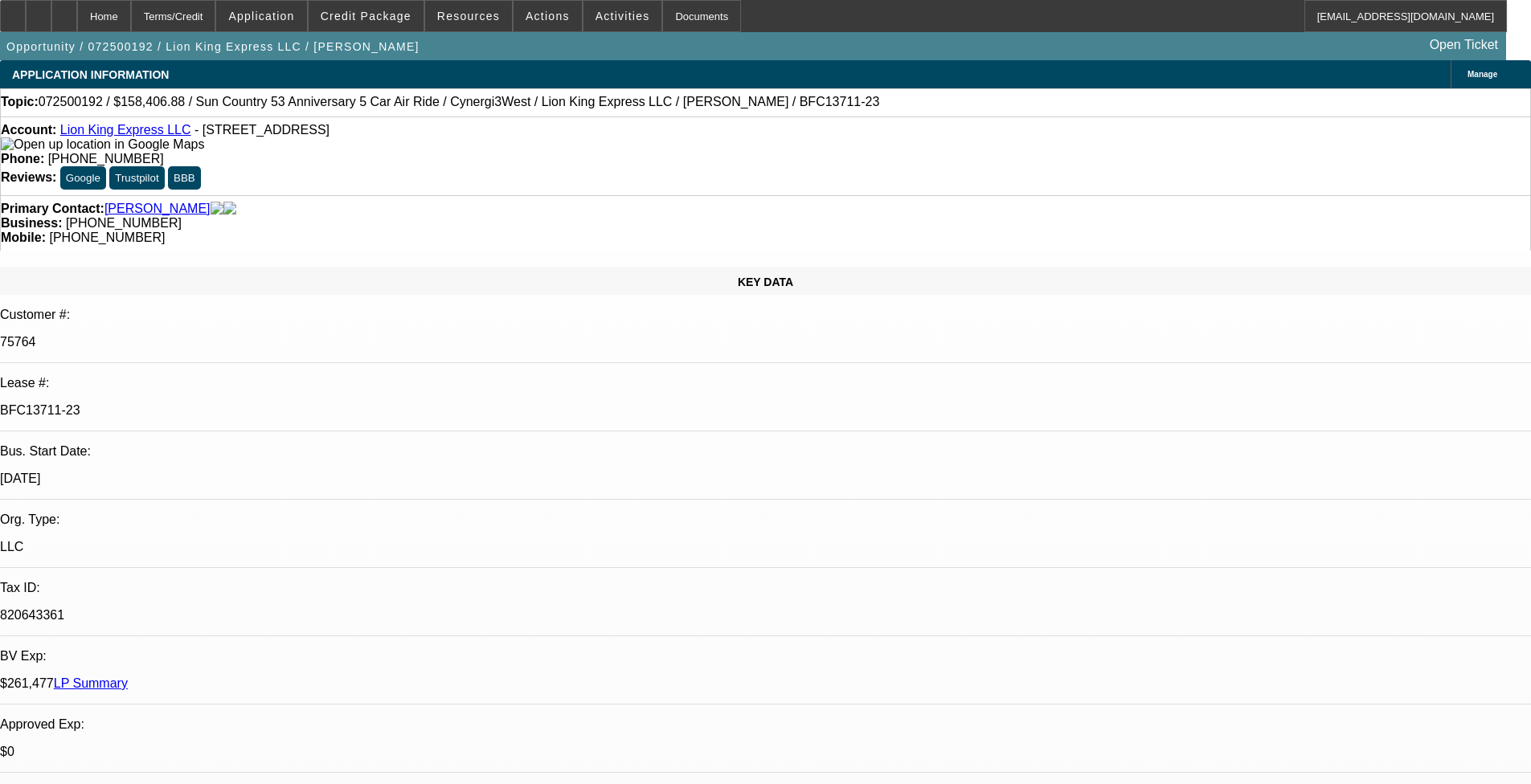
select select "0"
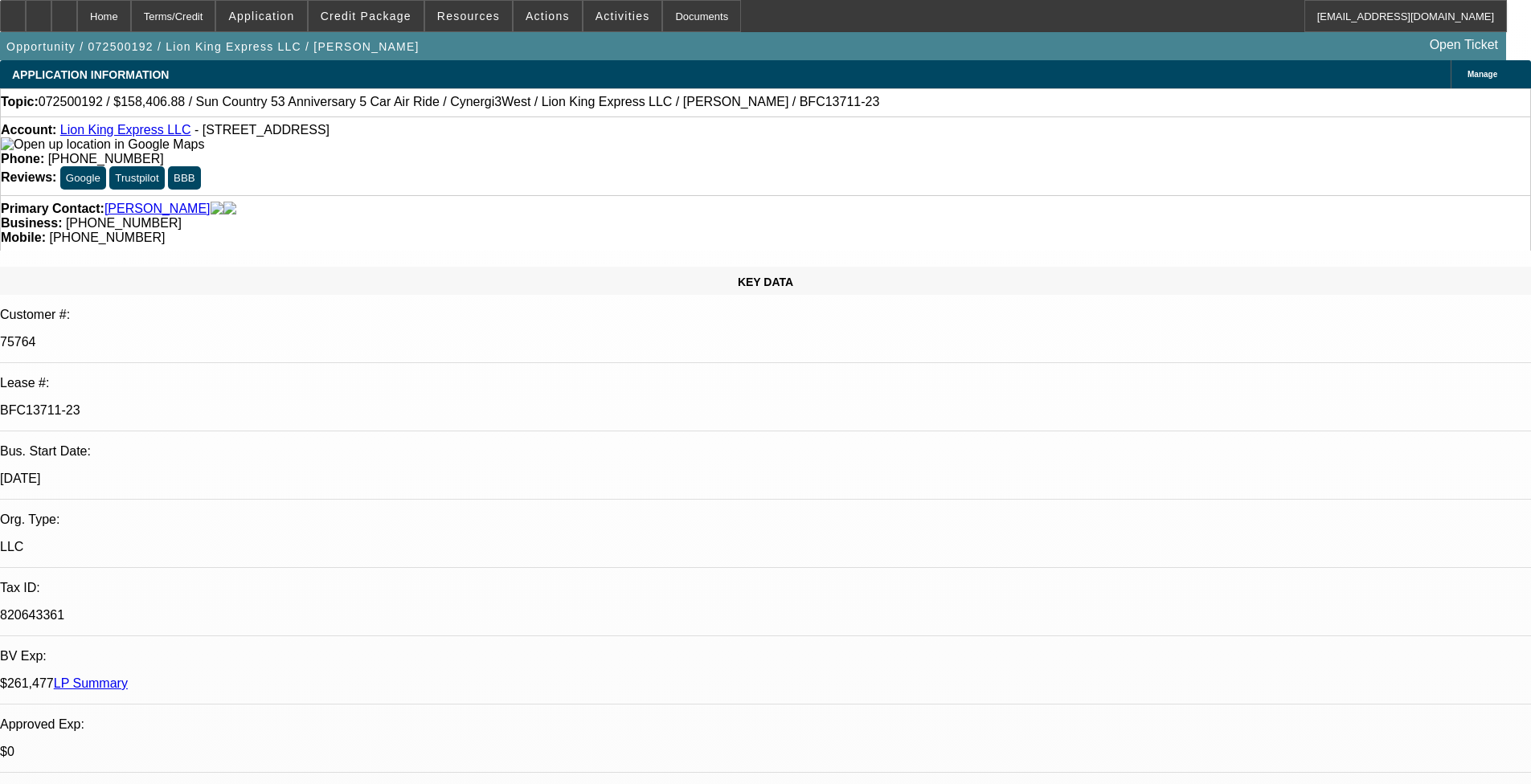
select select "0"
select select "1"
select select "6"
select select "1"
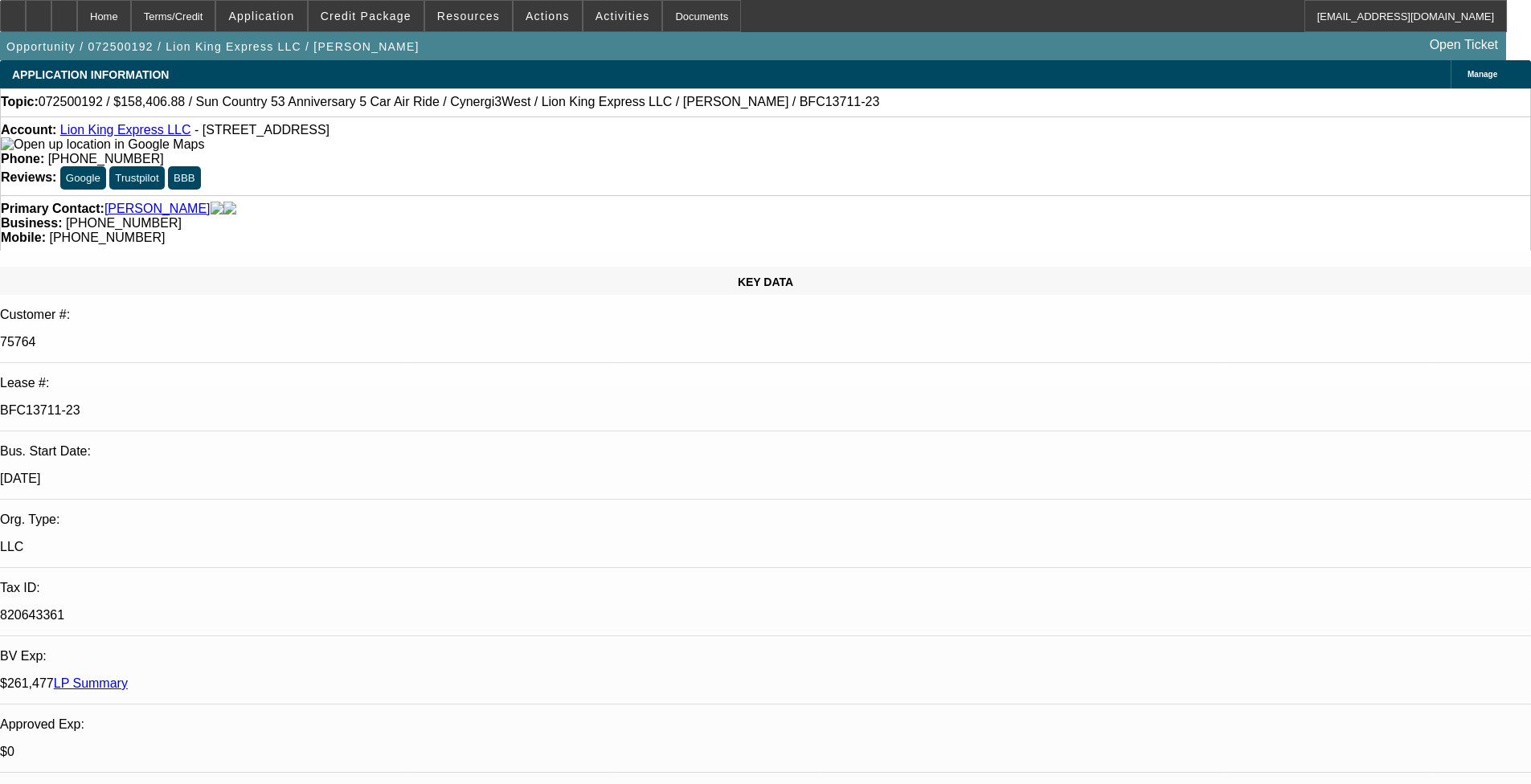
select select "1"
select select "6"
select select "1"
select select "6"
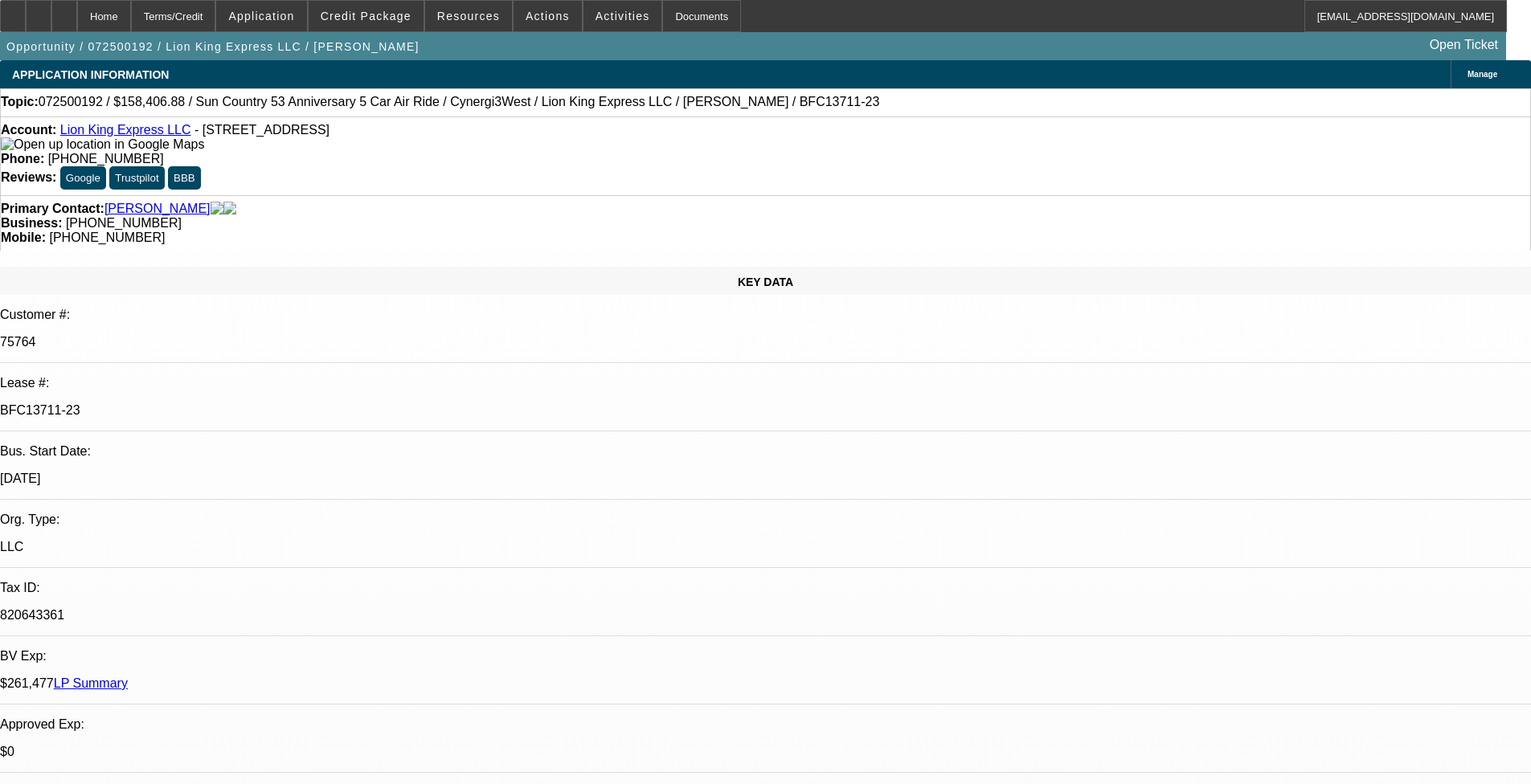
select select "1"
select select "6"
click at [397, 21] on span "Credit Package" at bounding box center [365, 16] width 91 height 13
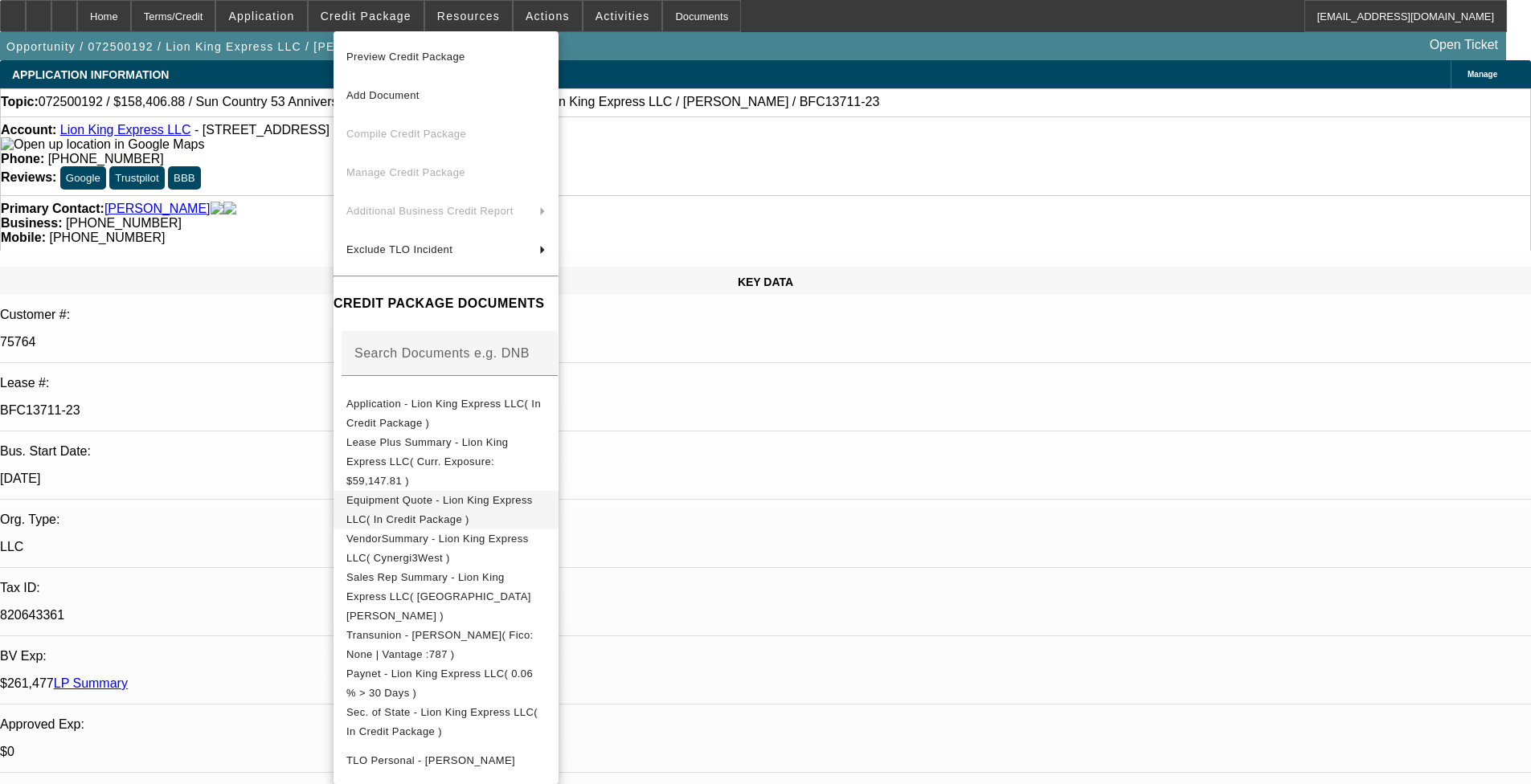
click at [456, 494] on span "Equipment Quote - Lion King Express LLC( In Credit Package )" at bounding box center [440, 510] width 187 height 32
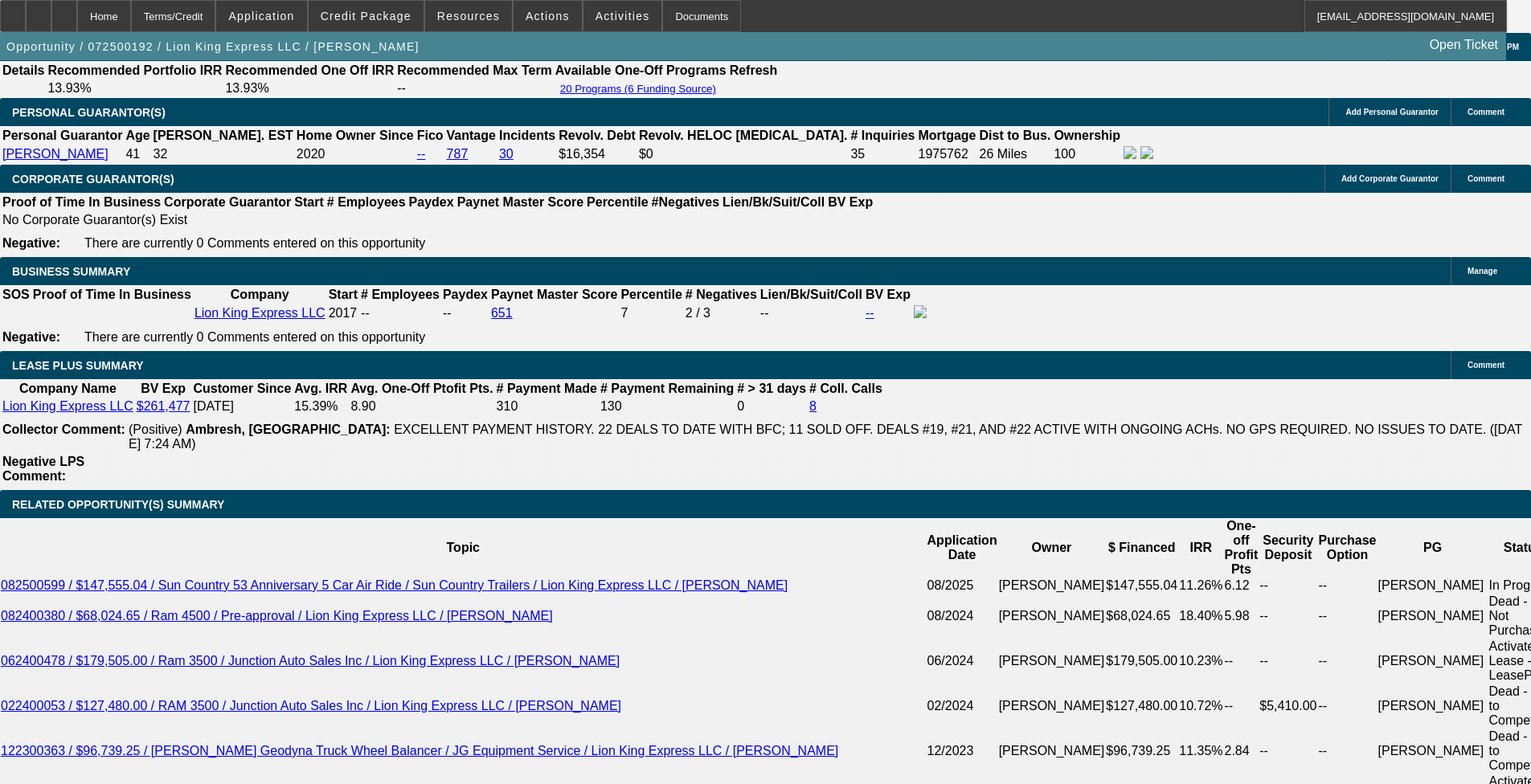
select select "0"
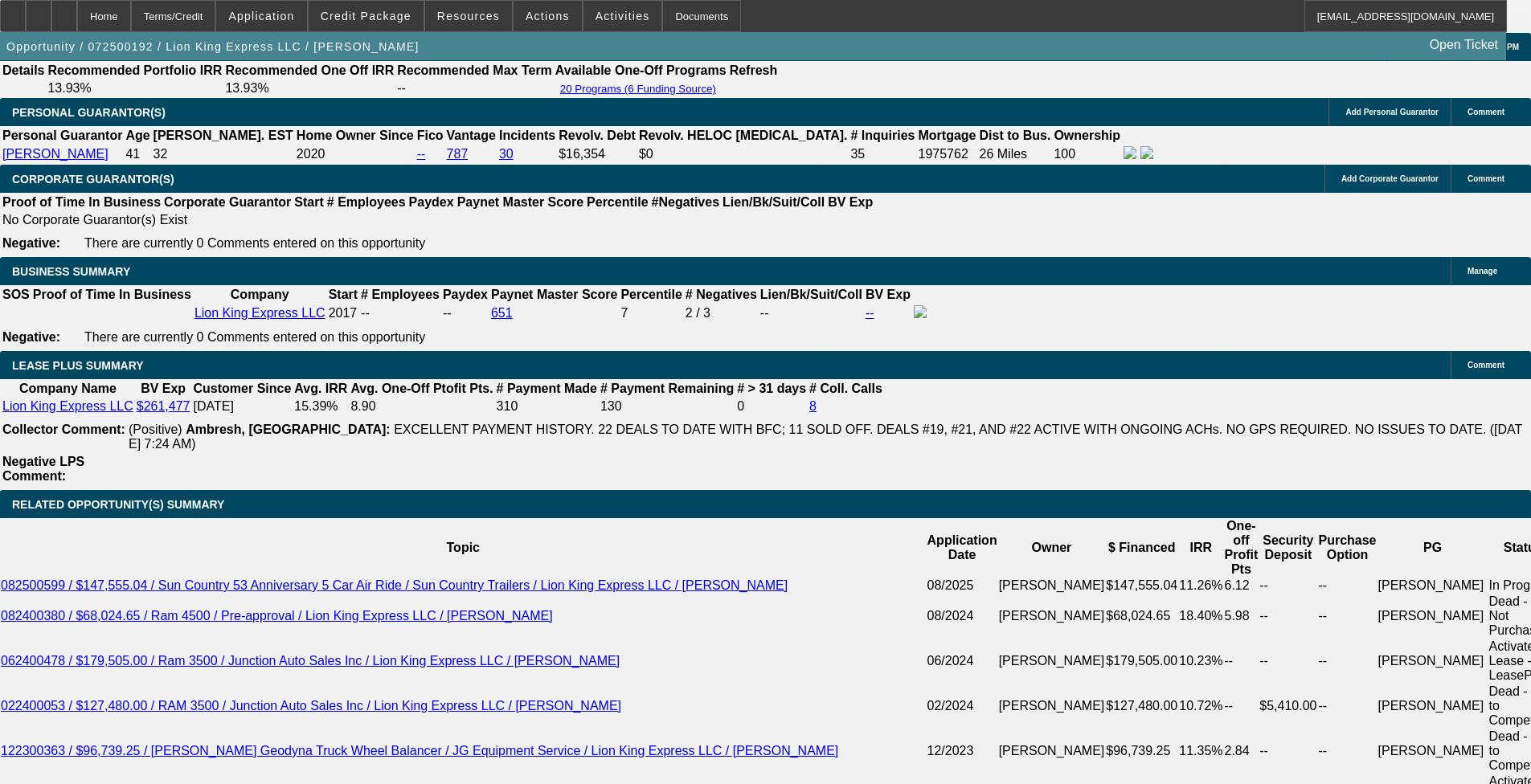
select select "0"
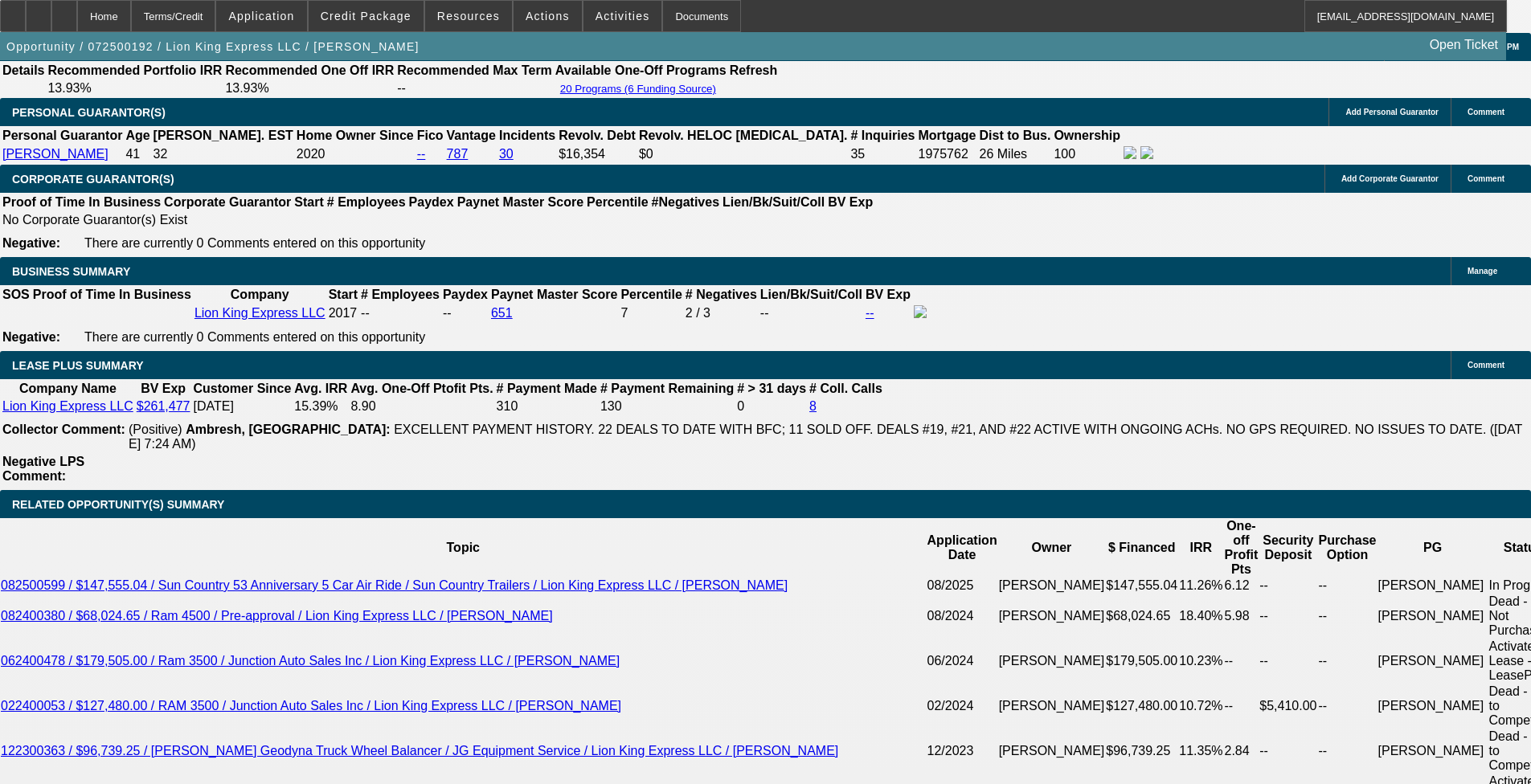
select select "0"
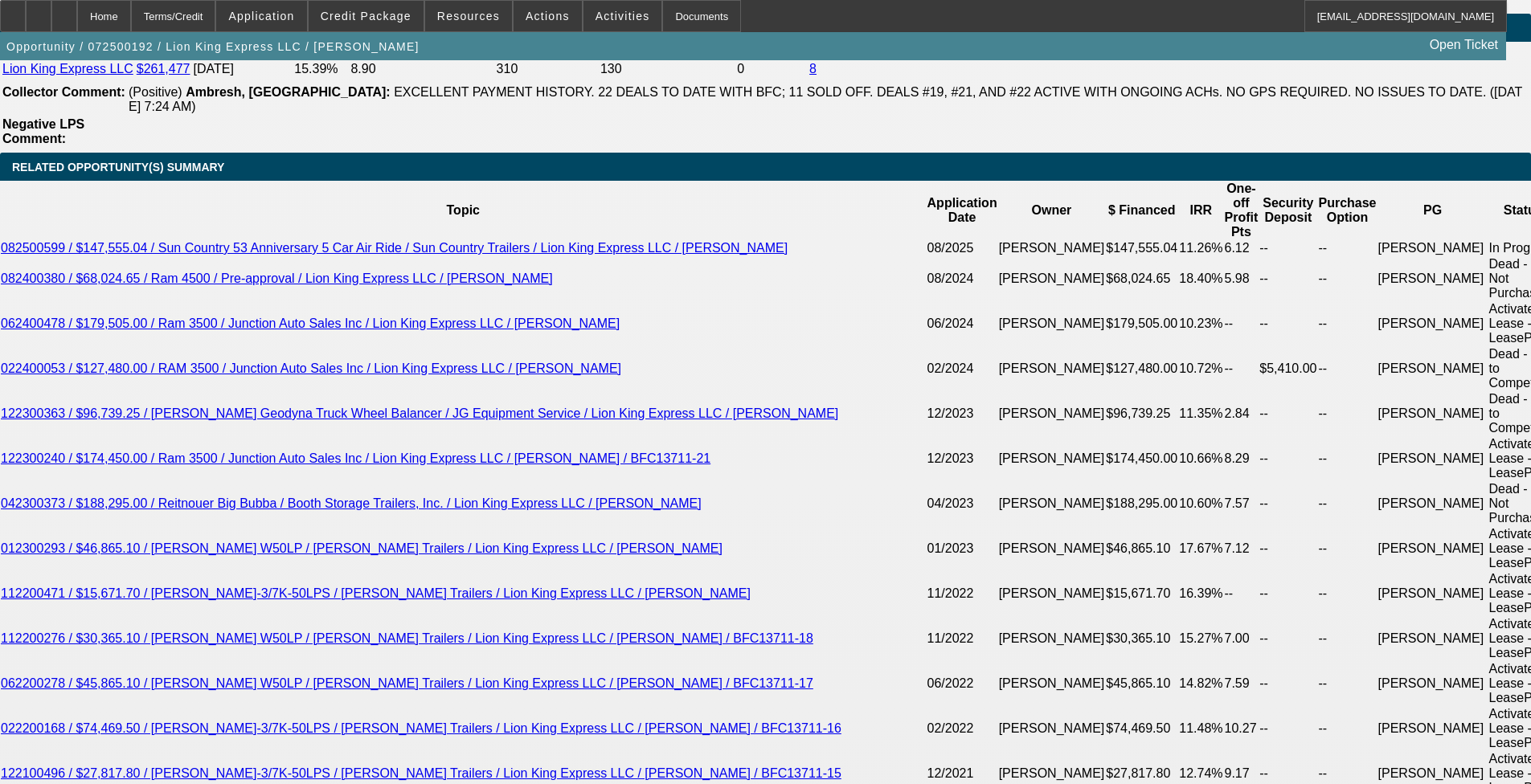
select select "1"
select select "6"
select select "1"
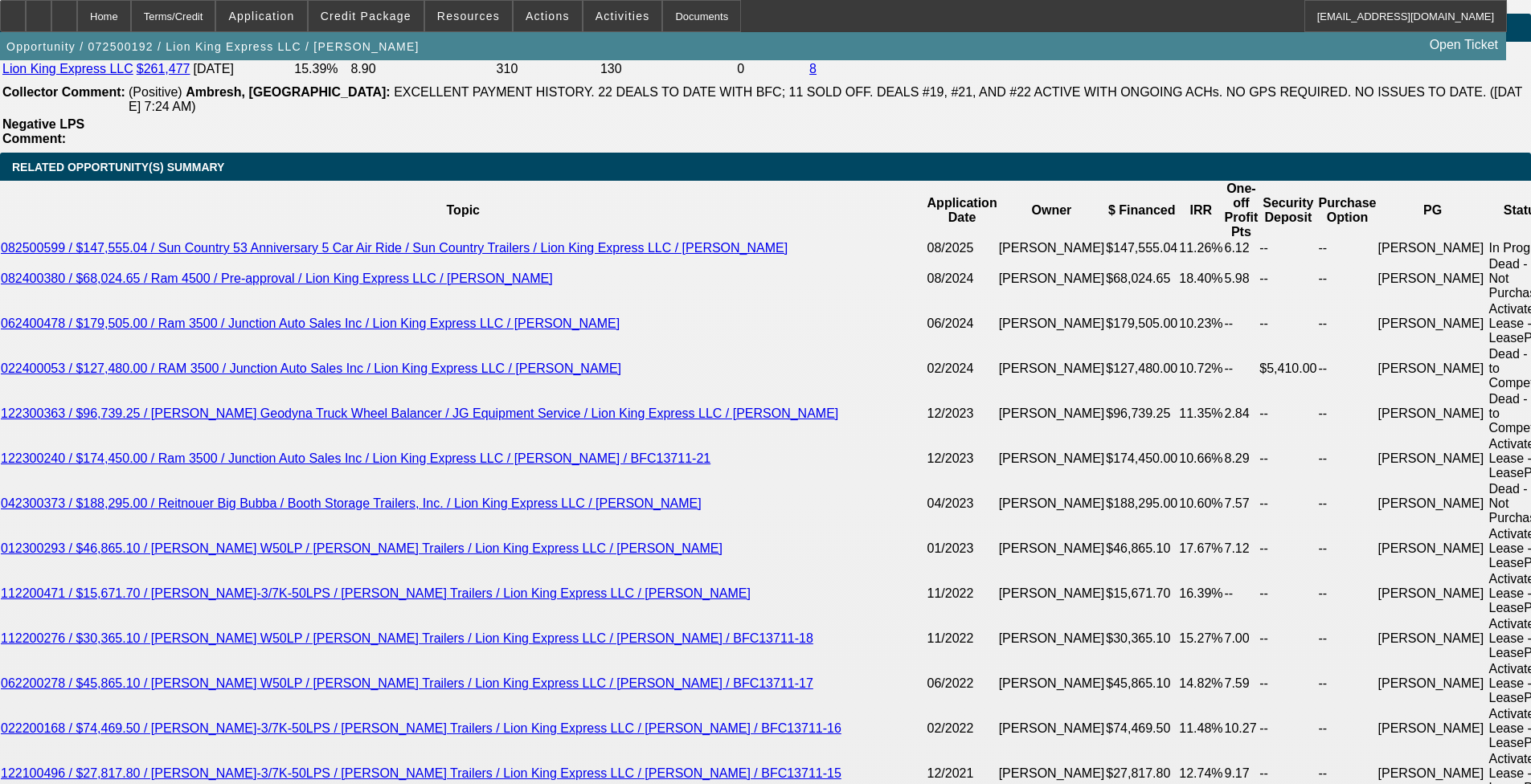
select select "6"
select select "1"
select select "6"
select select "1"
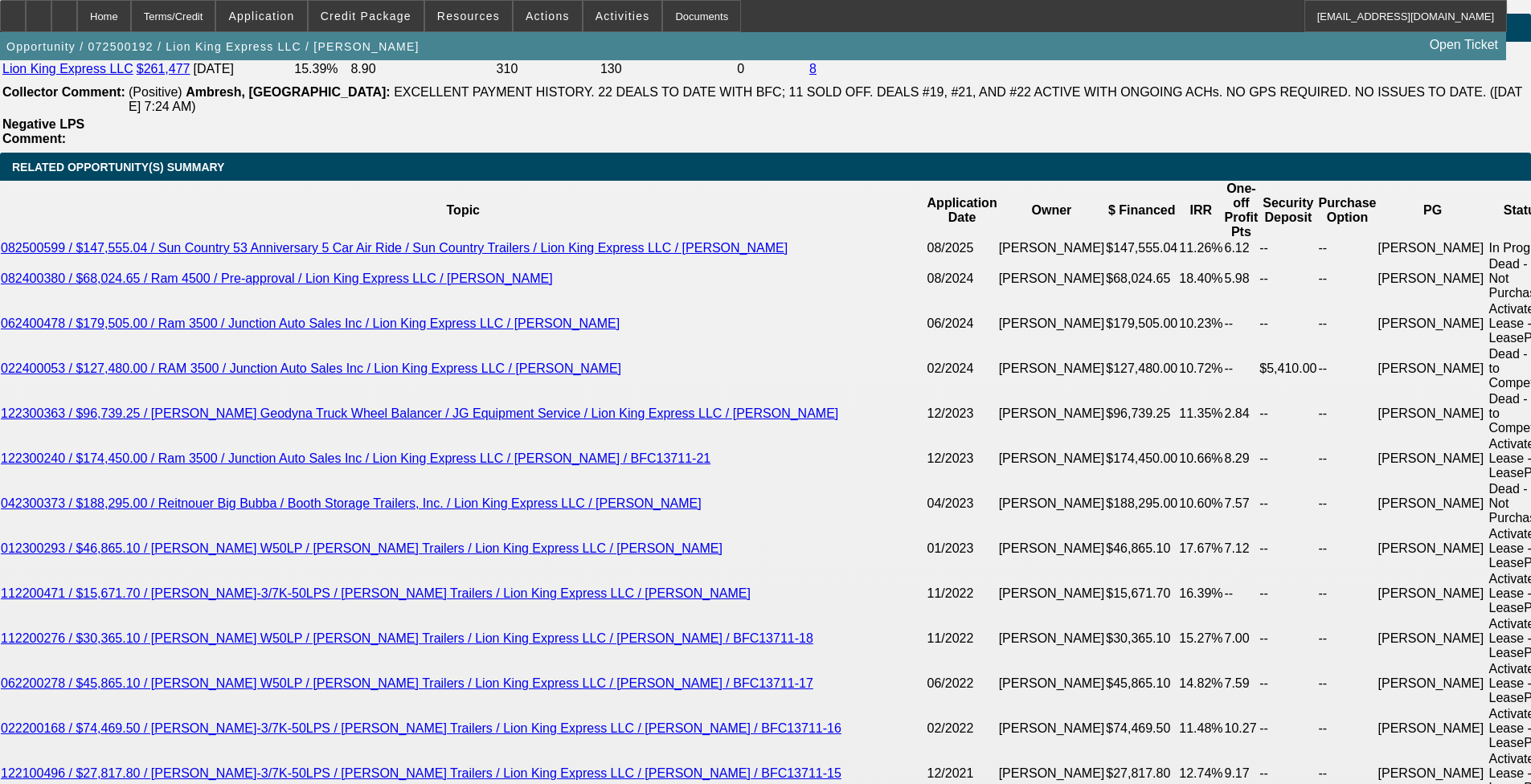
select select "1"
select select "6"
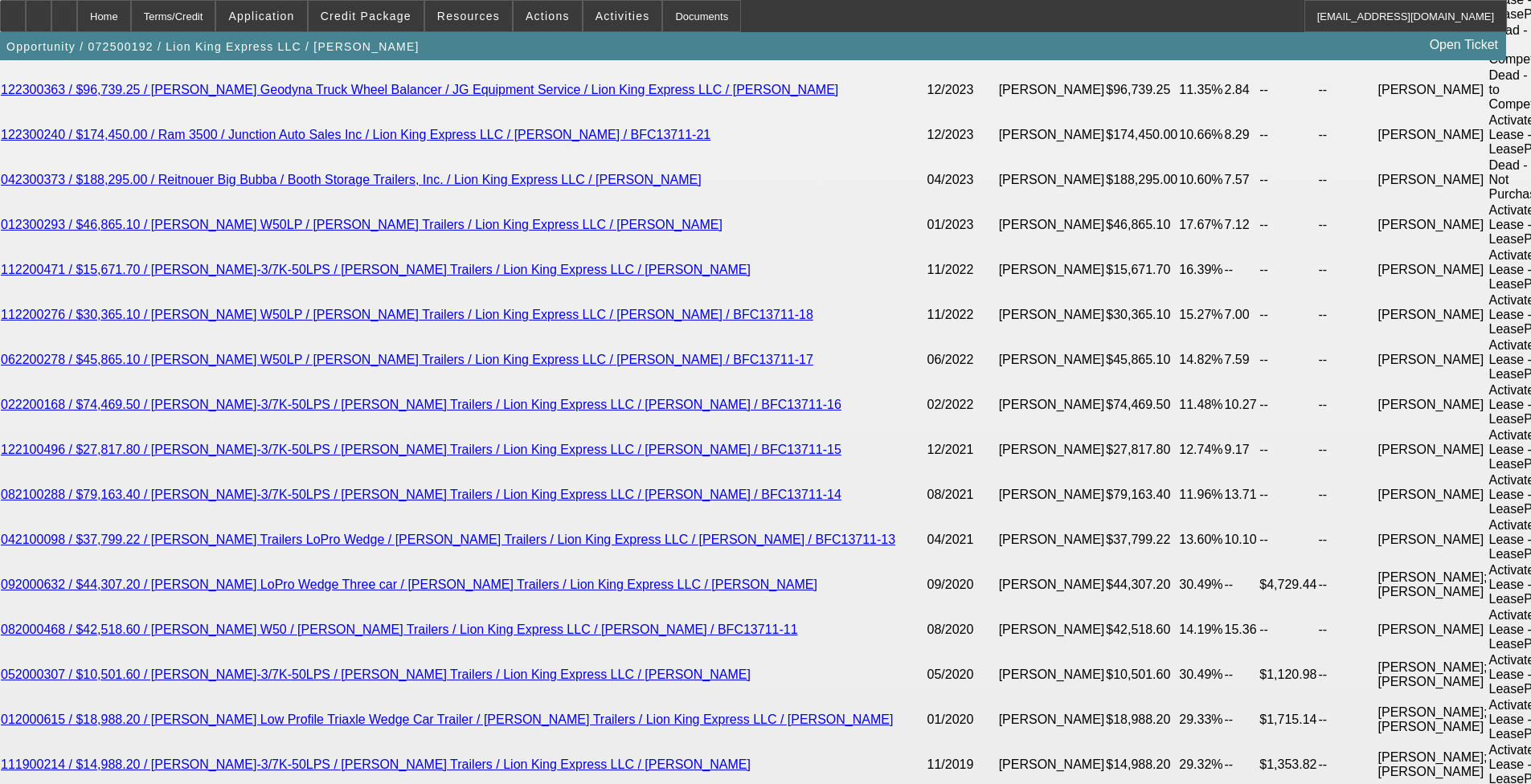
scroll to position [3442, 0]
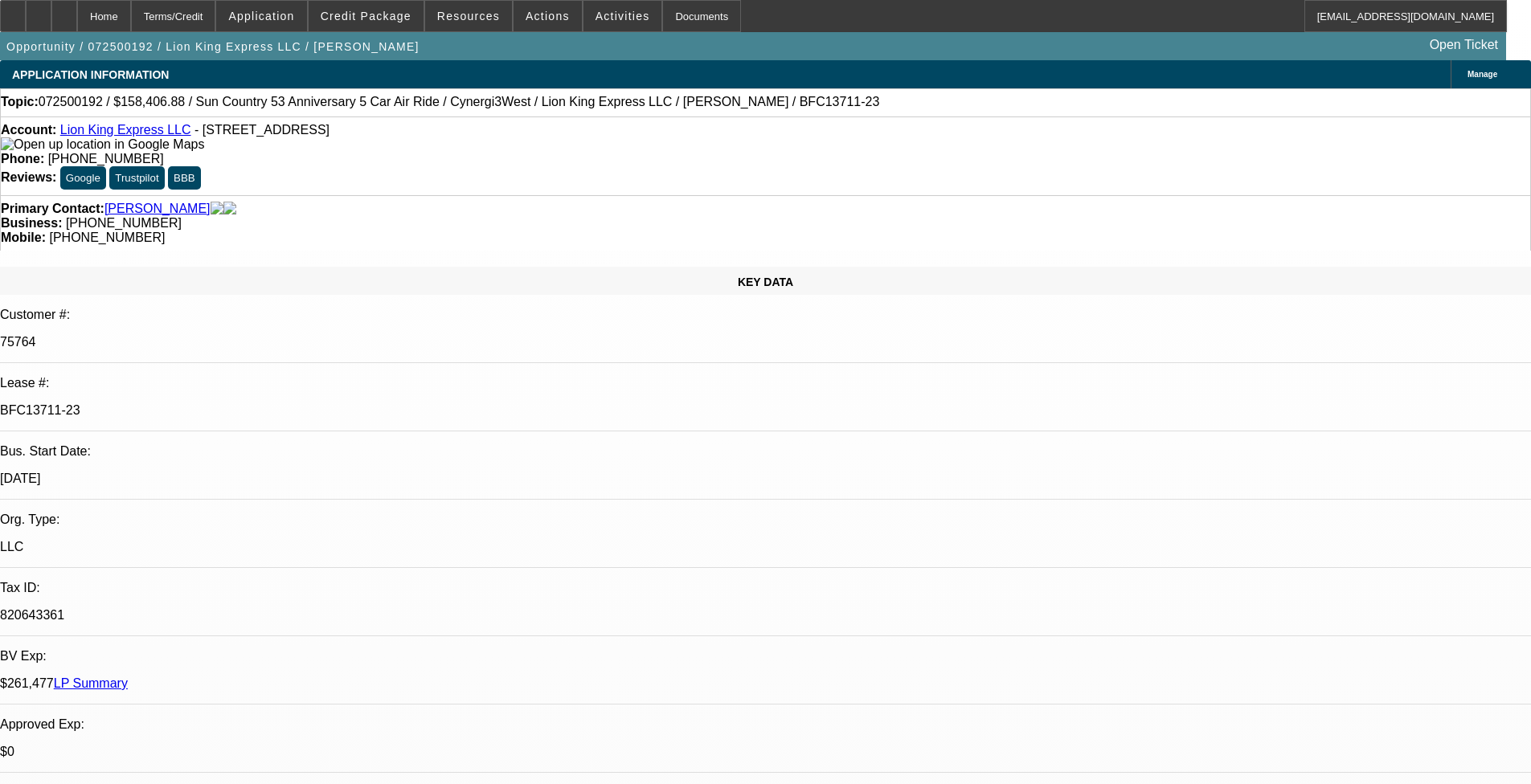
select select "0"
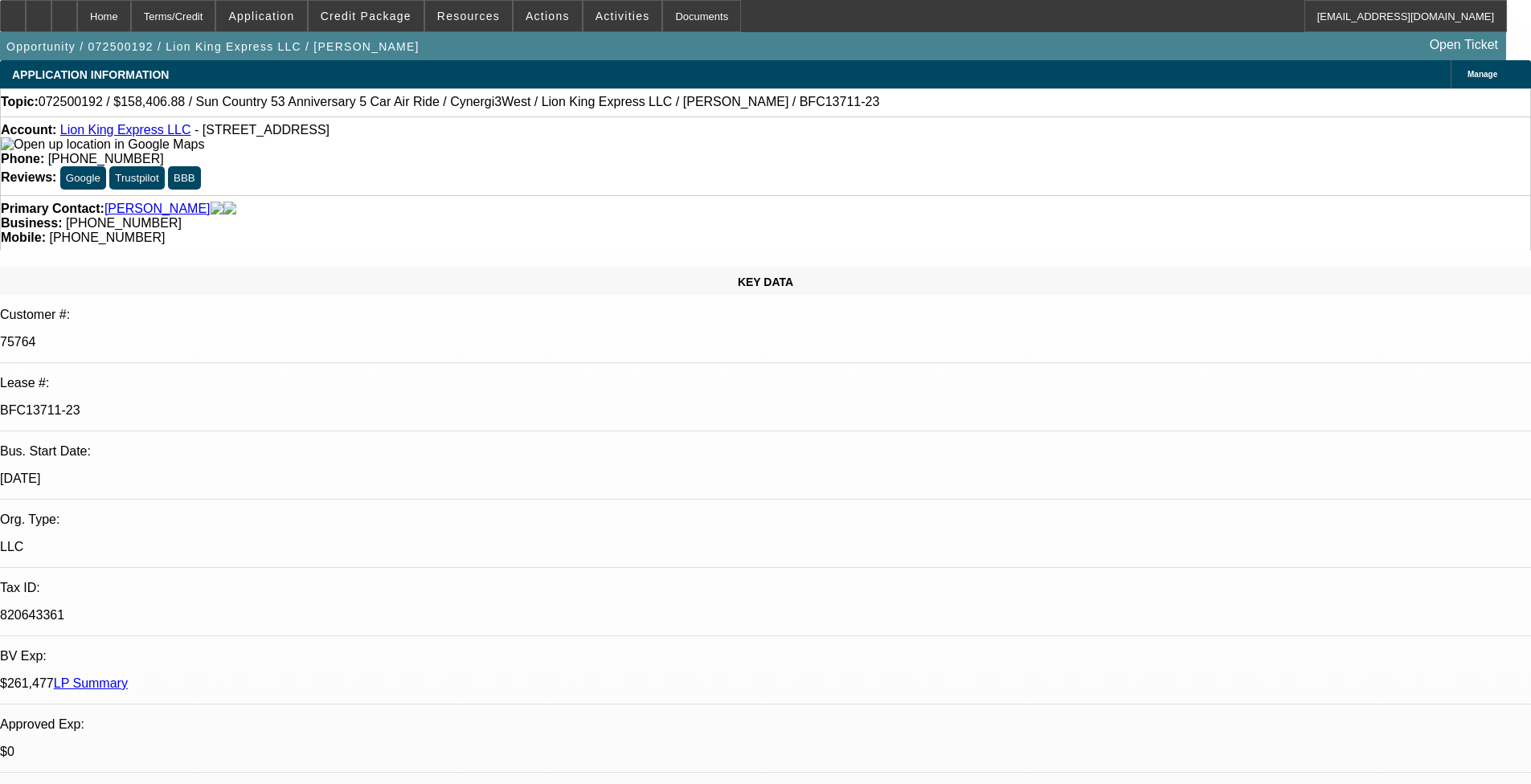
select select "0"
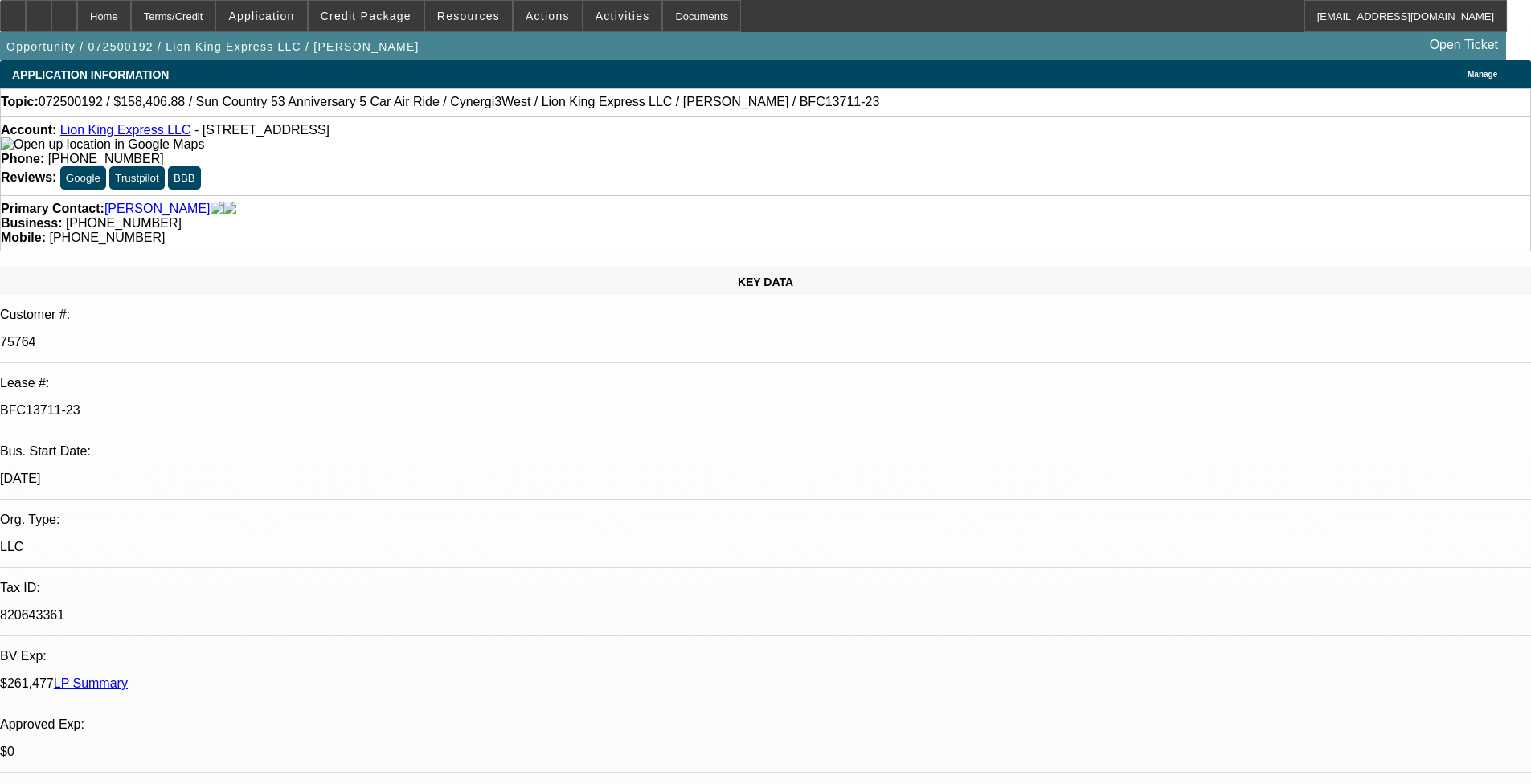
select select "0"
select select "1"
select select "6"
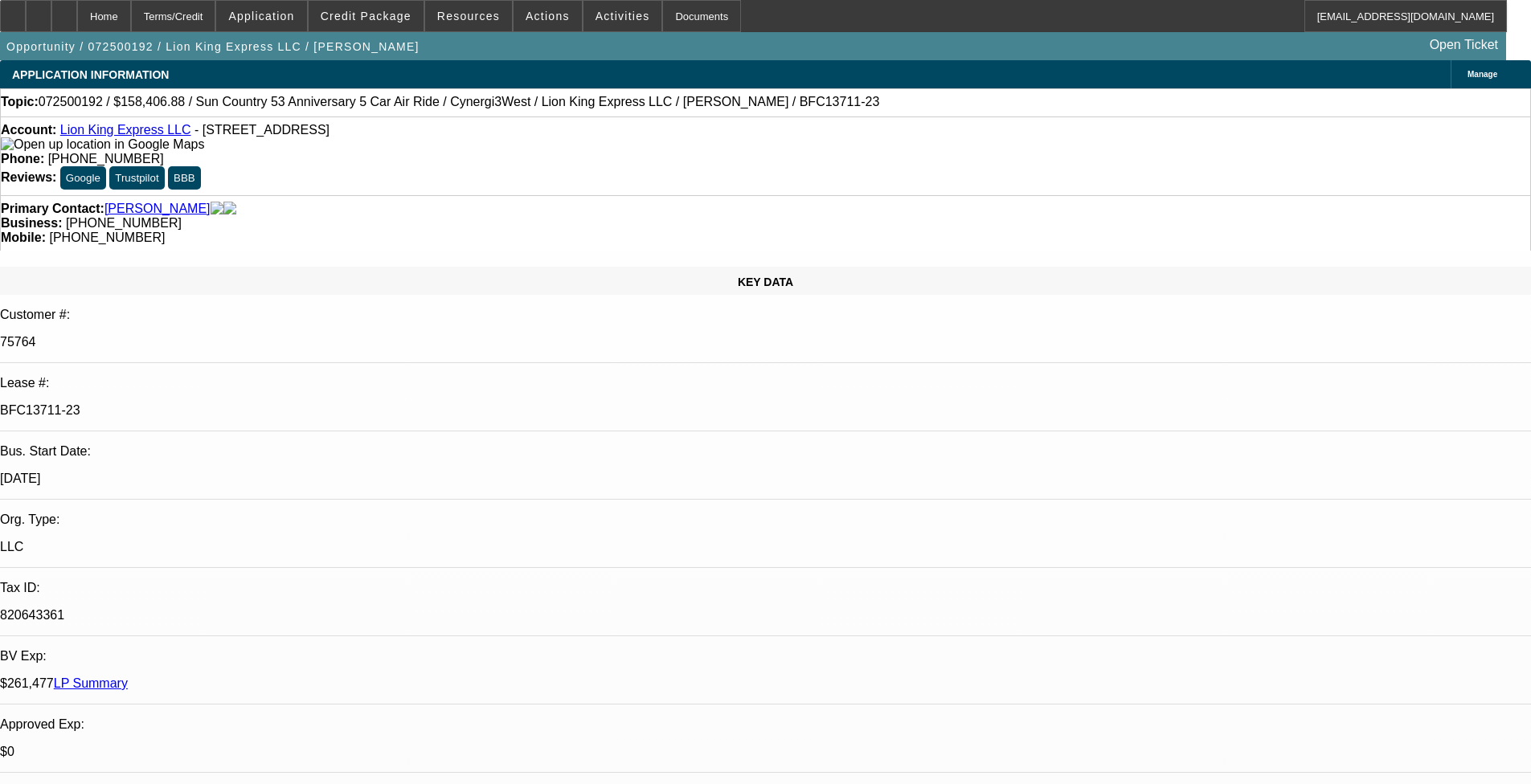
select select "1"
select select "6"
select select "1"
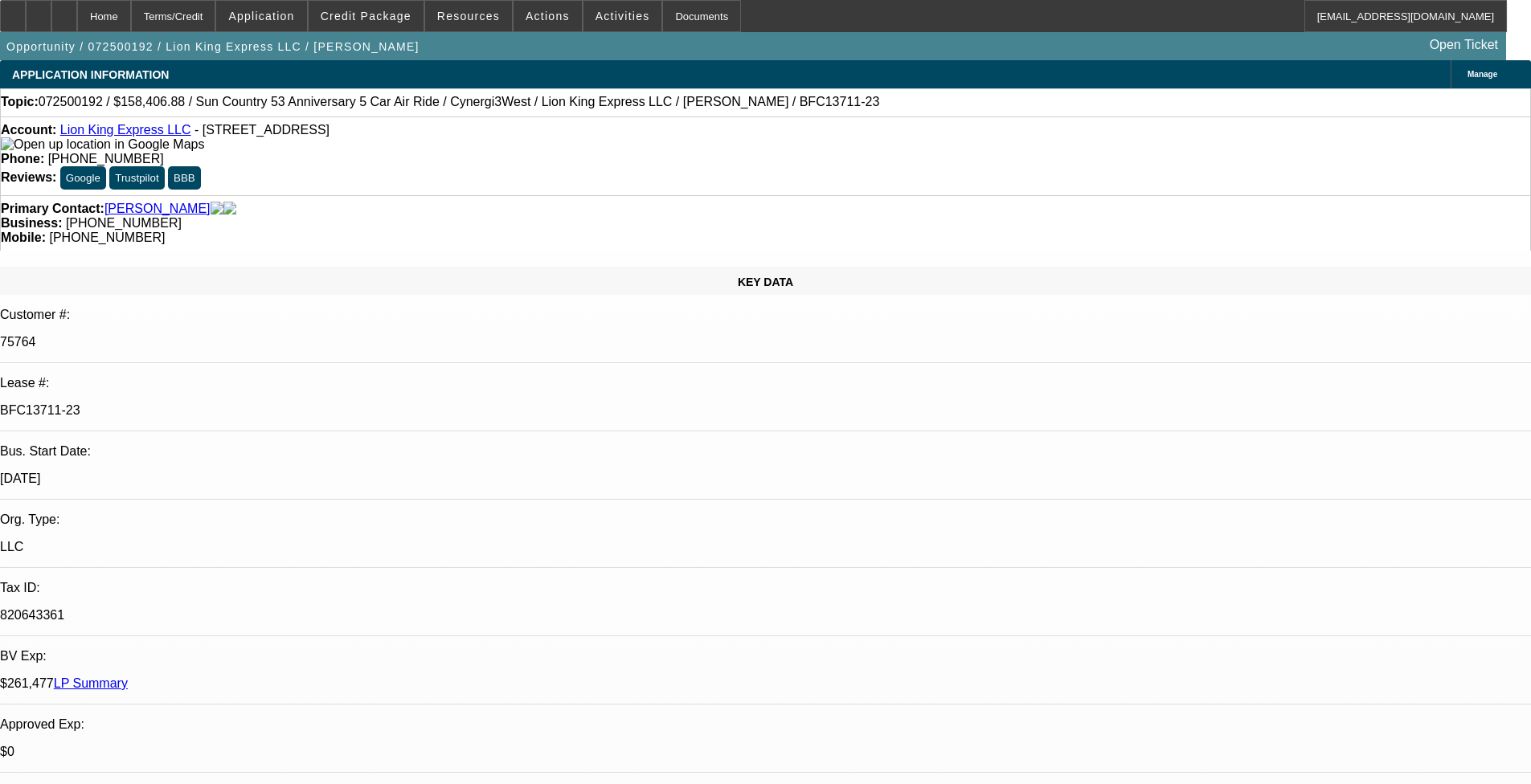
select select "6"
select select "1"
select select "6"
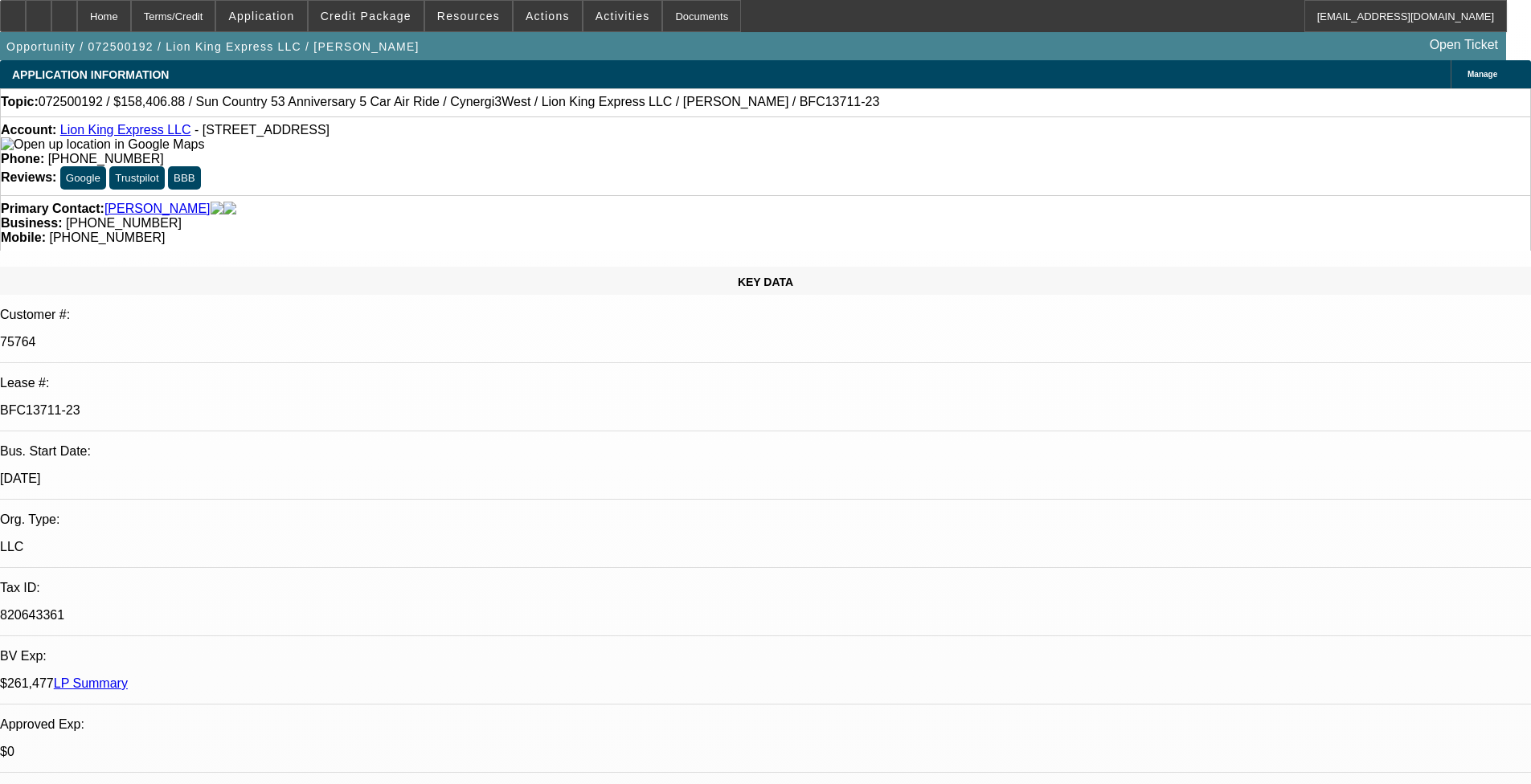
scroll to position [161, 0]
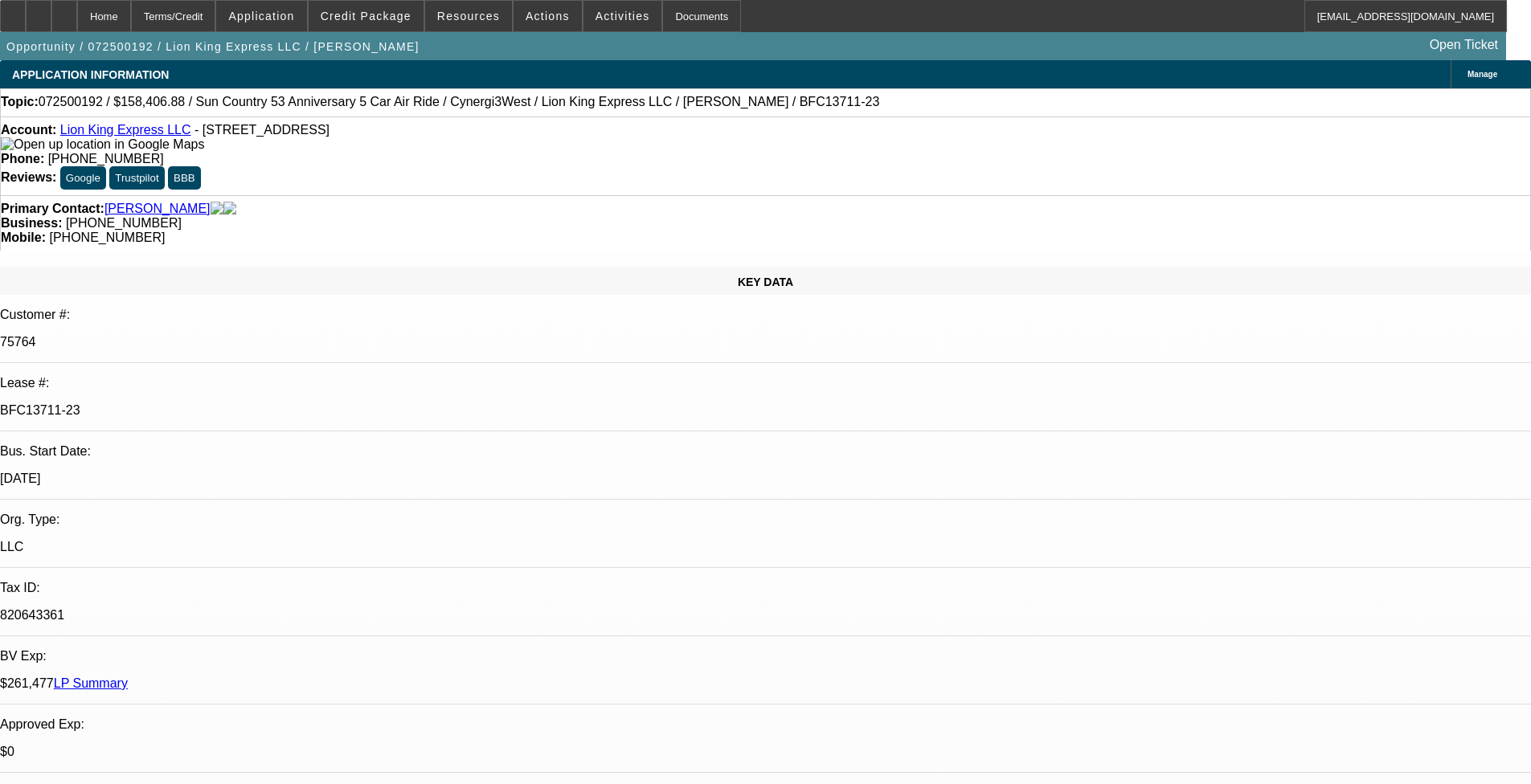
drag, startPoint x: 1139, startPoint y: 549, endPoint x: 1033, endPoint y: 547, distance: 106.0
drag, startPoint x: 1033, startPoint y: 547, endPoint x: 1043, endPoint y: 547, distance: 10.0
copy p "c3_ap@cynergi3.com"
